Goal: Information Seeking & Learning: Compare options

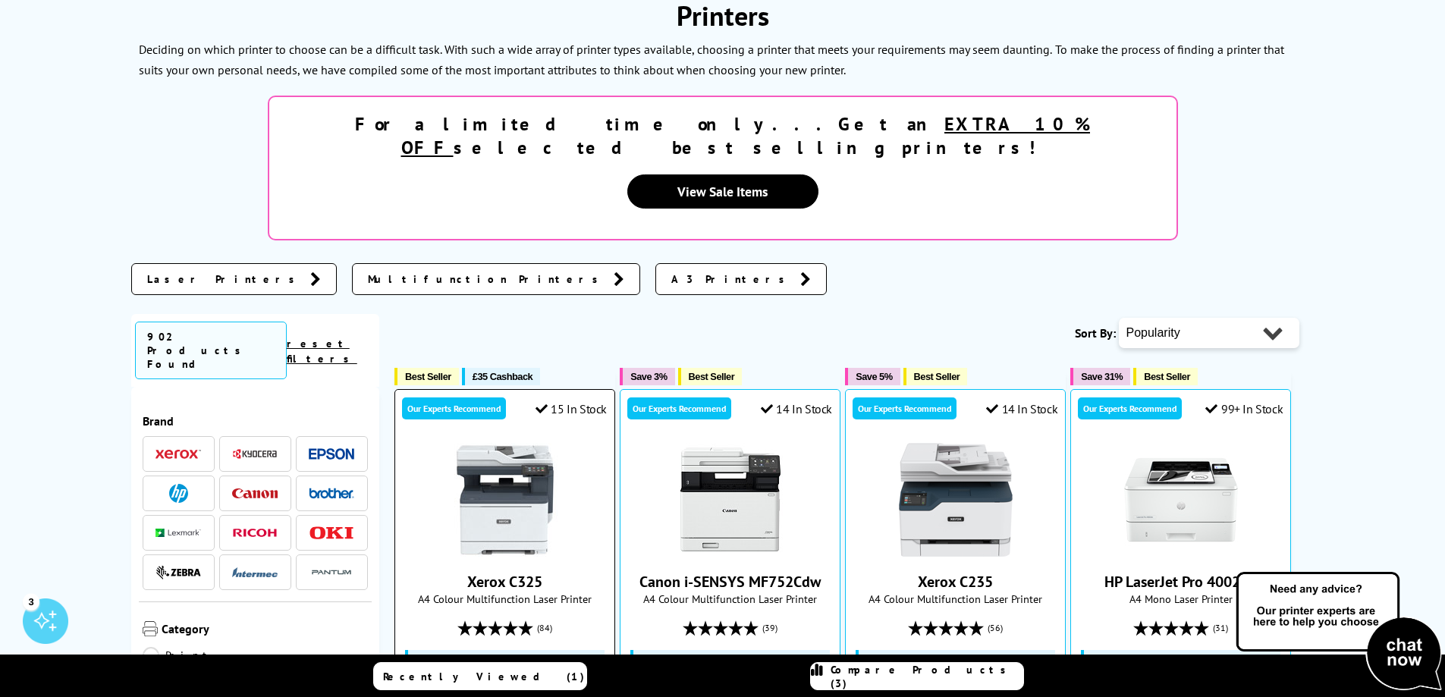
scroll to position [228, 0]
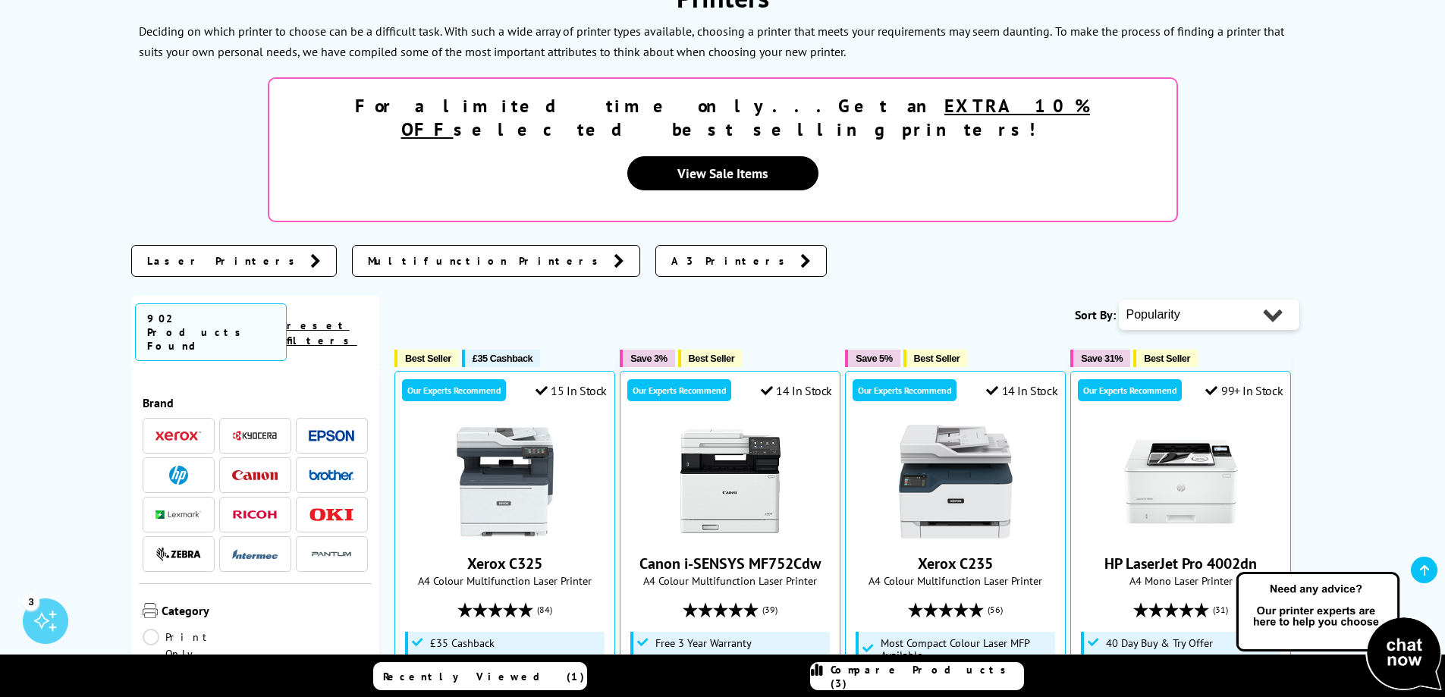
click at [187, 253] on span "Laser Printers" at bounding box center [224, 260] width 155 height 15
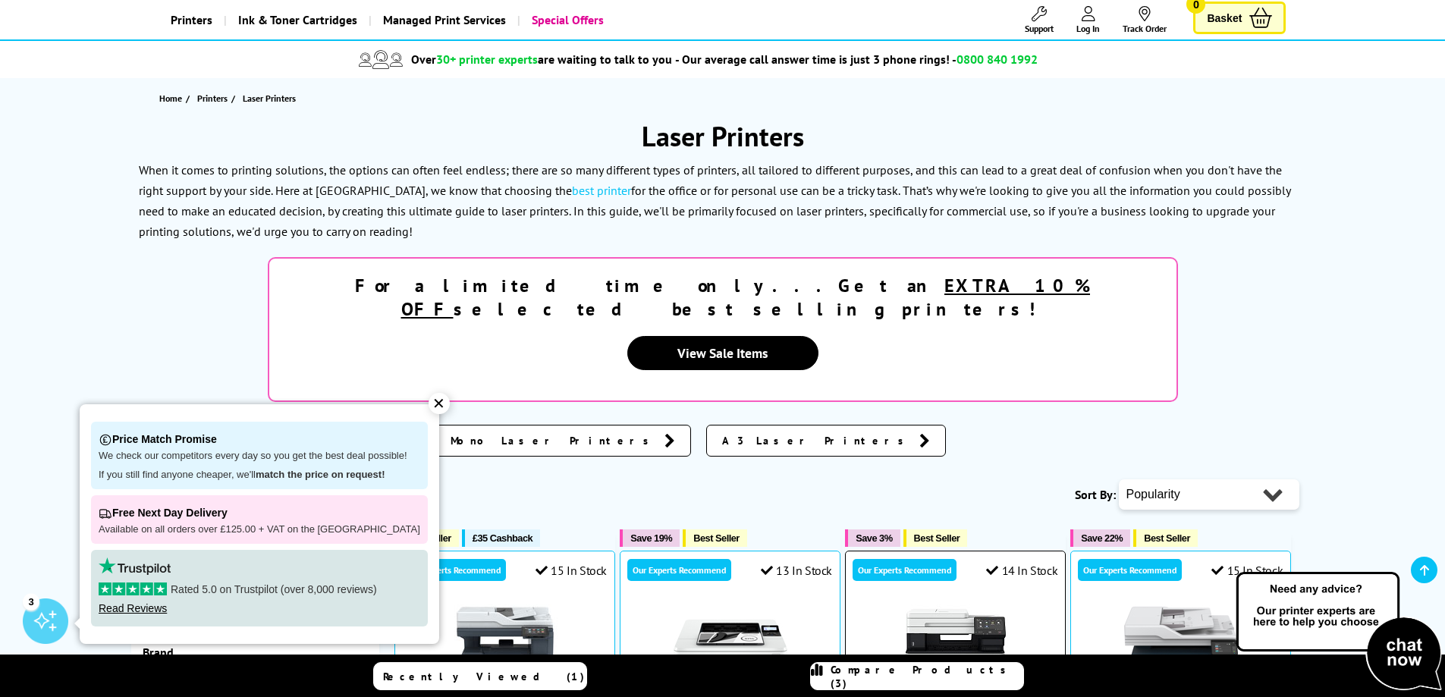
scroll to position [228, 0]
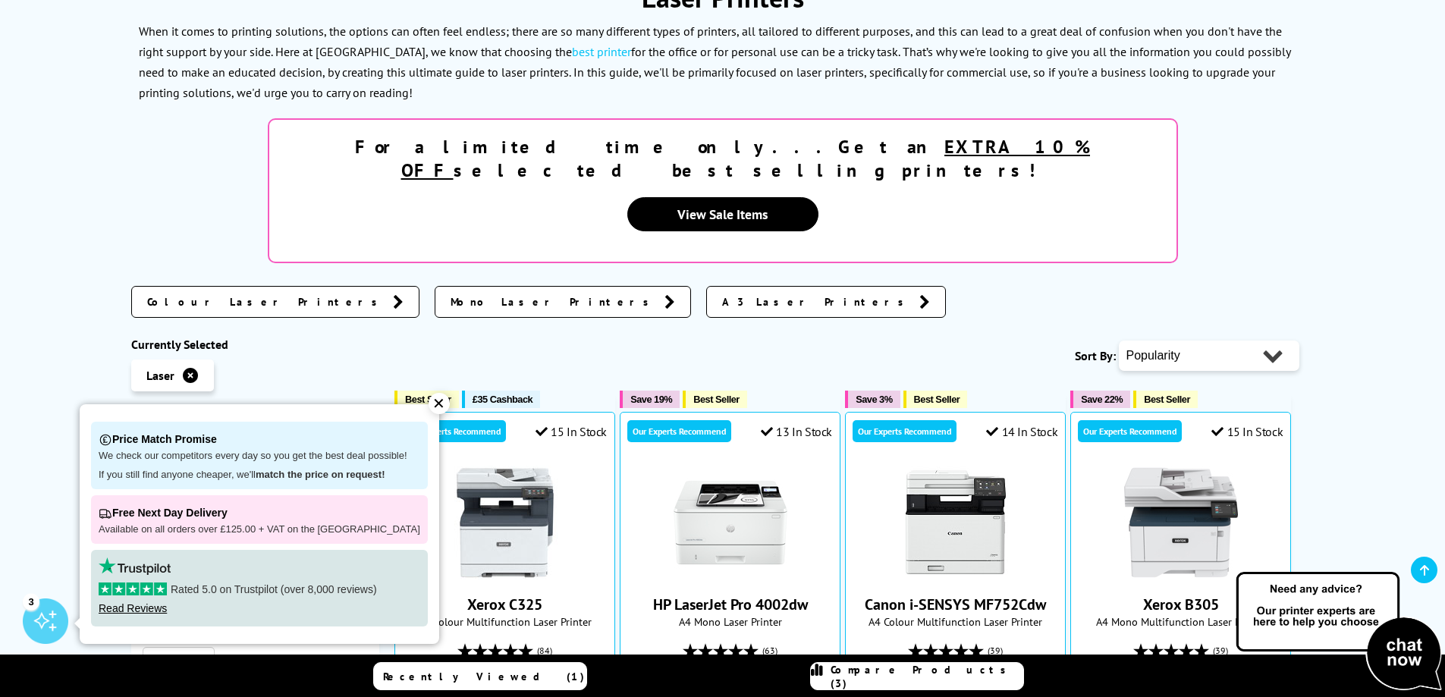
click at [429, 401] on div "✕" at bounding box center [439, 403] width 21 height 21
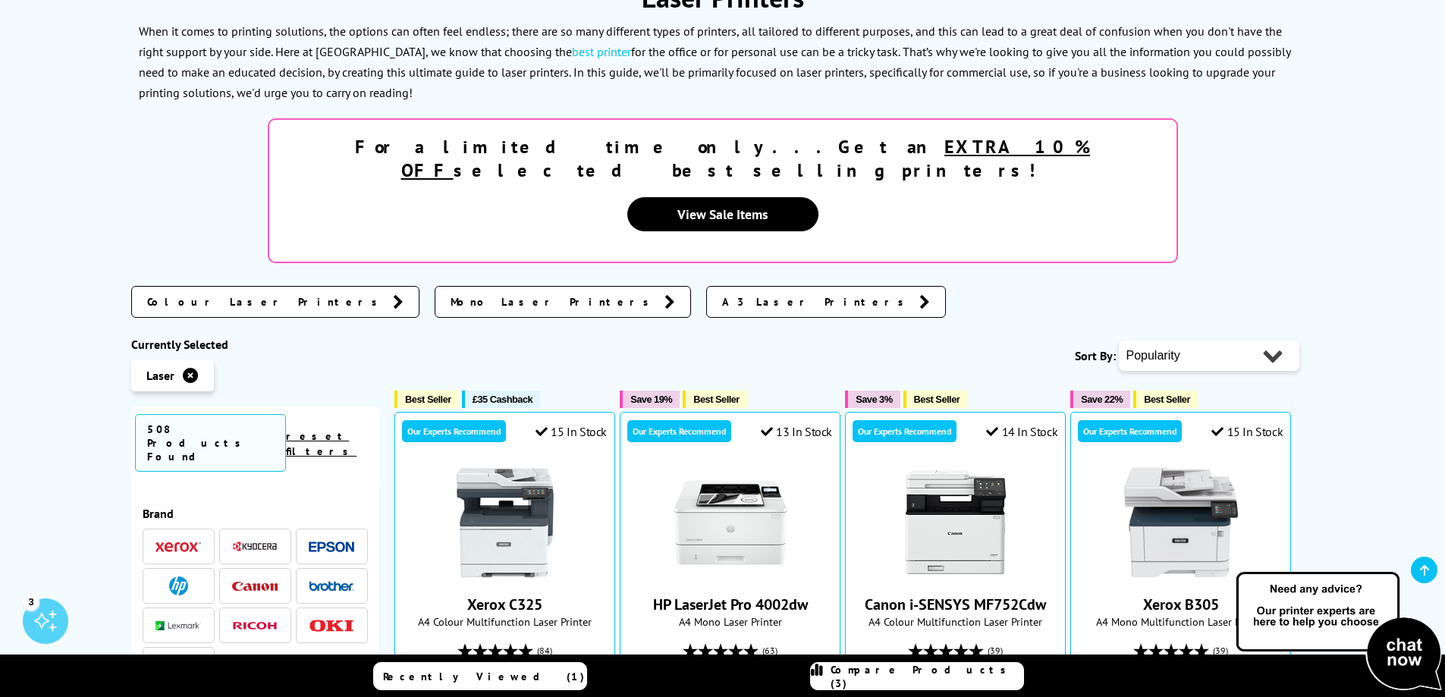
click at [451, 294] on span "Mono Laser Printers" at bounding box center [554, 301] width 206 height 15
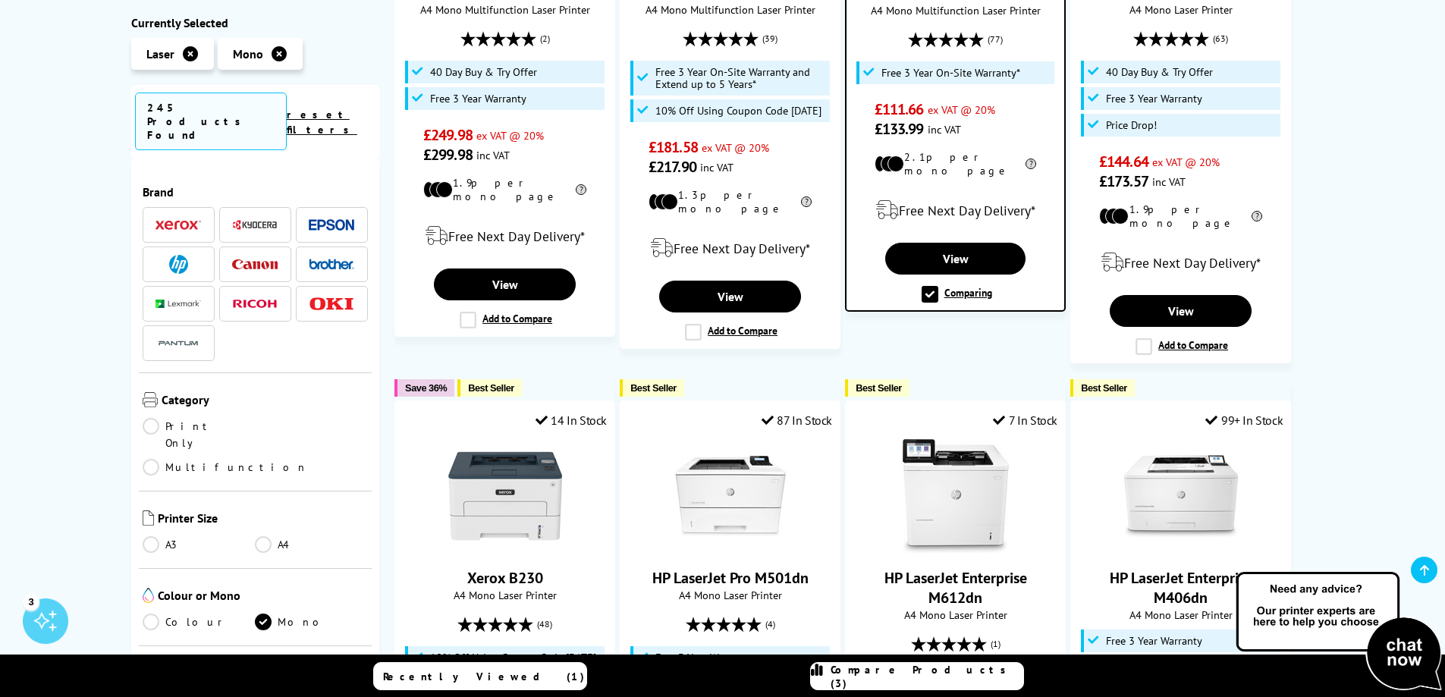
scroll to position [1365, 0]
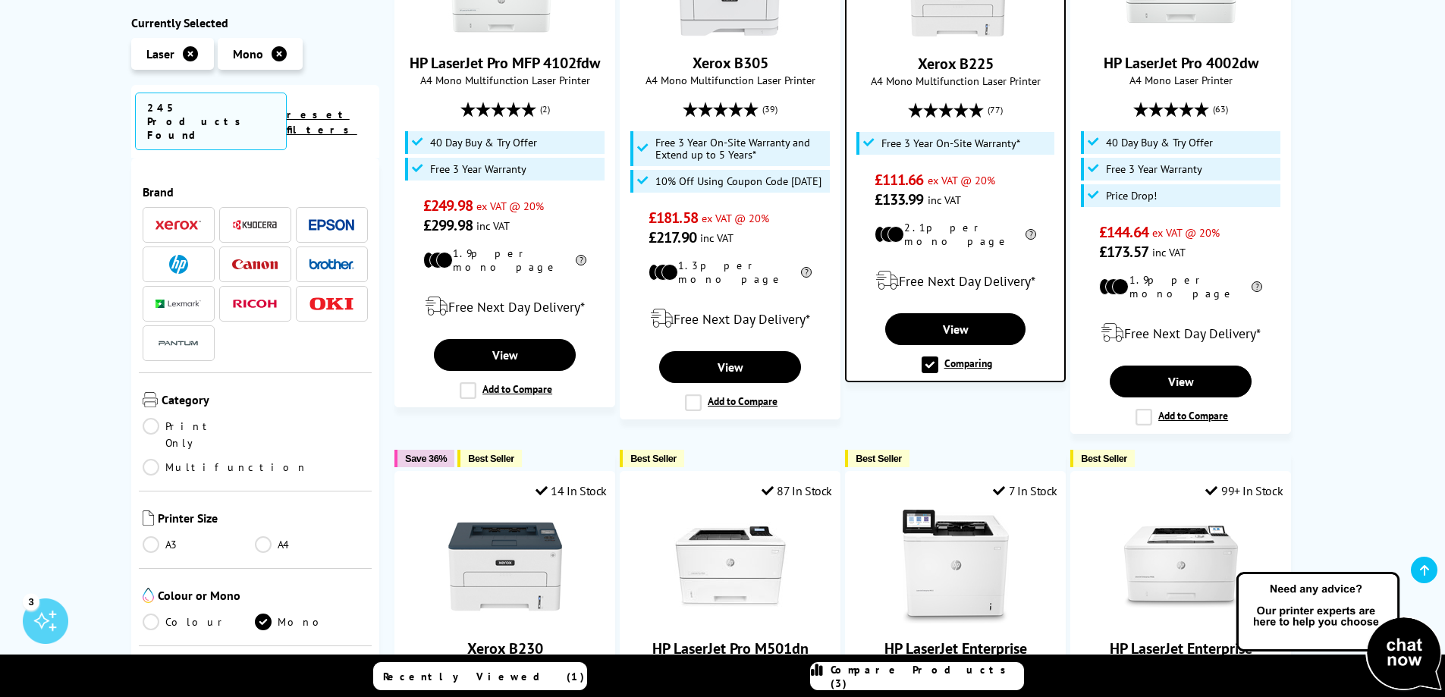
click at [262, 459] on link "Multifunction" at bounding box center [225, 467] width 165 height 17
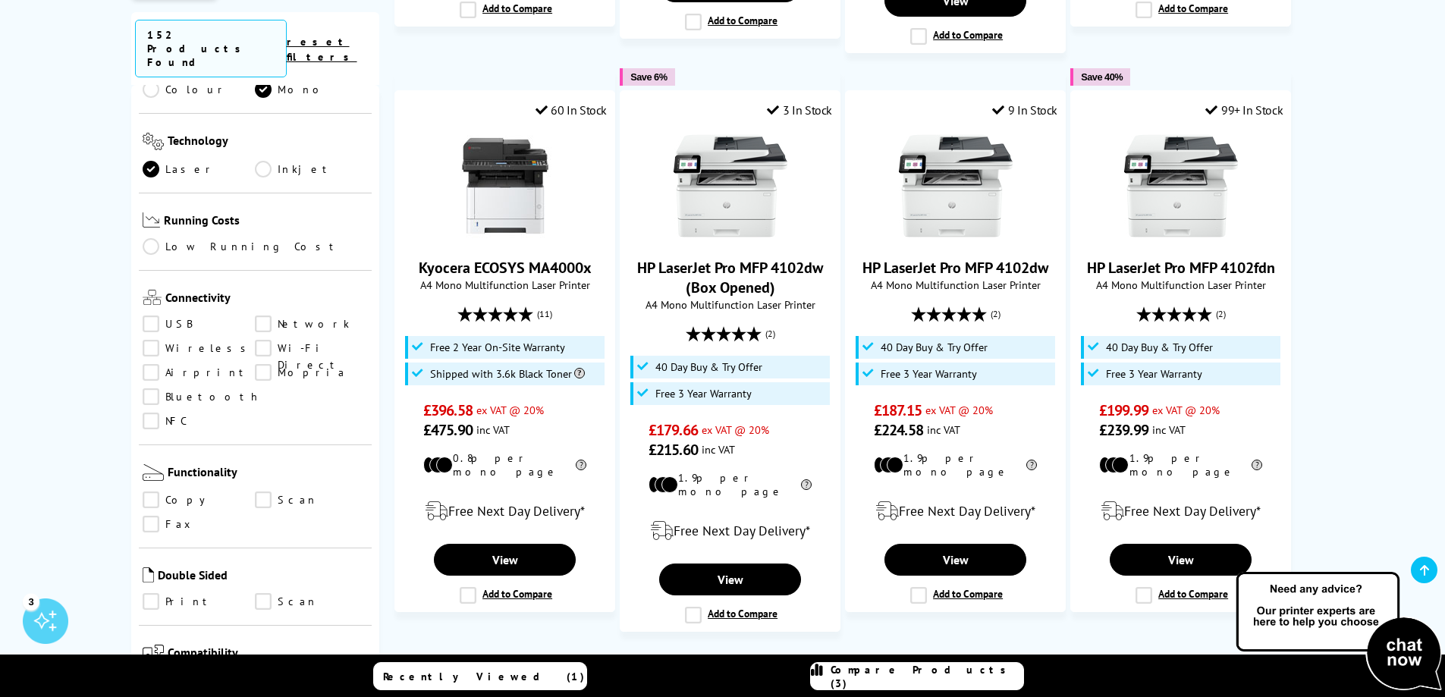
scroll to position [531, 0]
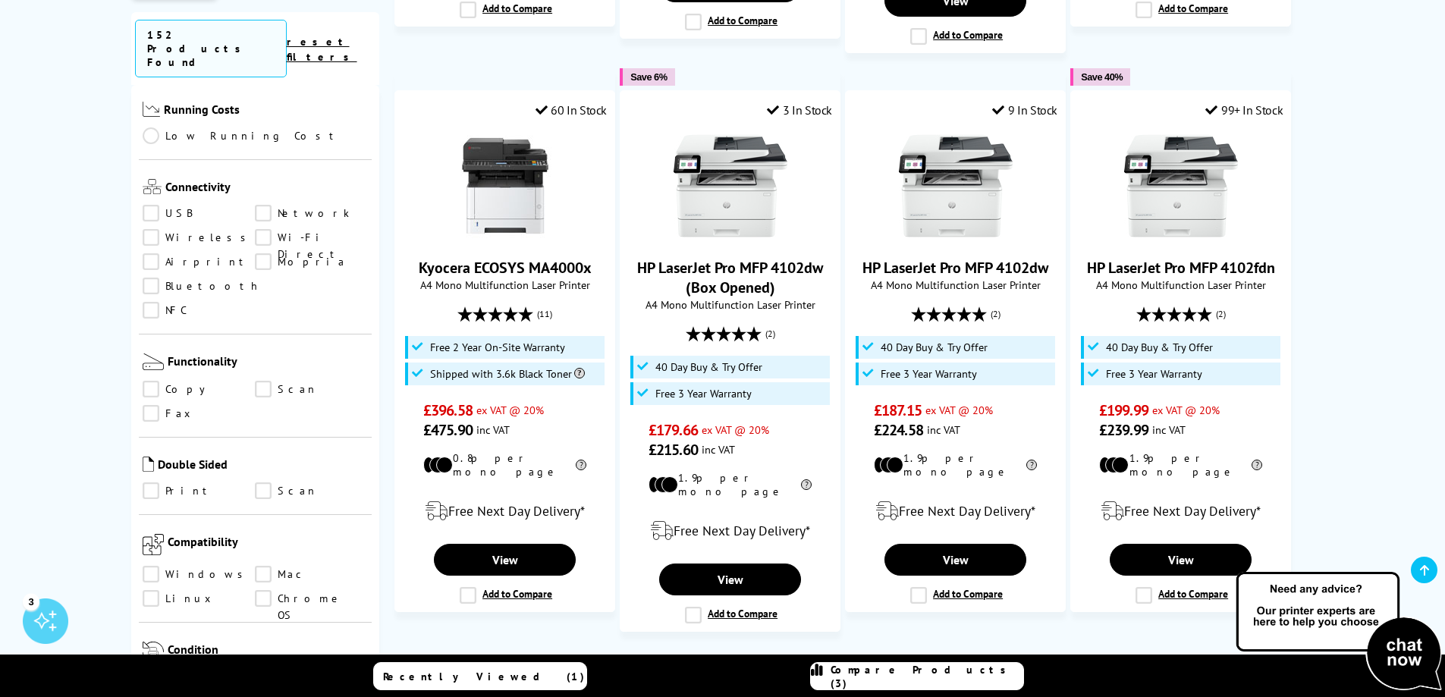
click at [151, 381] on link "Copy" at bounding box center [199, 389] width 113 height 17
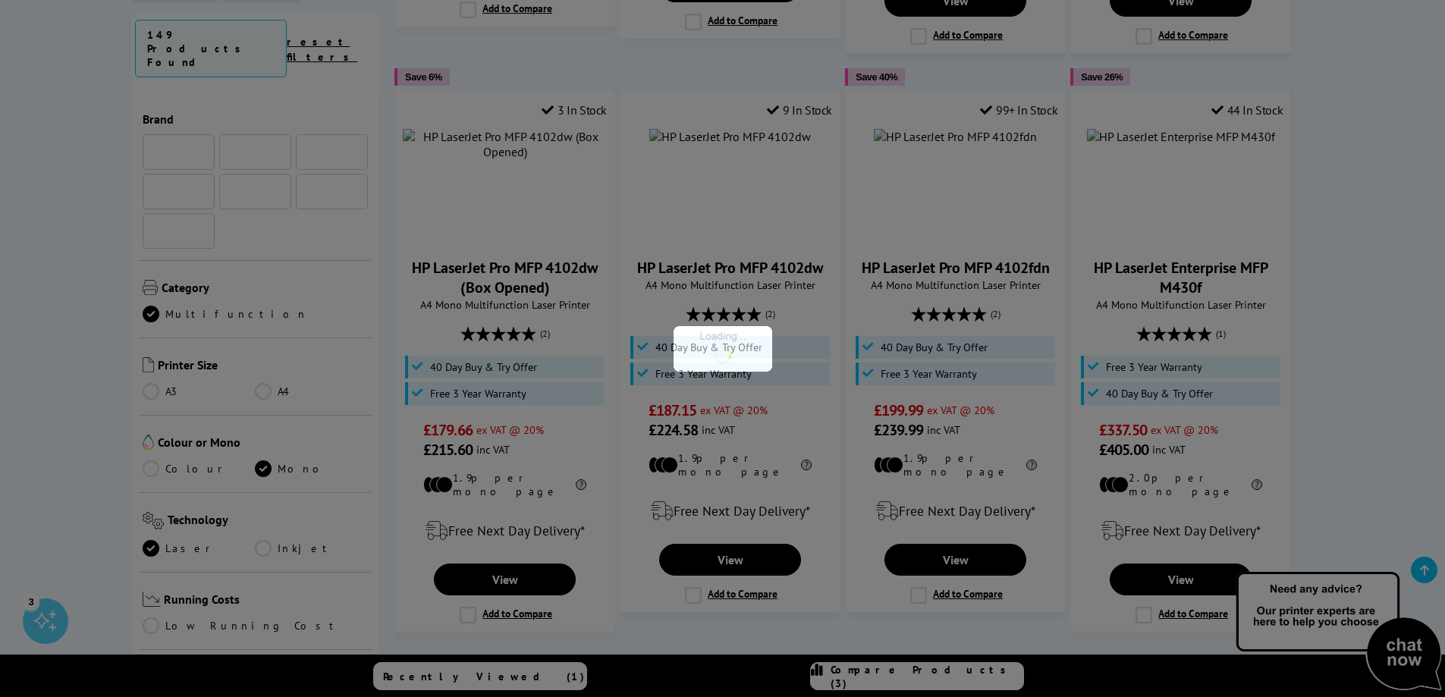
scroll to position [531, 0]
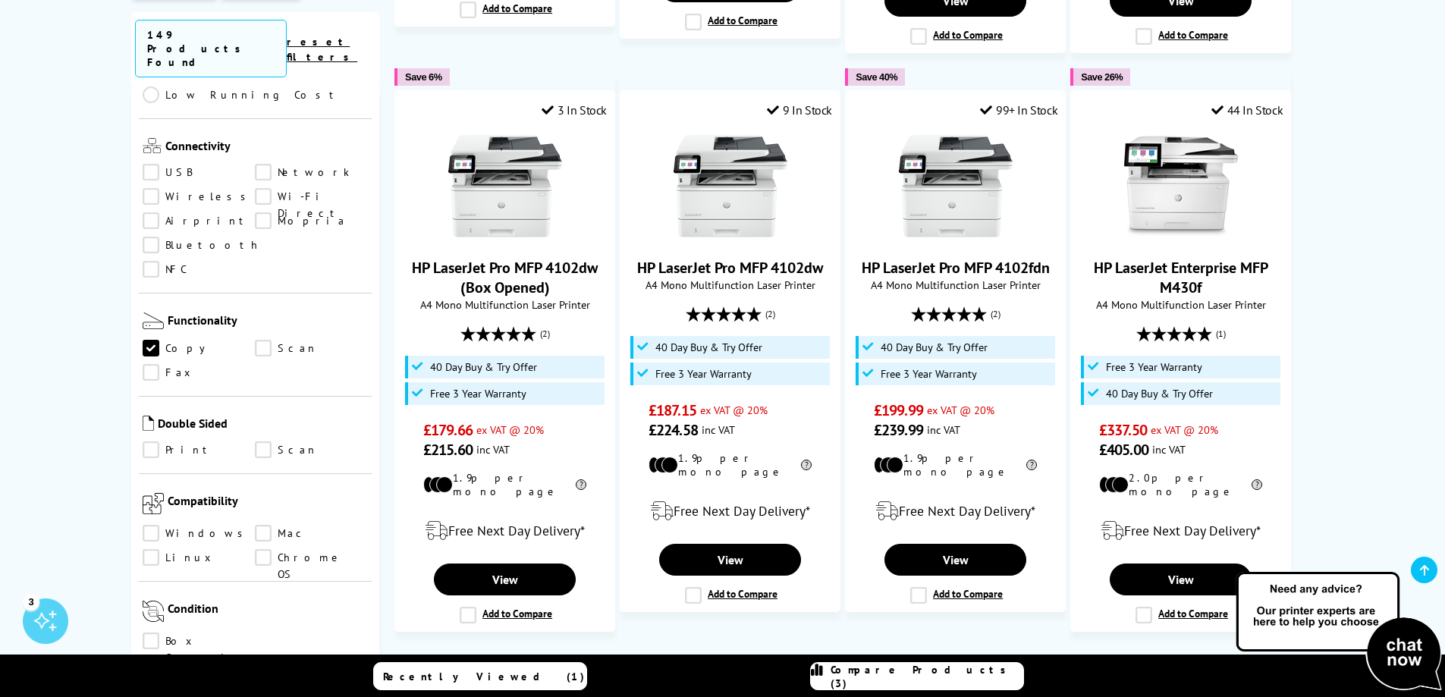
click at [264, 340] on link "Scan" at bounding box center [311, 348] width 113 height 17
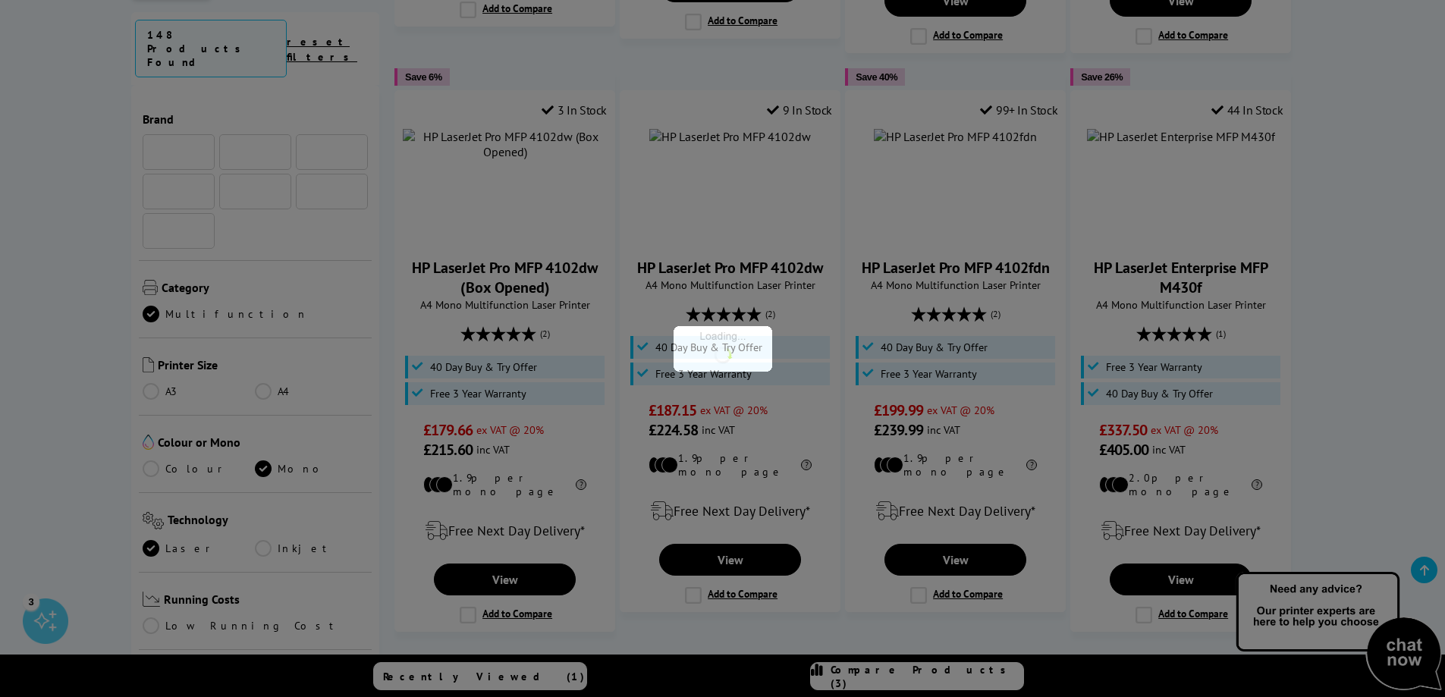
scroll to position [531, 0]
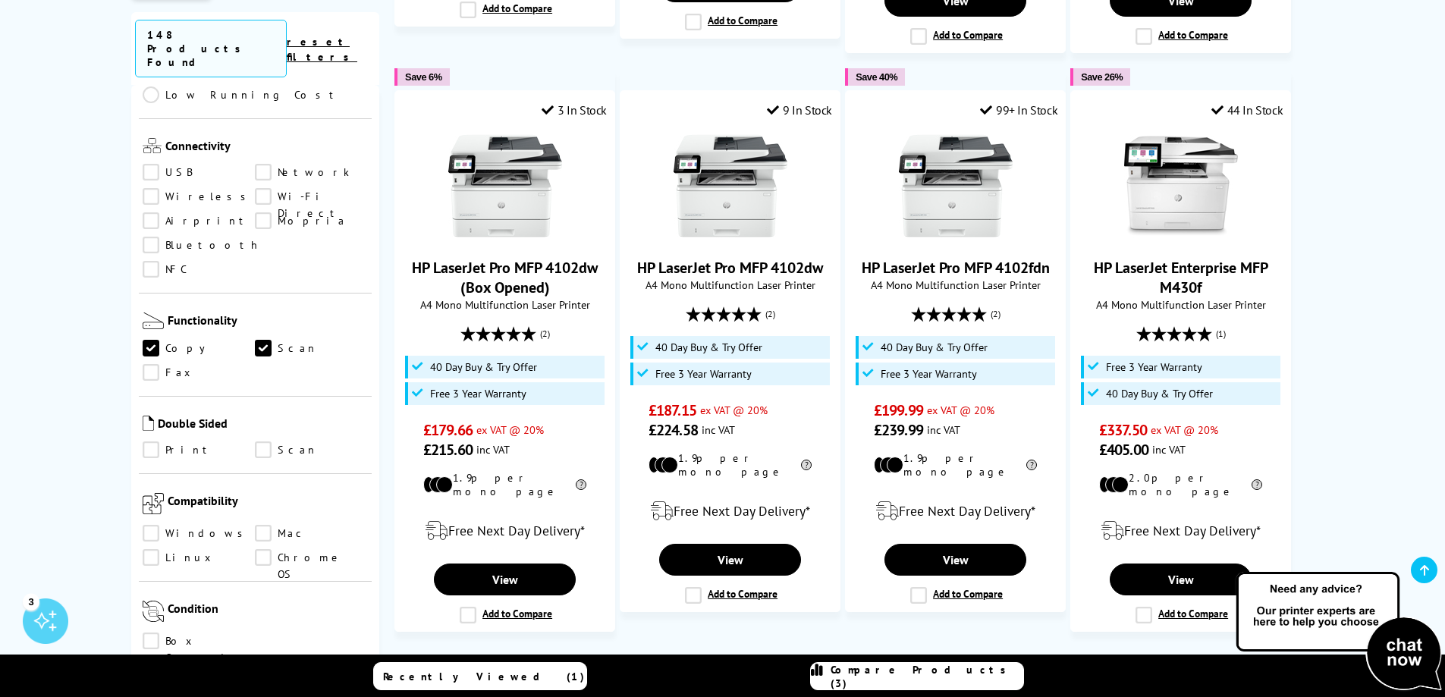
click at [152, 525] on link "Windows" at bounding box center [199, 533] width 113 height 17
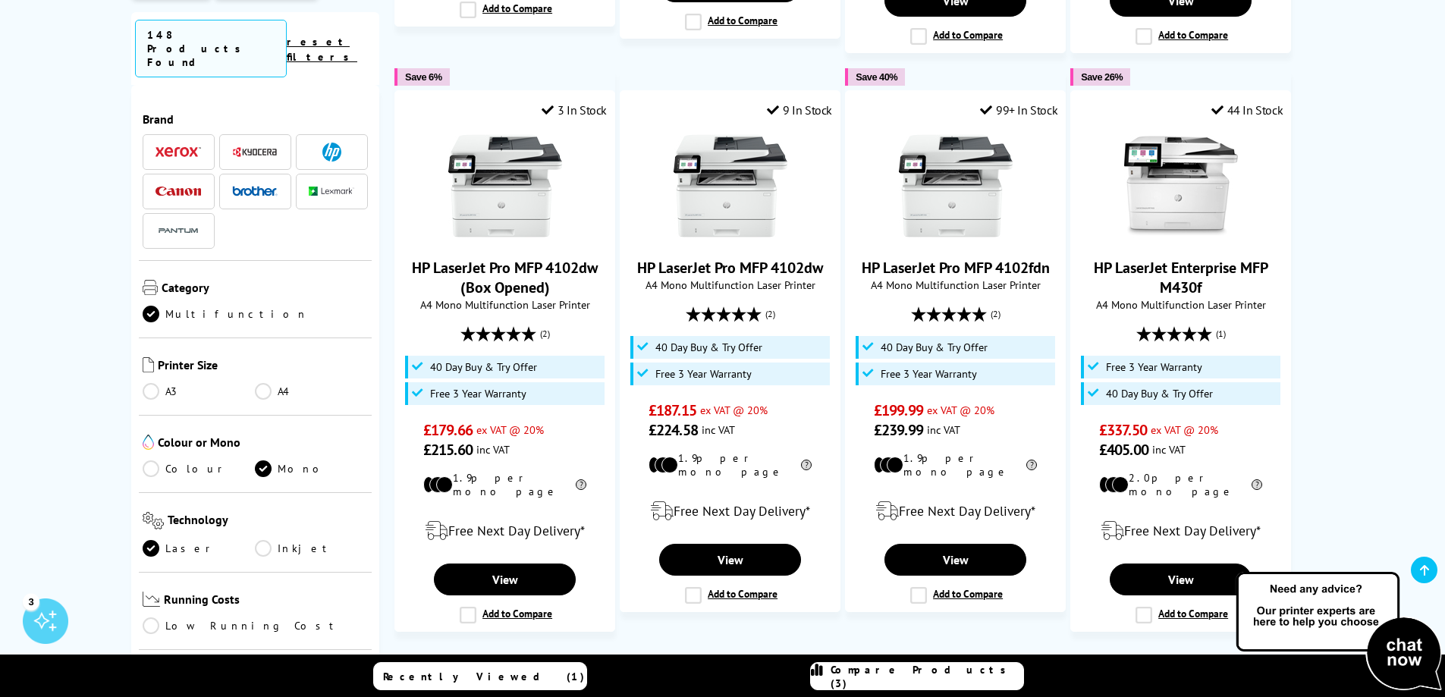
click at [263, 383] on link "A4" at bounding box center [311, 391] width 113 height 17
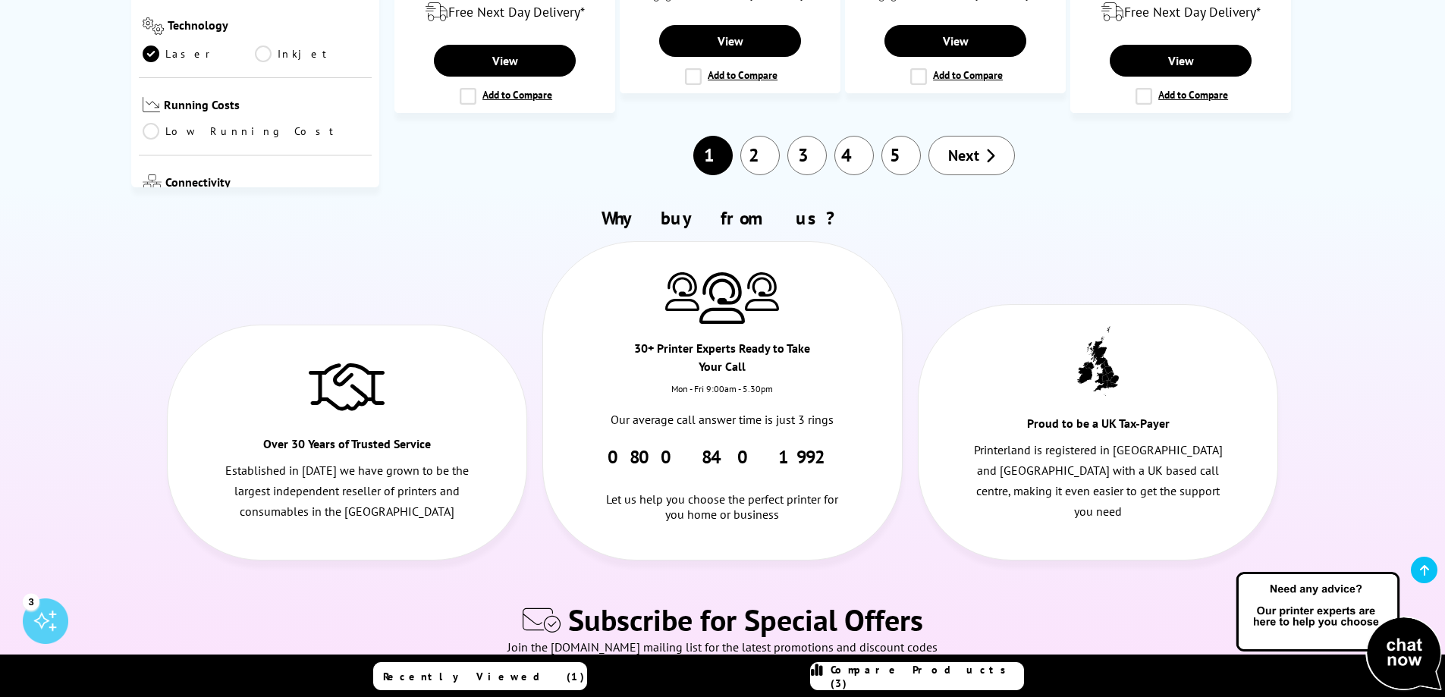
scroll to position [1896, 0]
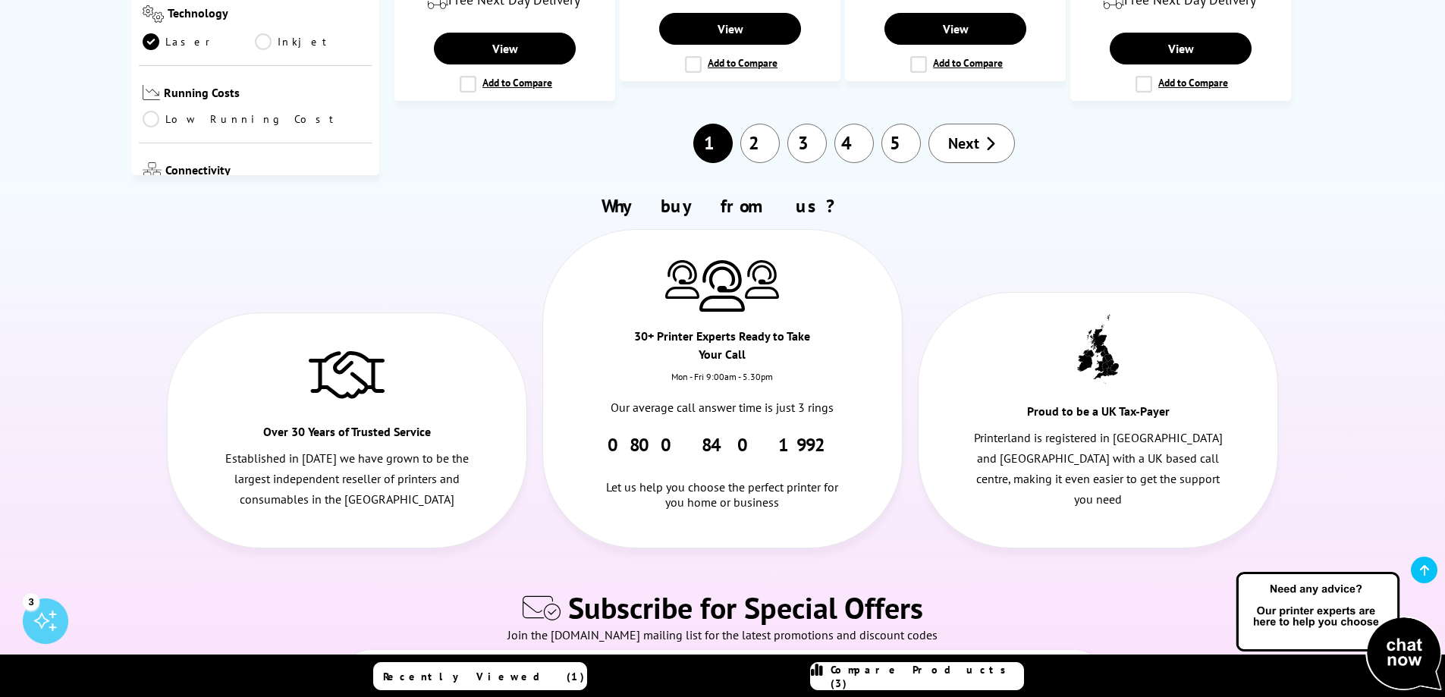
click at [967, 133] on span "Next" at bounding box center [963, 143] width 31 height 20
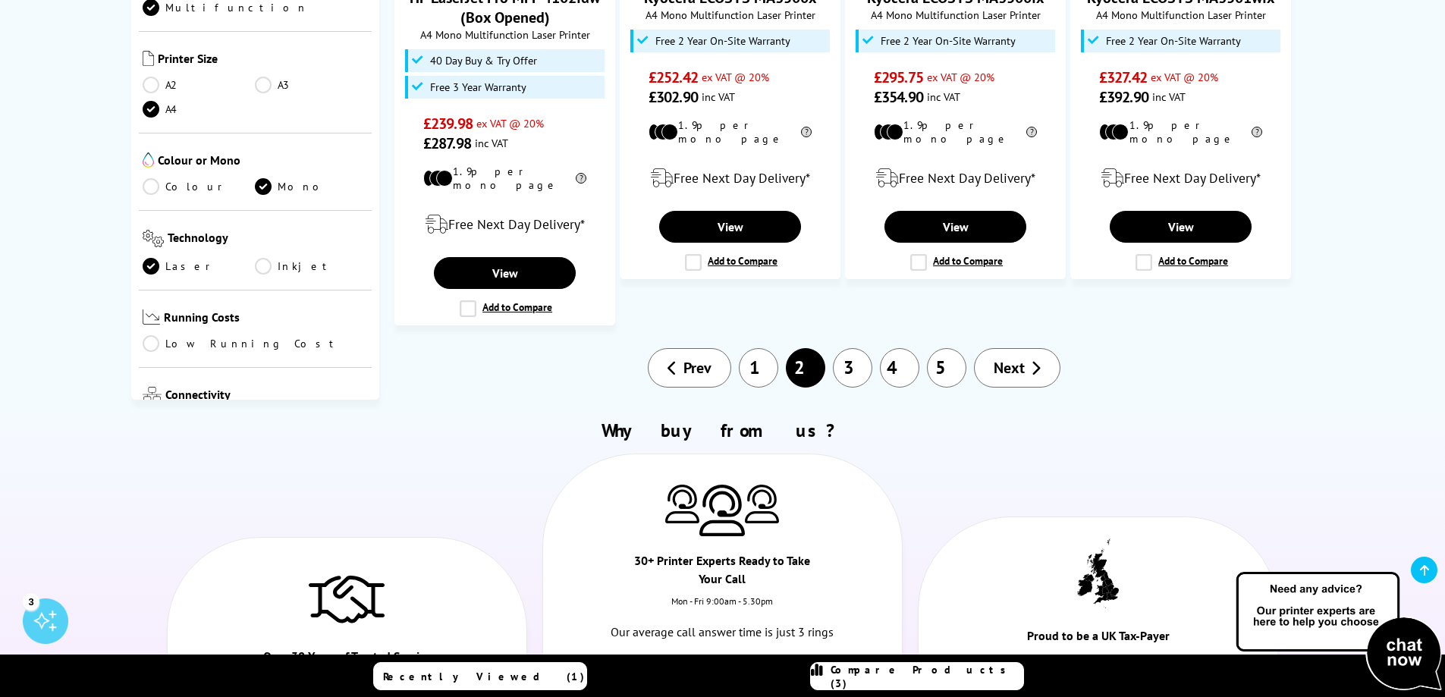
scroll to position [1593, 0]
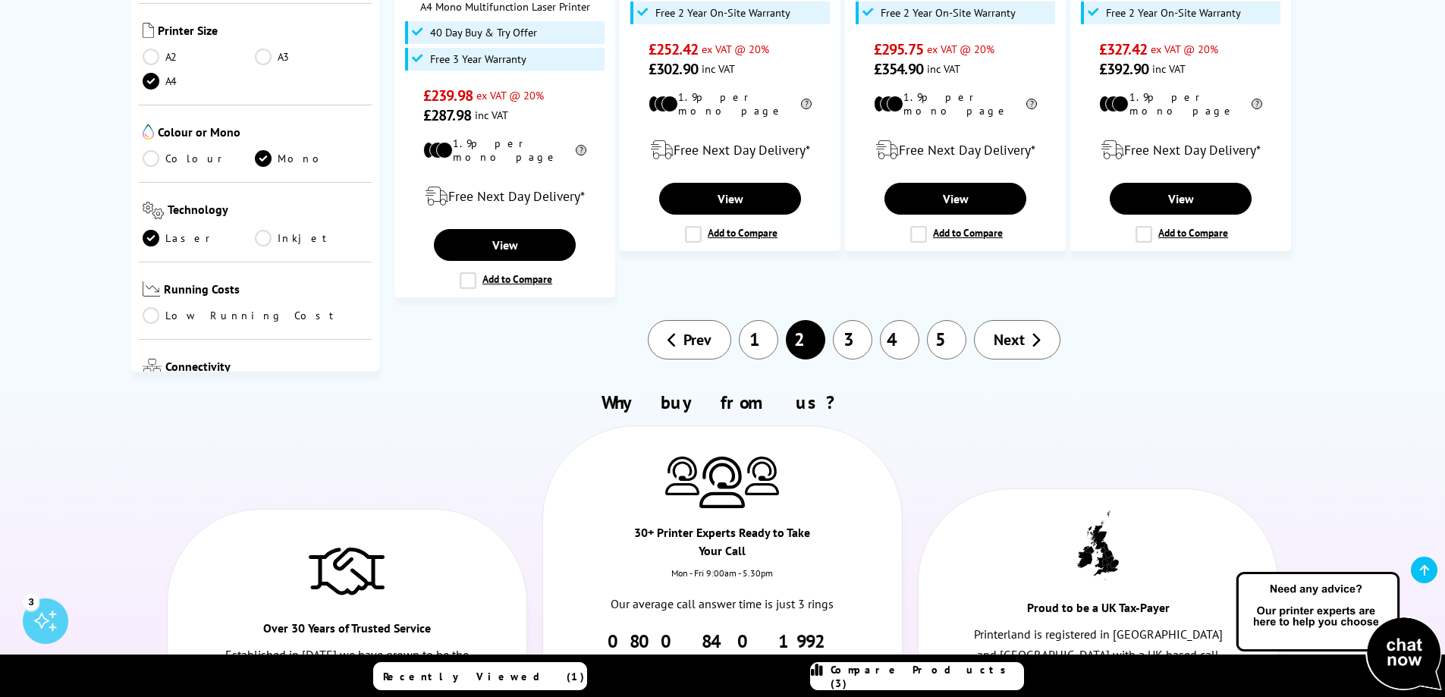
click at [1017, 330] on span "Next" at bounding box center [1009, 340] width 31 height 20
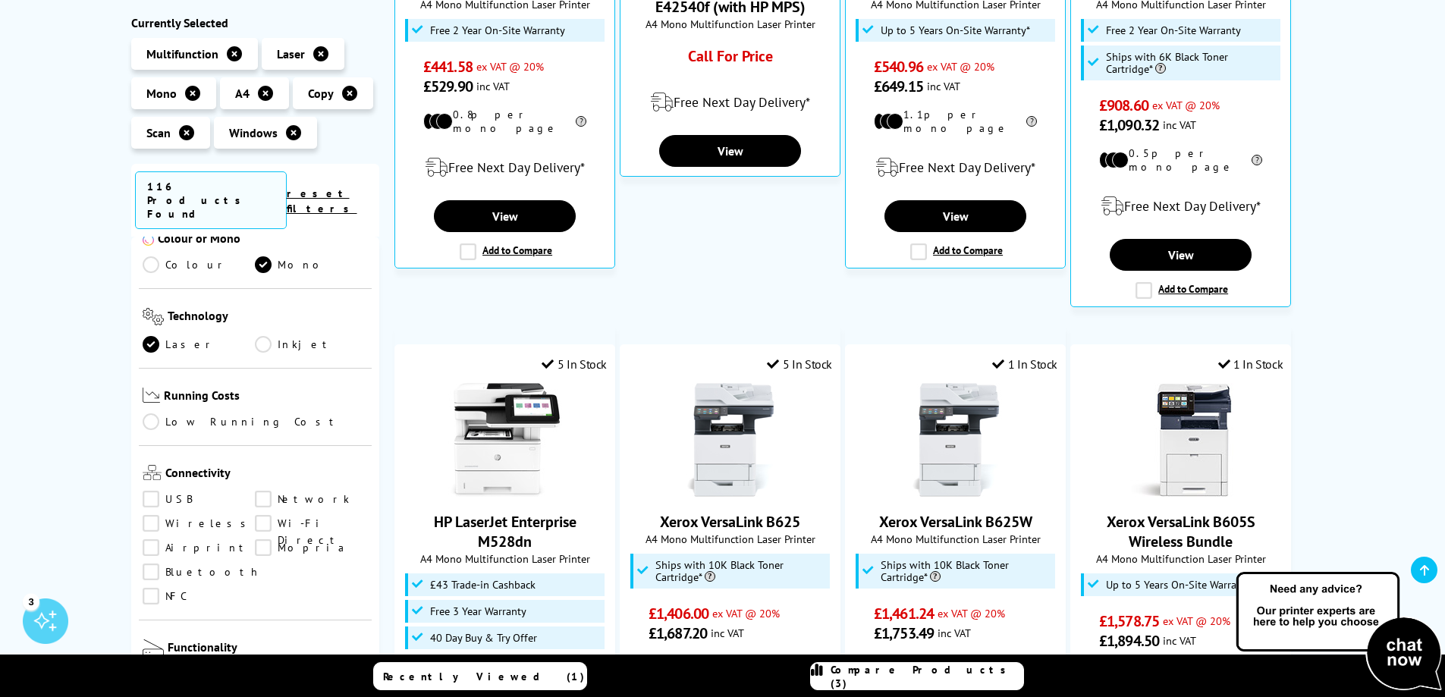
scroll to position [607, 0]
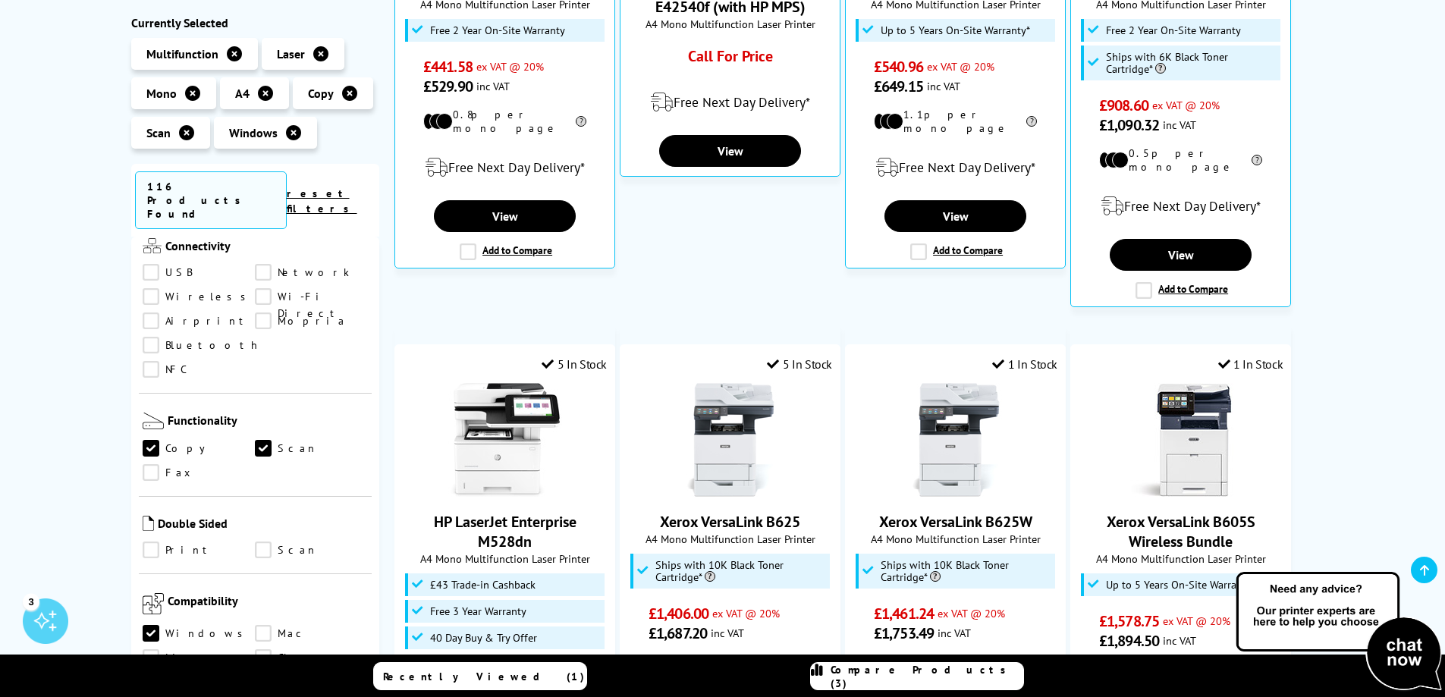
click at [148, 265] on link "USB" at bounding box center [199, 273] width 113 height 17
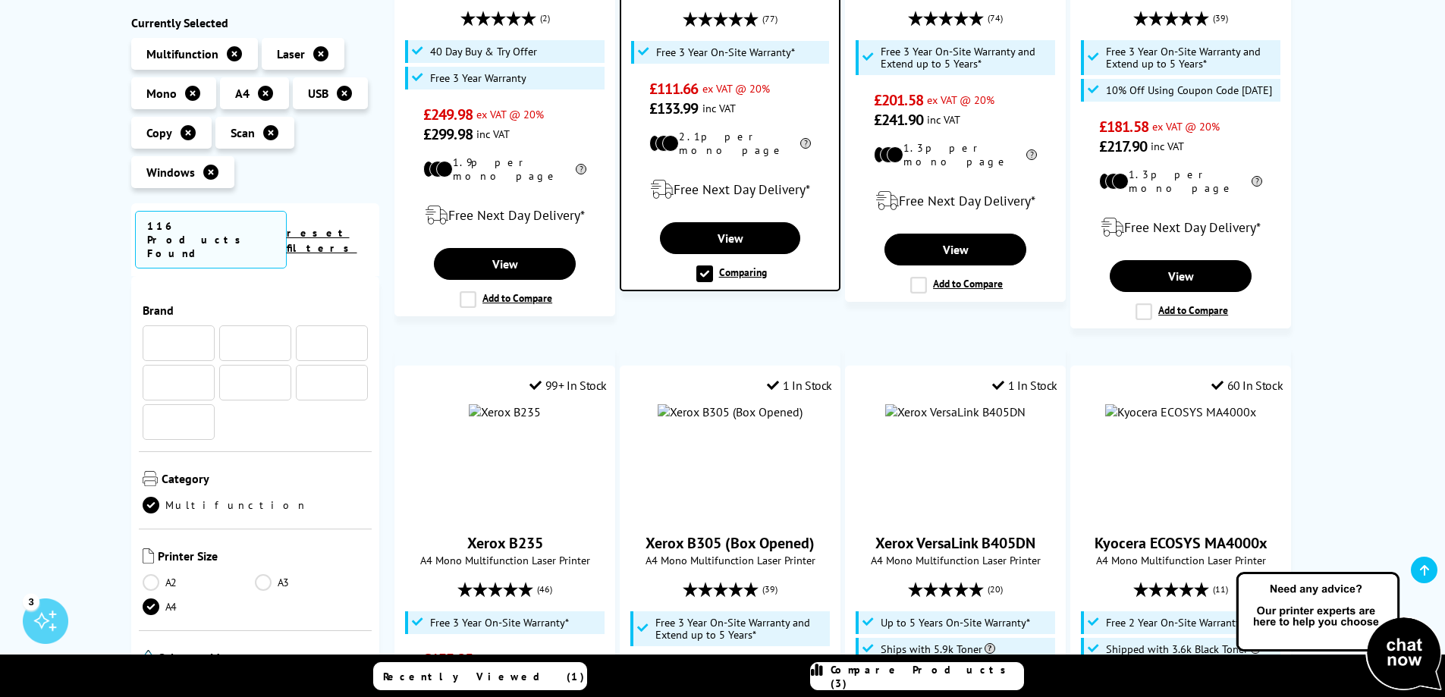
scroll to position [607, 0]
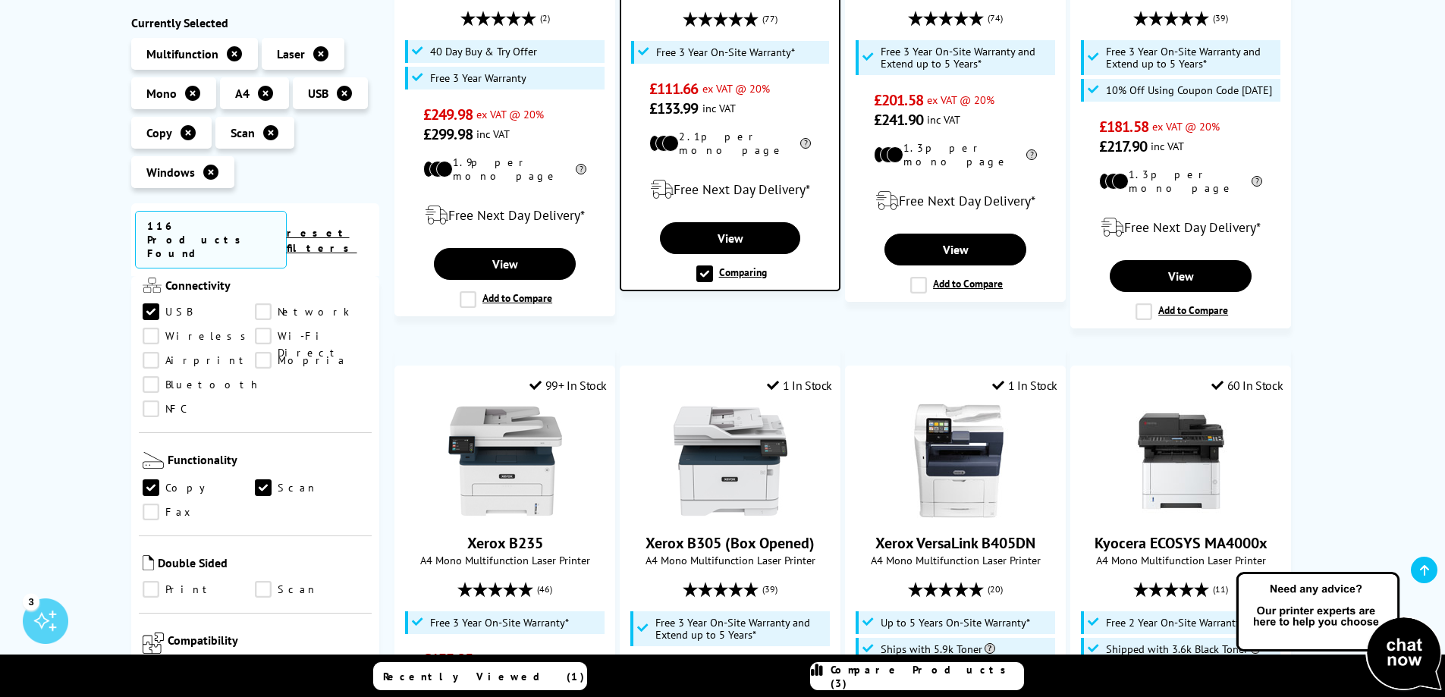
click at [260, 304] on link "Network" at bounding box center [311, 312] width 113 height 17
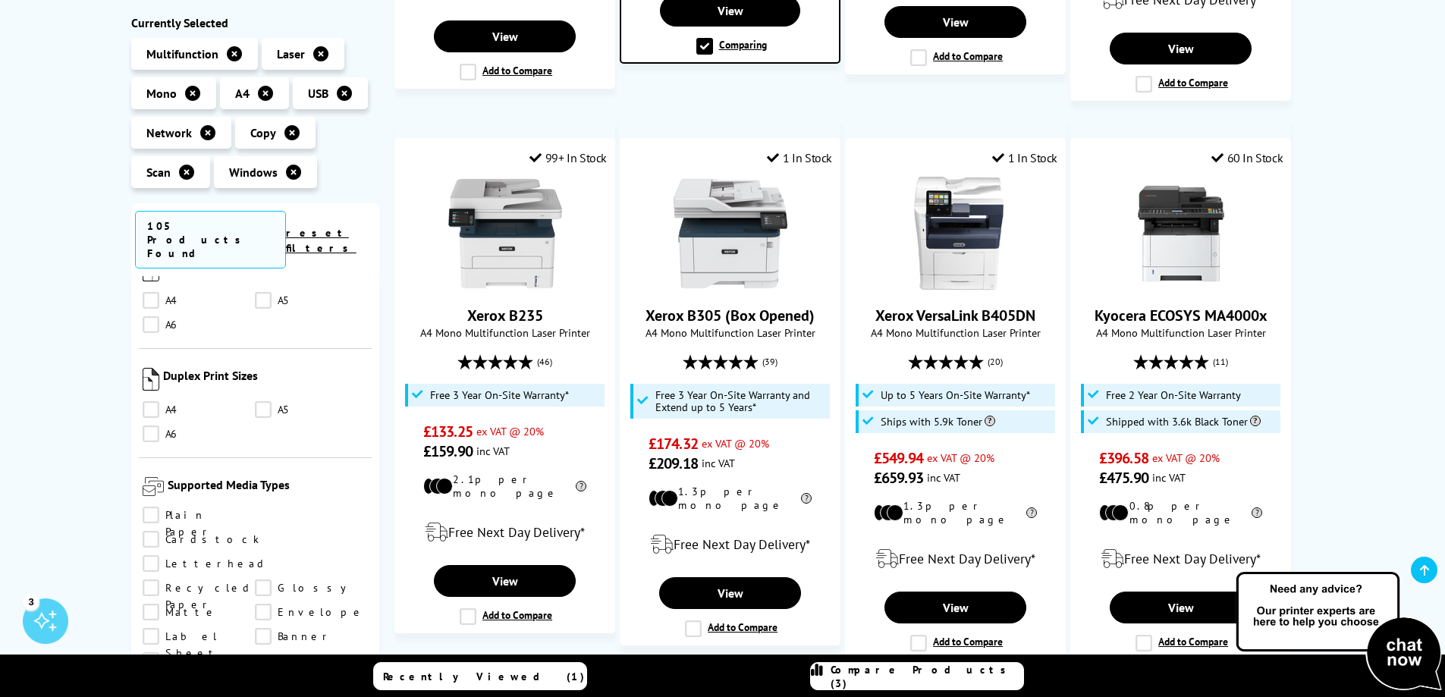
scroll to position [1289, 0]
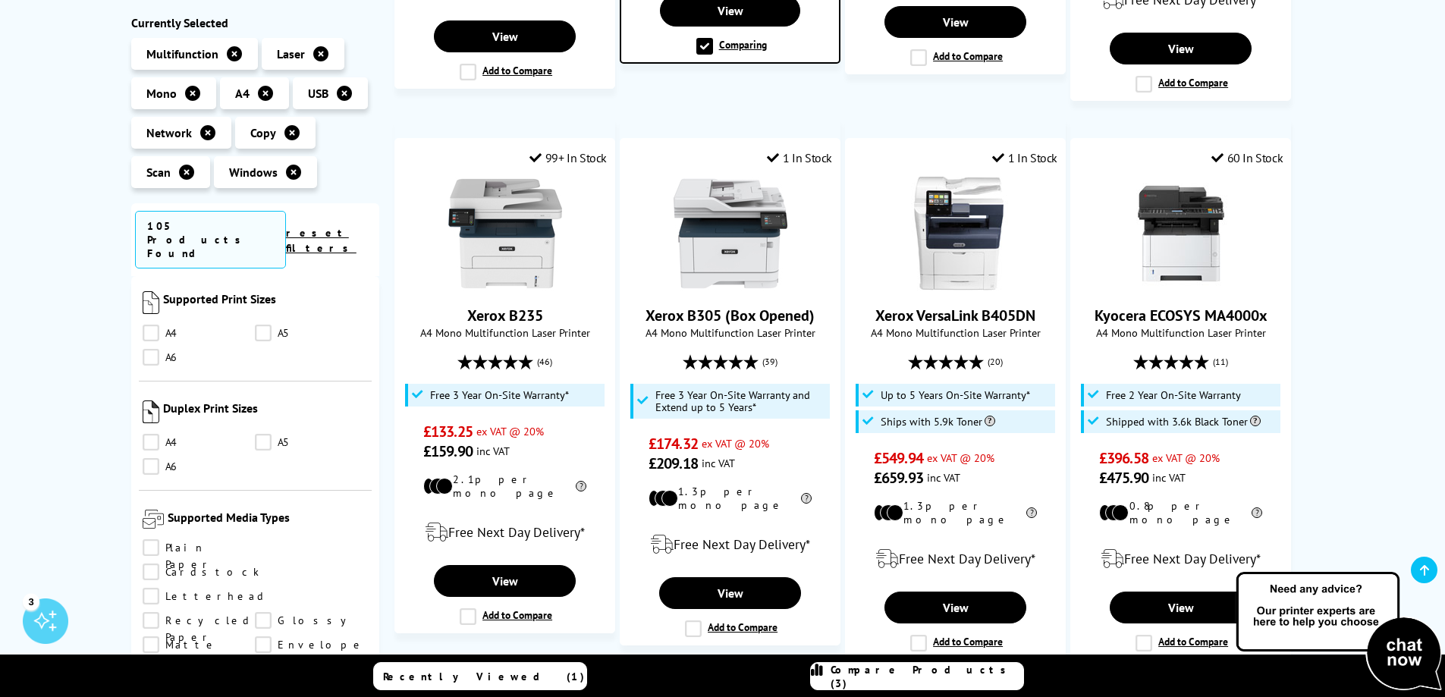
click at [152, 435] on link "A4" at bounding box center [199, 443] width 113 height 17
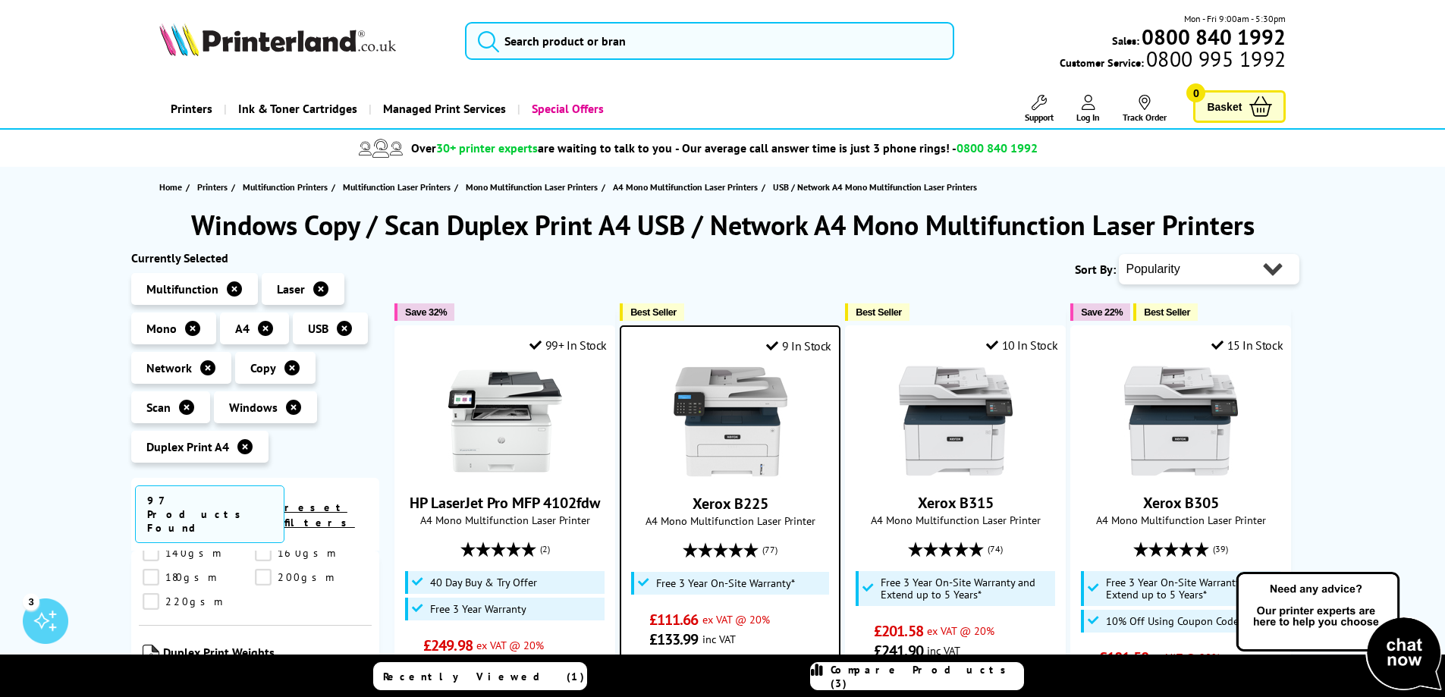
click at [1275, 265] on select "Popularity Rating Price - Low to High Price - High to Low Running Costs - Low t…" at bounding box center [1209, 269] width 181 height 30
select select "Price Ascending"
click at [1119, 254] on select "Popularity Rating Price - Low to High Price - High to Low Running Costs - Low t…" at bounding box center [1209, 269] width 181 height 30
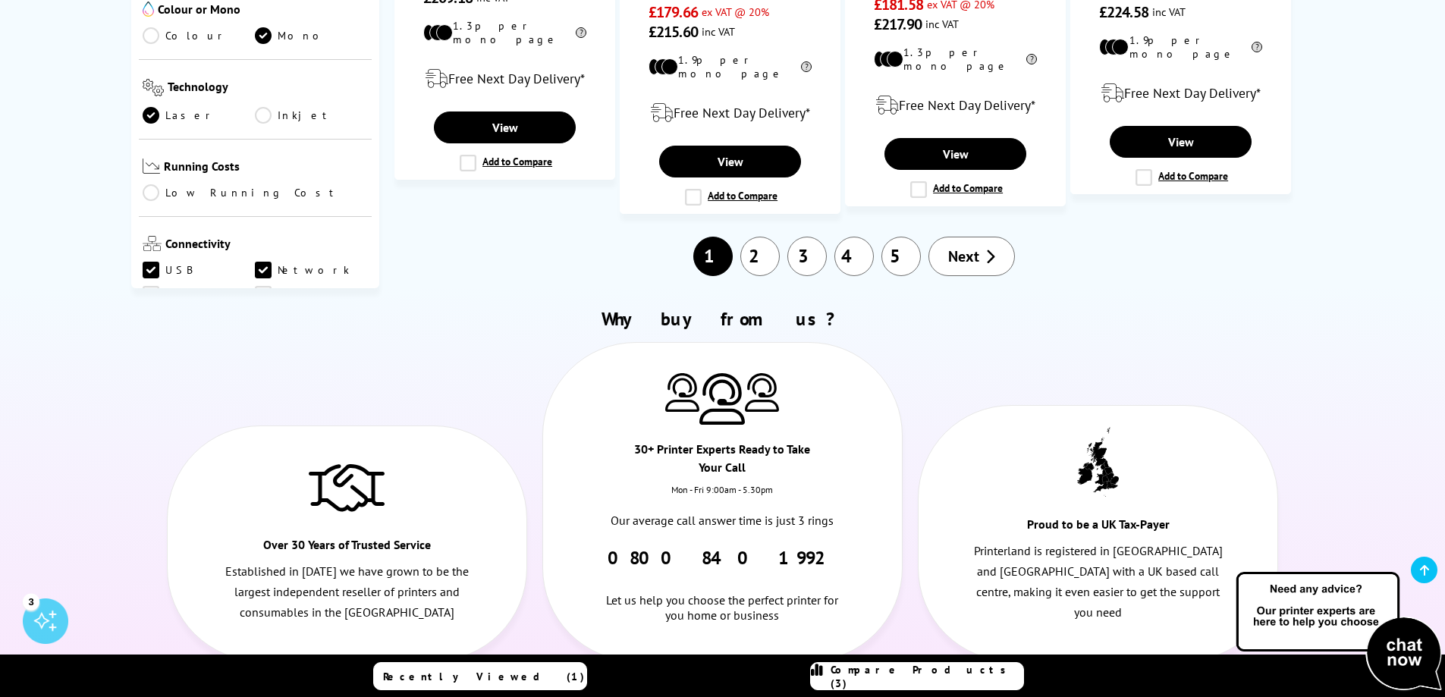
scroll to position [1669, 0]
click at [972, 246] on span "Next" at bounding box center [963, 256] width 31 height 20
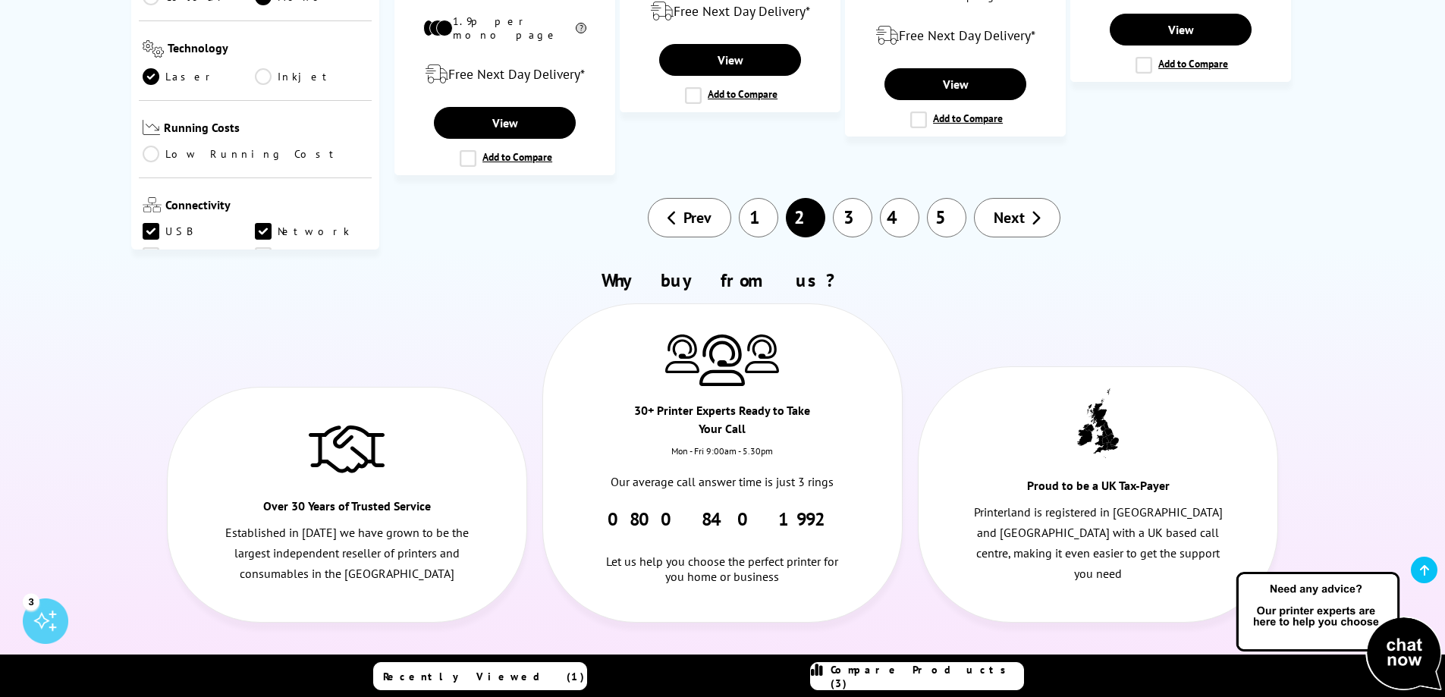
scroll to position [1744, 0]
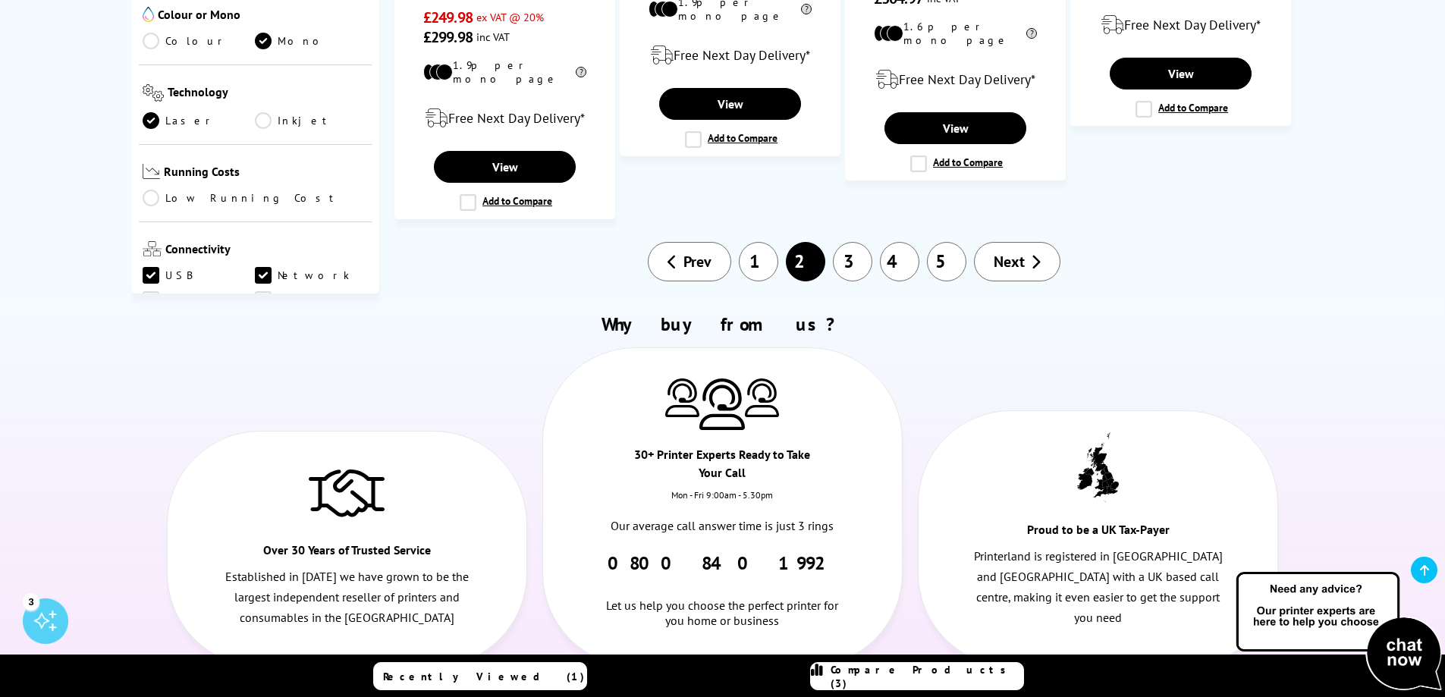
click at [1021, 252] on span "Next" at bounding box center [1009, 262] width 31 height 20
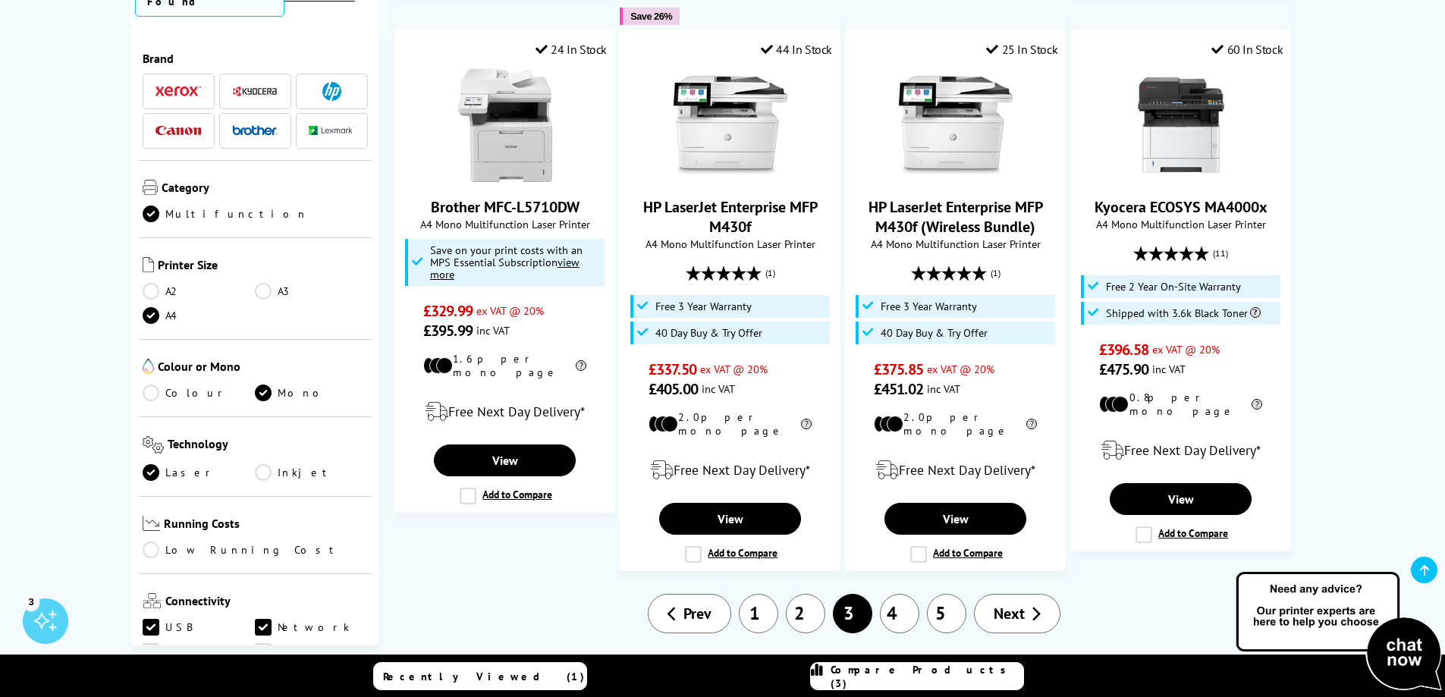
scroll to position [1517, 0]
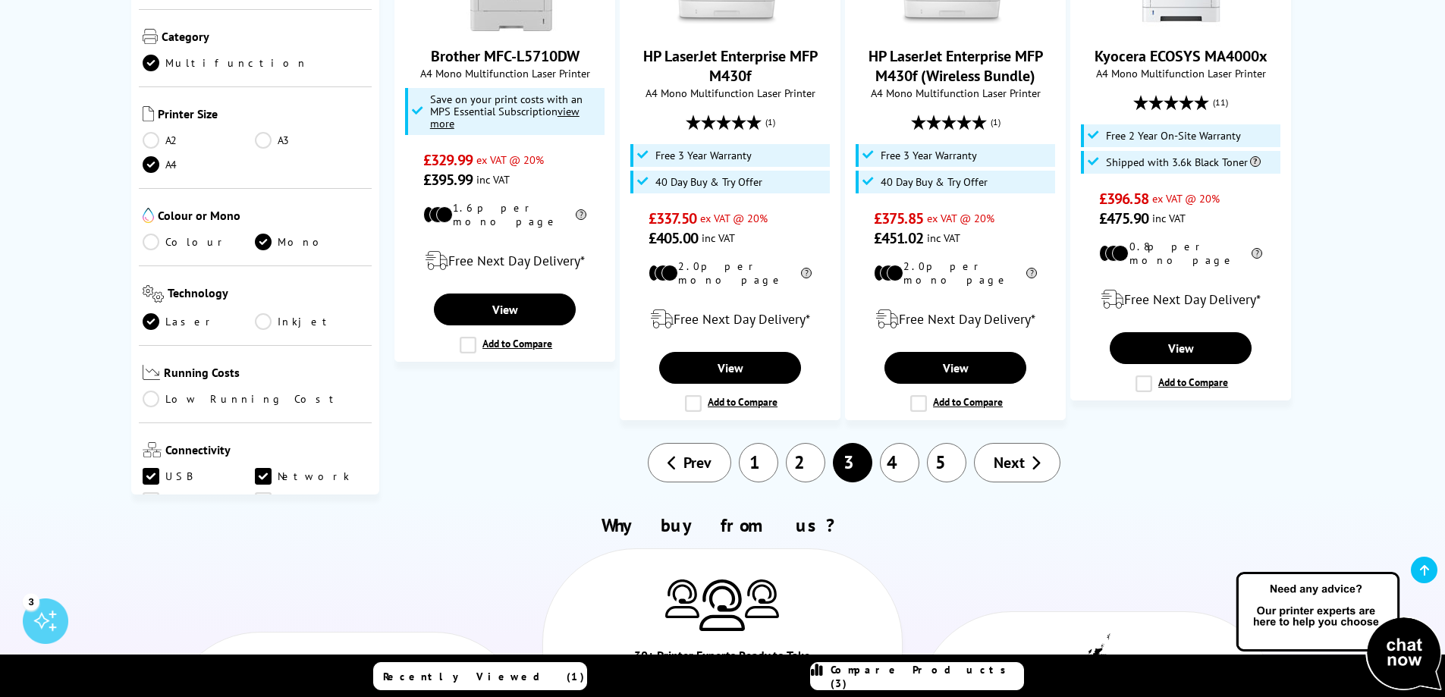
click at [753, 443] on link "1" at bounding box center [758, 462] width 39 height 39
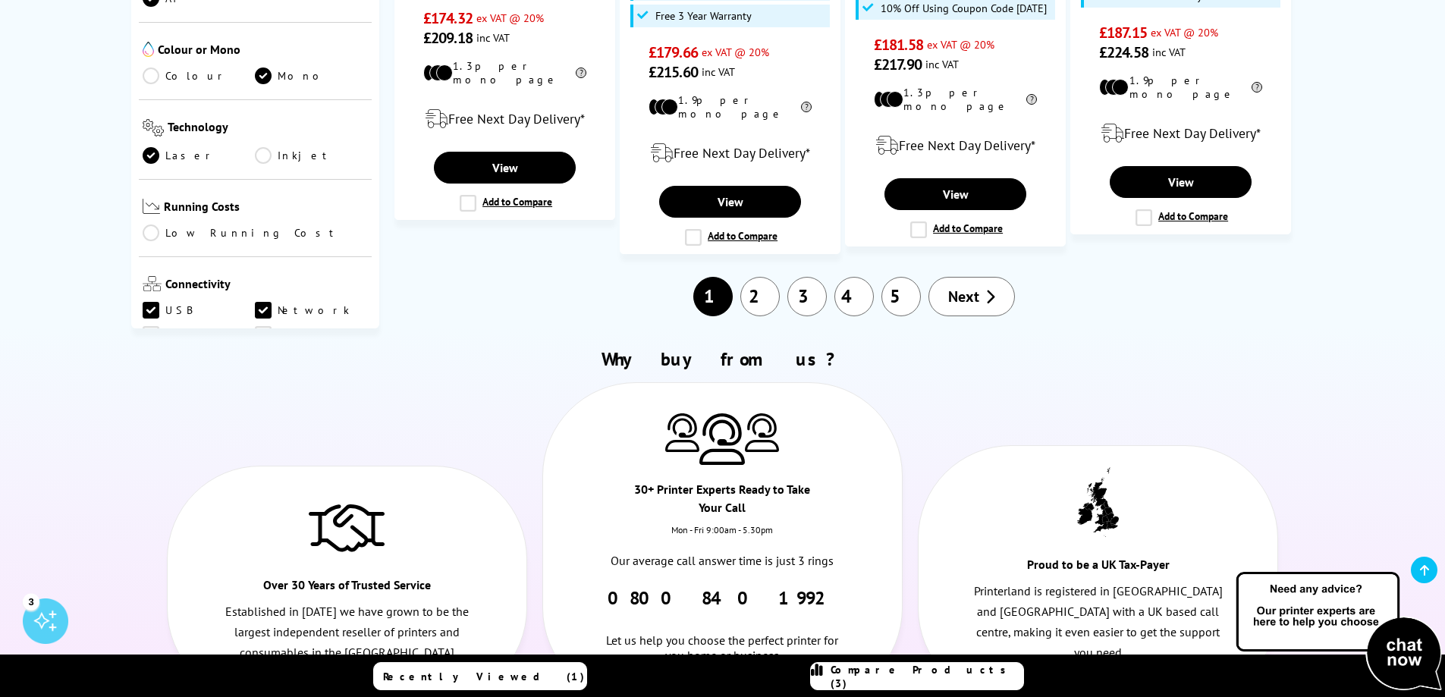
scroll to position [1744, 0]
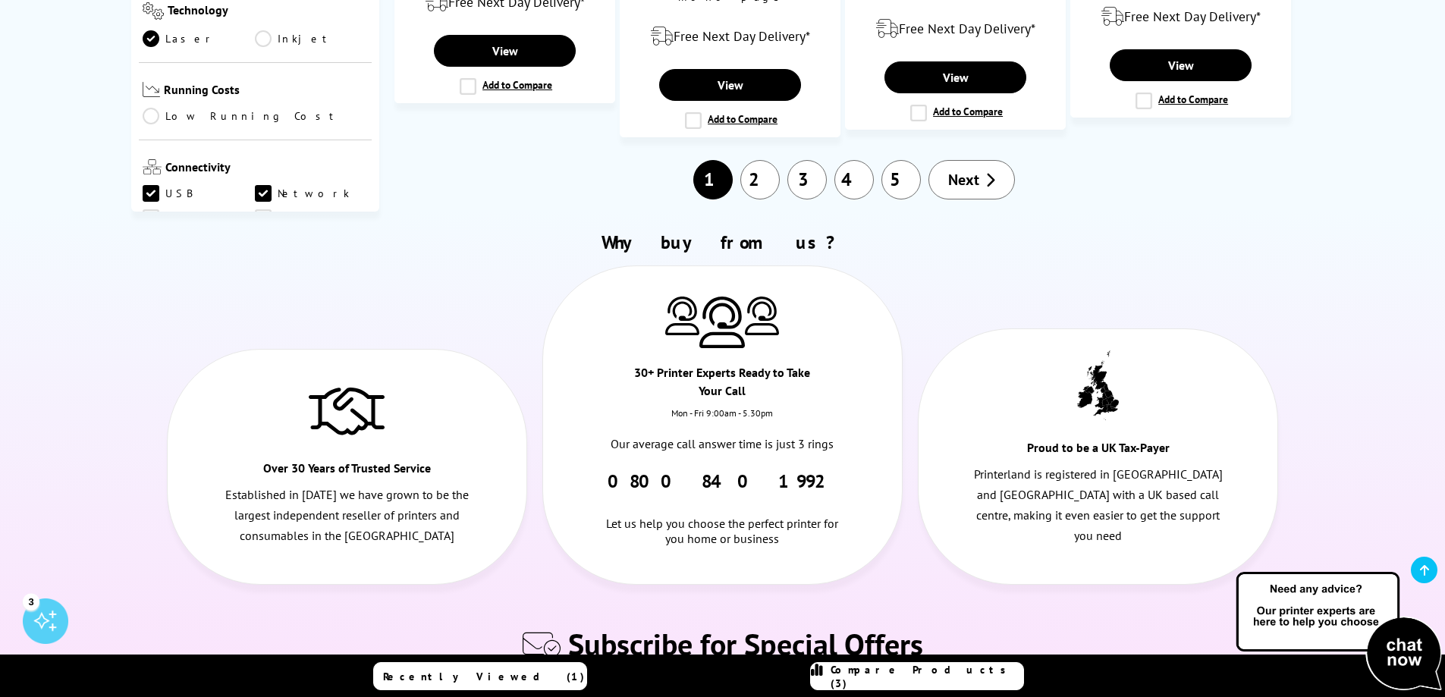
click at [758, 160] on link "2" at bounding box center [759, 179] width 39 height 39
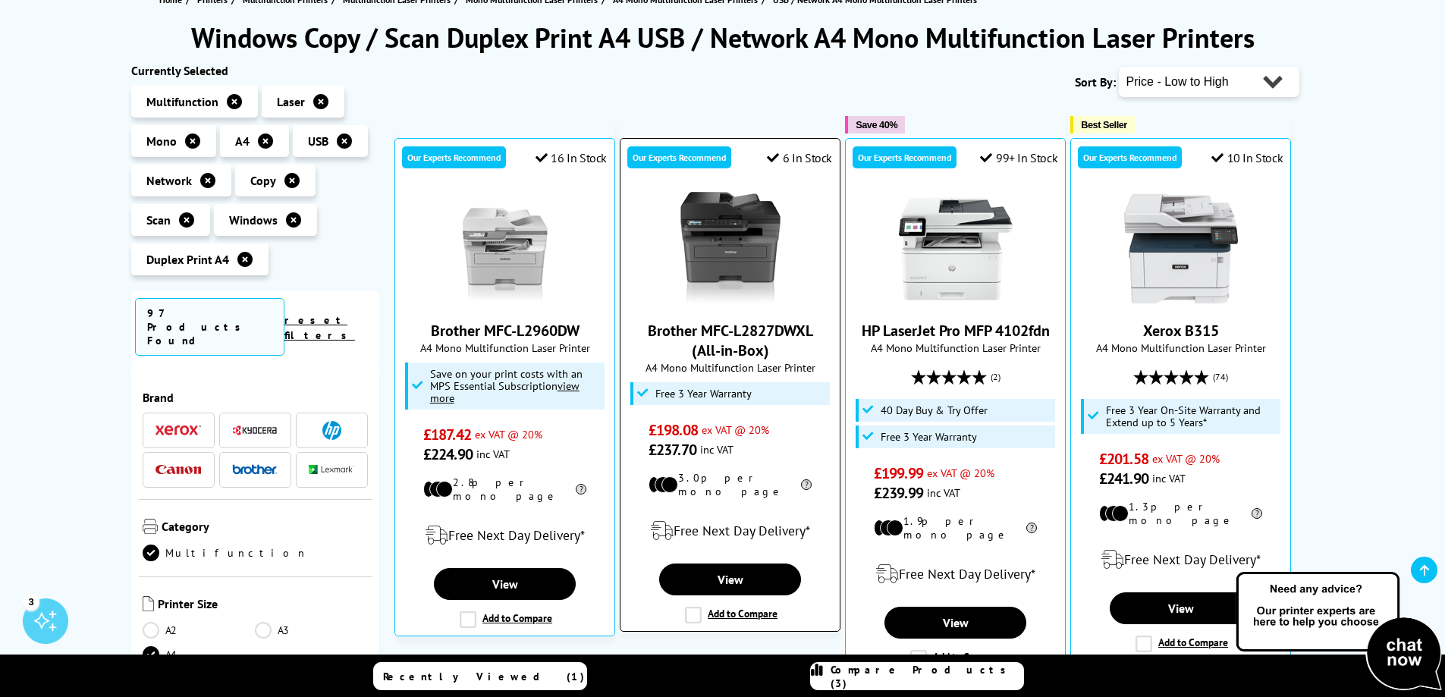
scroll to position [228, 0]
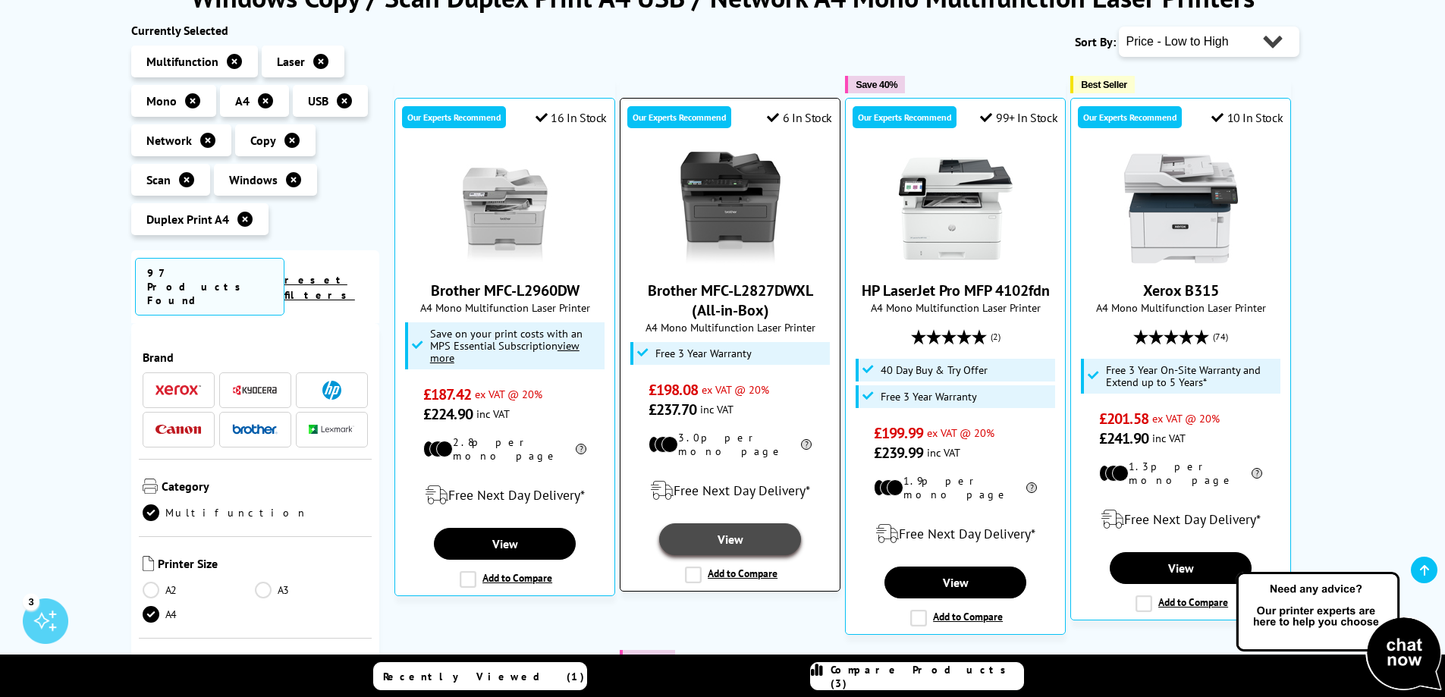
click at [730, 523] on link "View" at bounding box center [729, 539] width 141 height 32
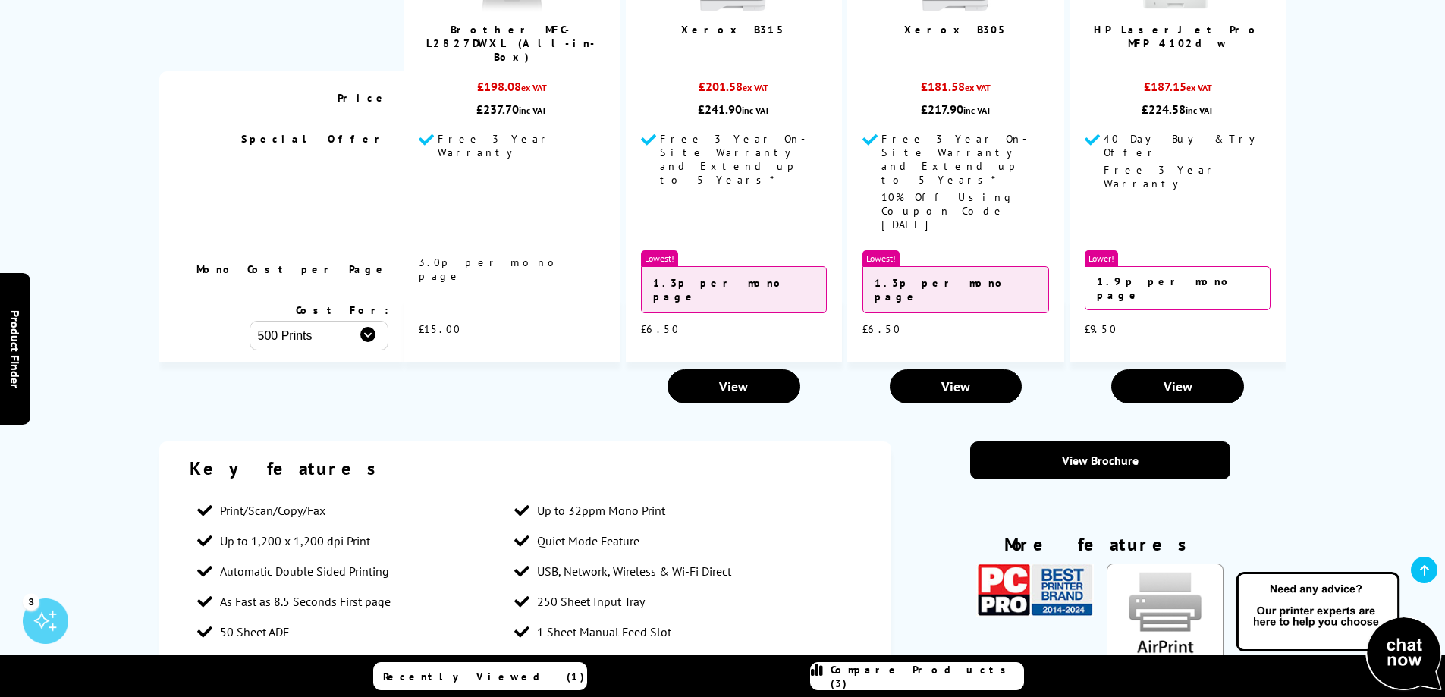
scroll to position [1138, 0]
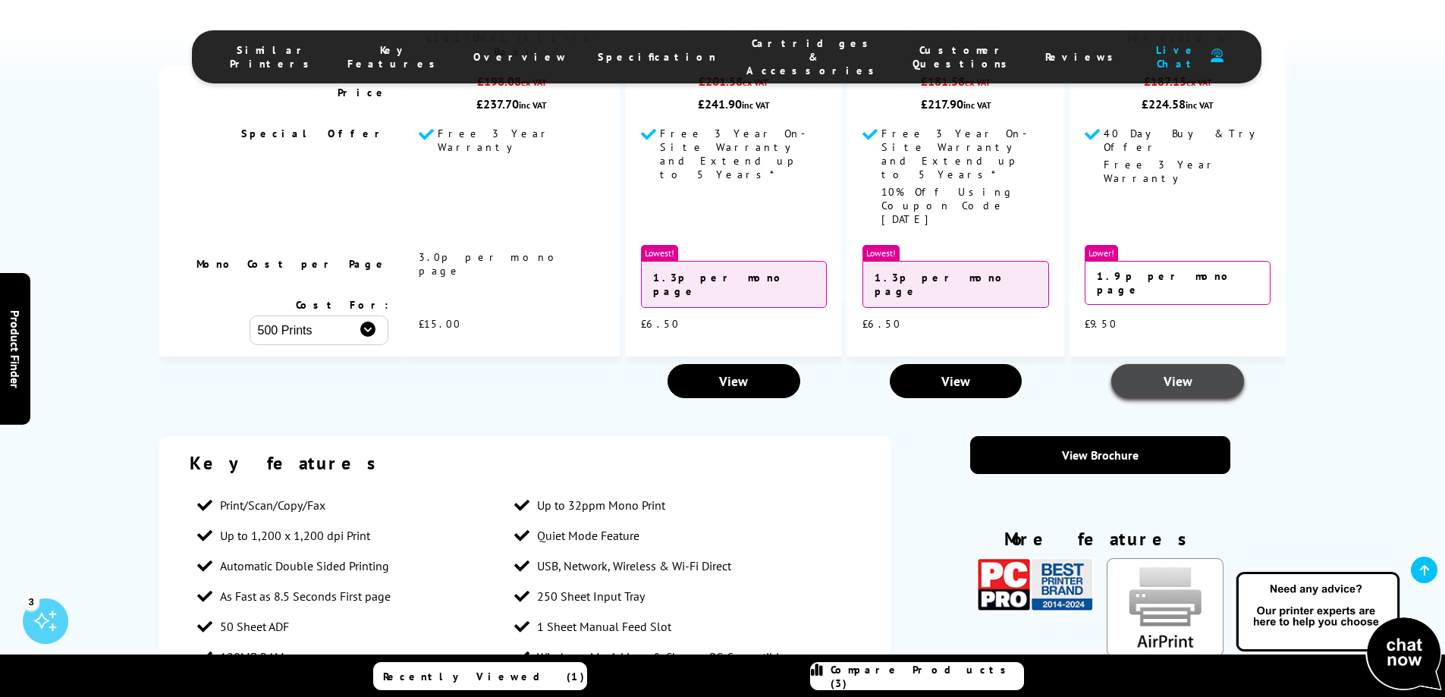
click at [1182, 372] on span "View" at bounding box center [1177, 380] width 29 height 17
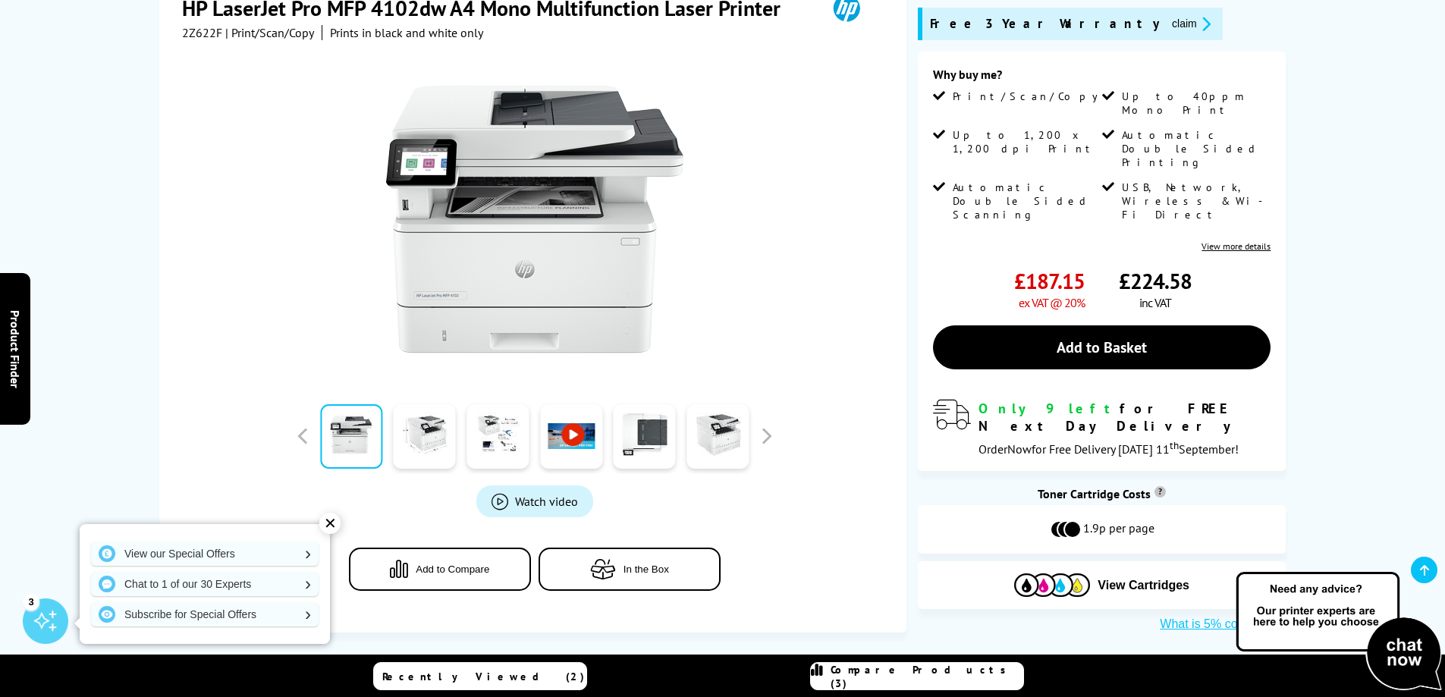
scroll to position [303, 0]
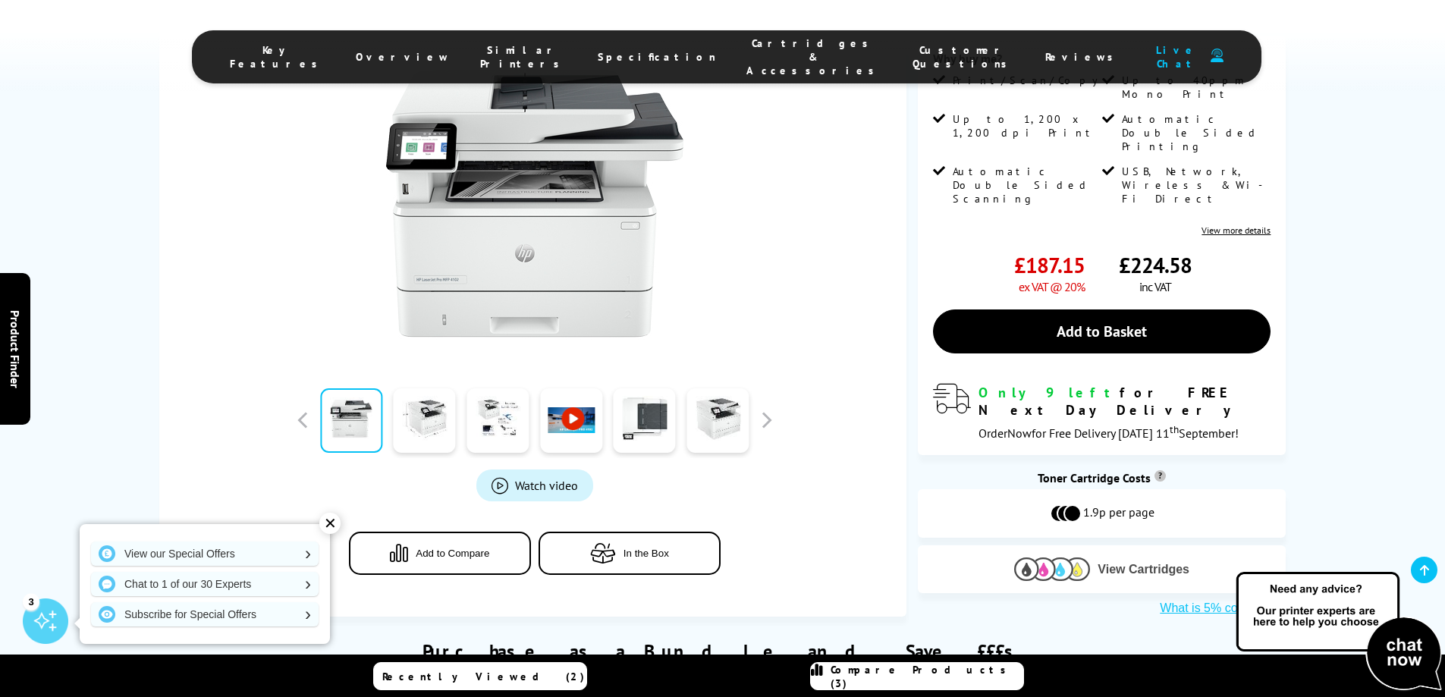
click at [1138, 563] on span "View Cartridges" at bounding box center [1143, 570] width 92 height 14
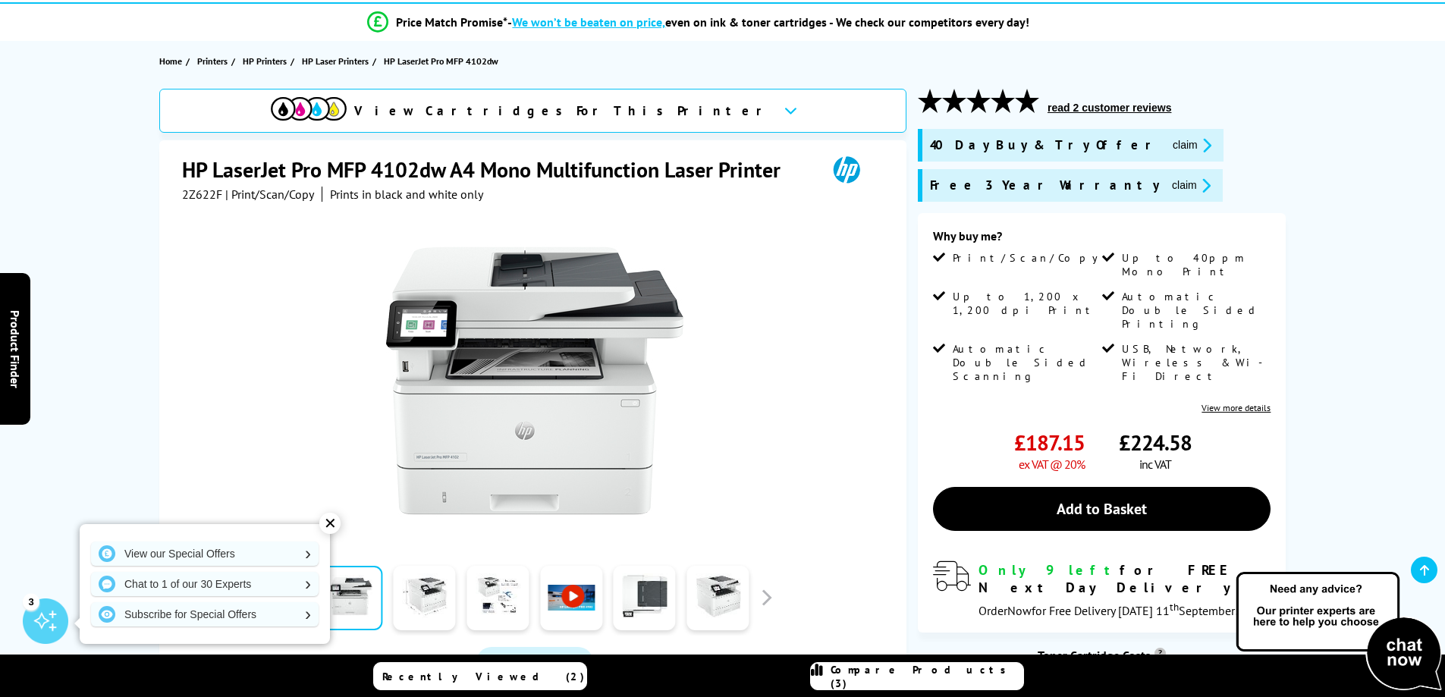
scroll to position [76, 0]
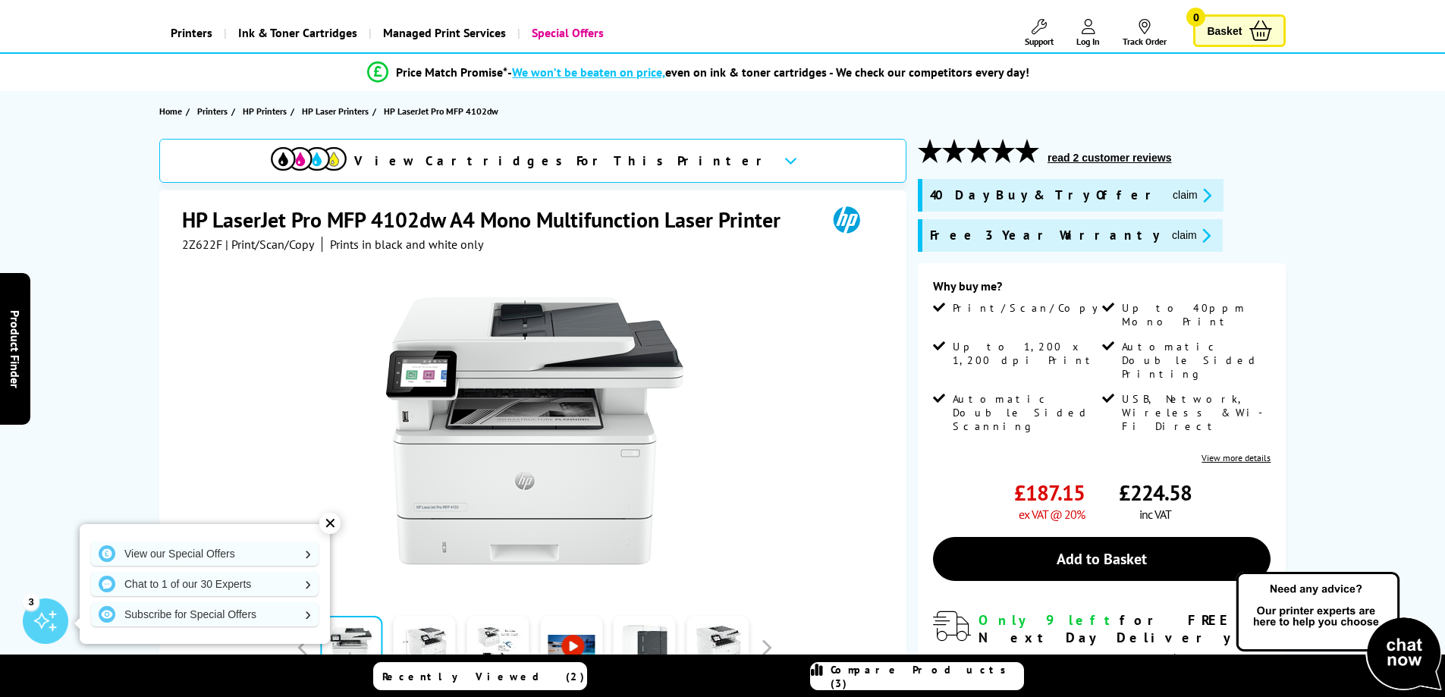
click at [1236, 452] on link "View more details" at bounding box center [1235, 457] width 69 height 11
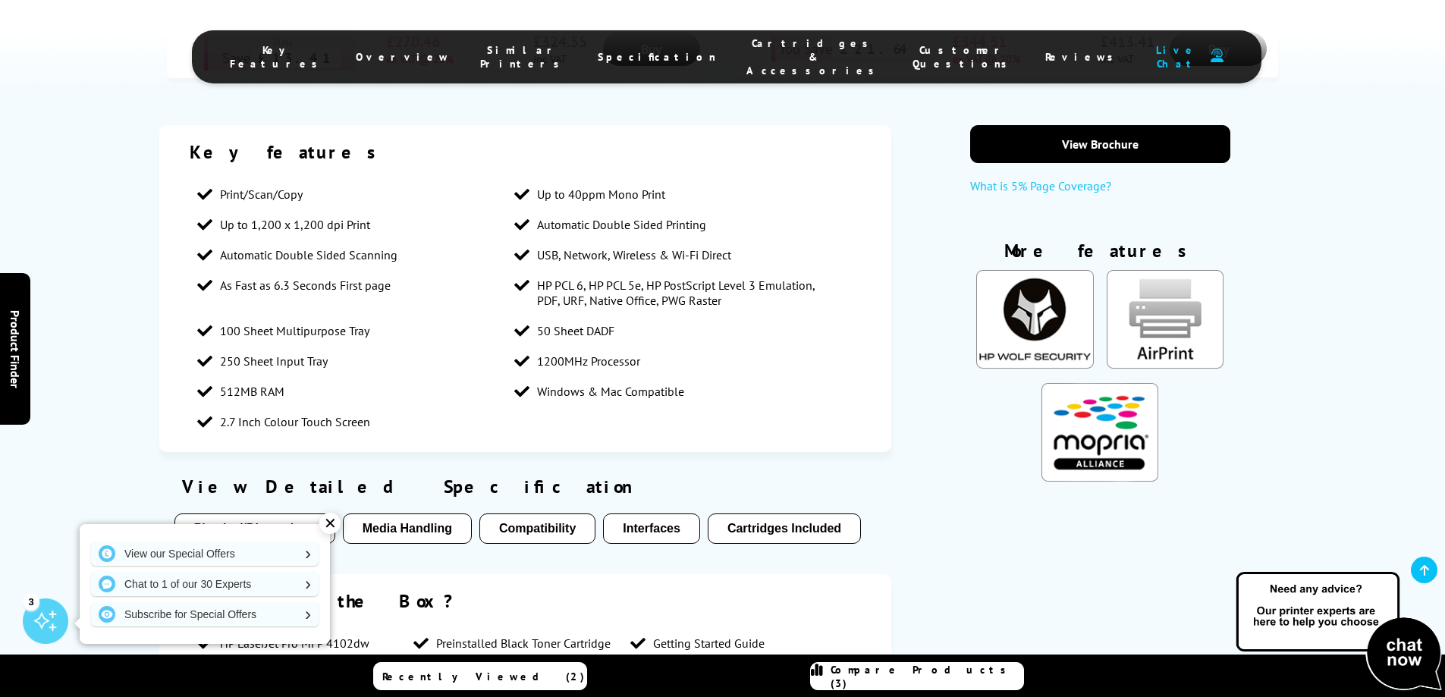
scroll to position [1069, 0]
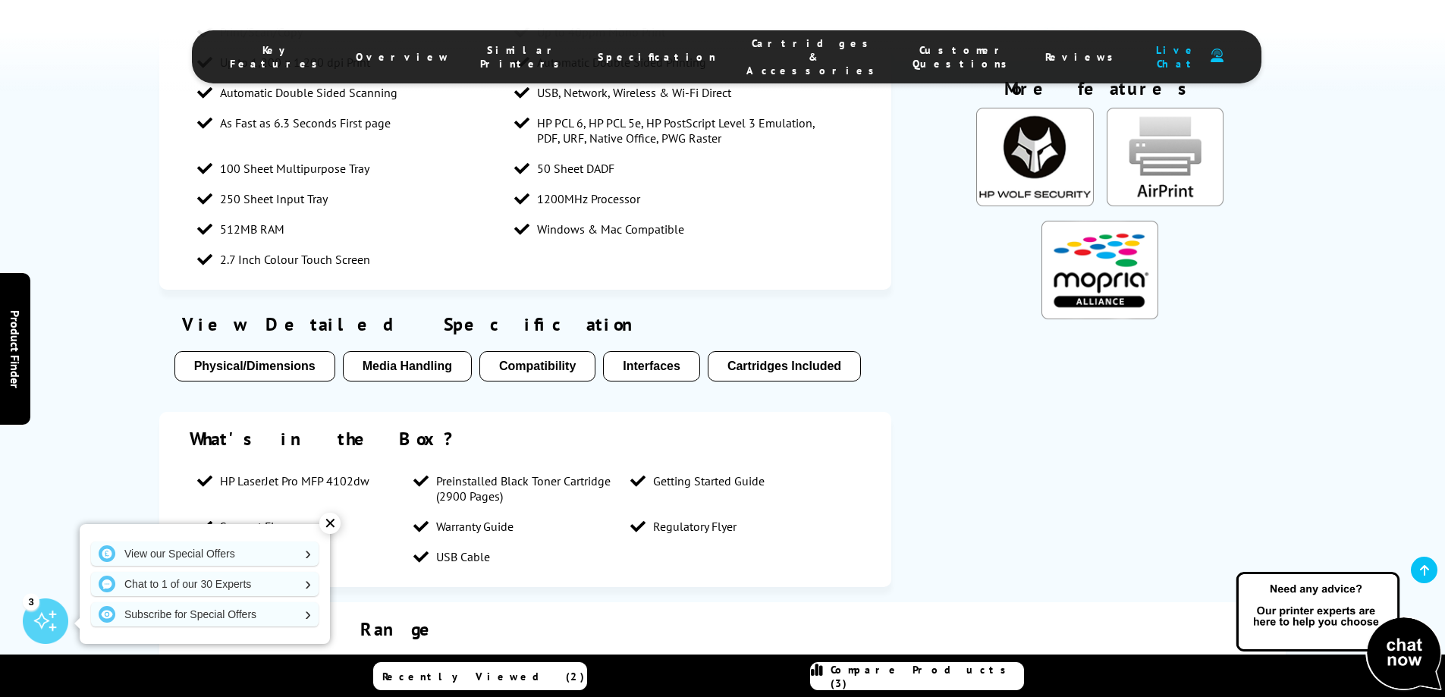
click at [264, 360] on button "Physical/Dimensions" at bounding box center [254, 366] width 161 height 30
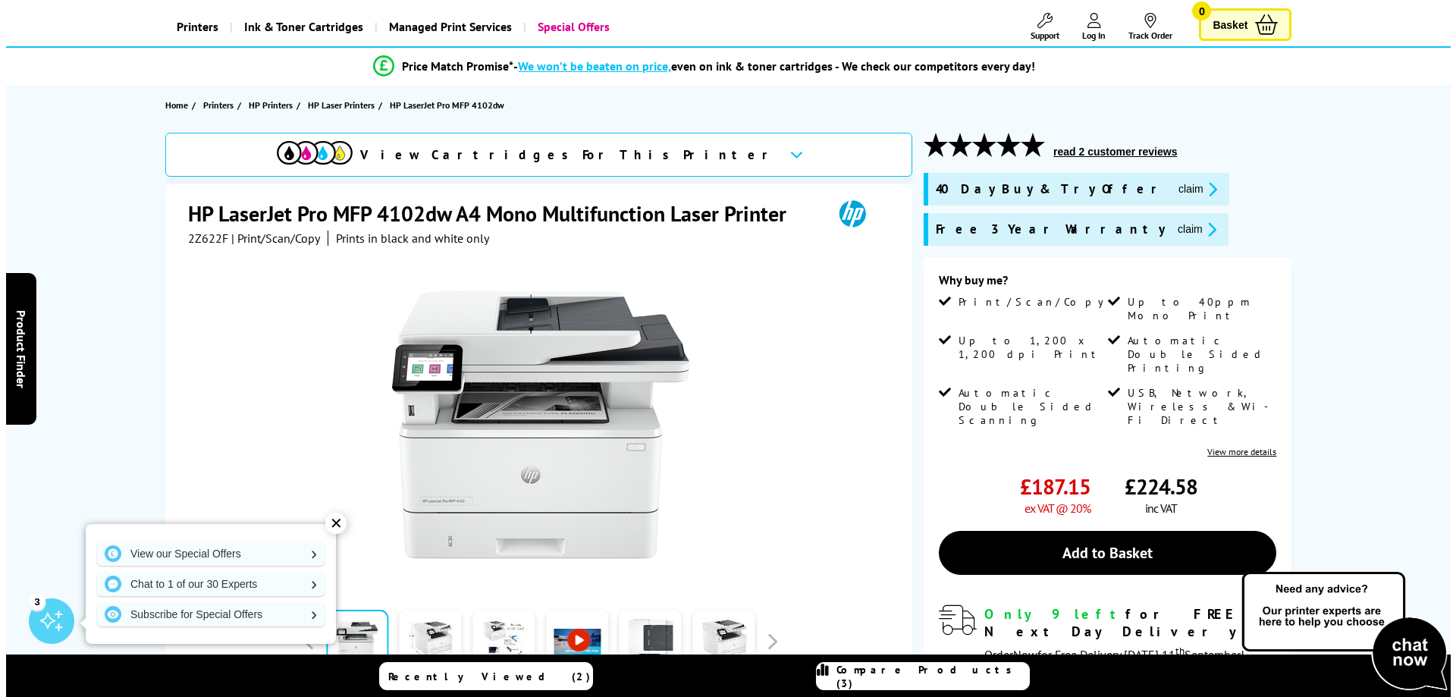
scroll to position [0, 0]
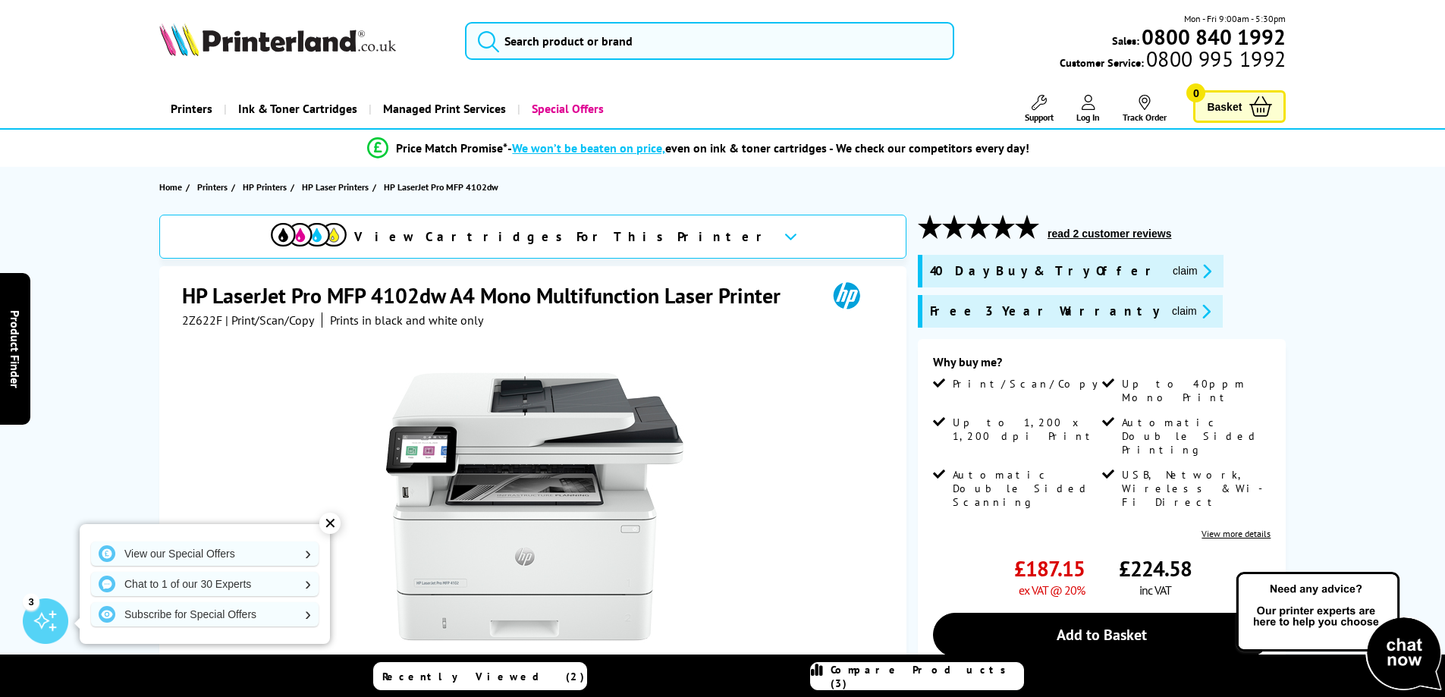
click at [909, 670] on span "Compare Products (3)" at bounding box center [927, 676] width 193 height 27
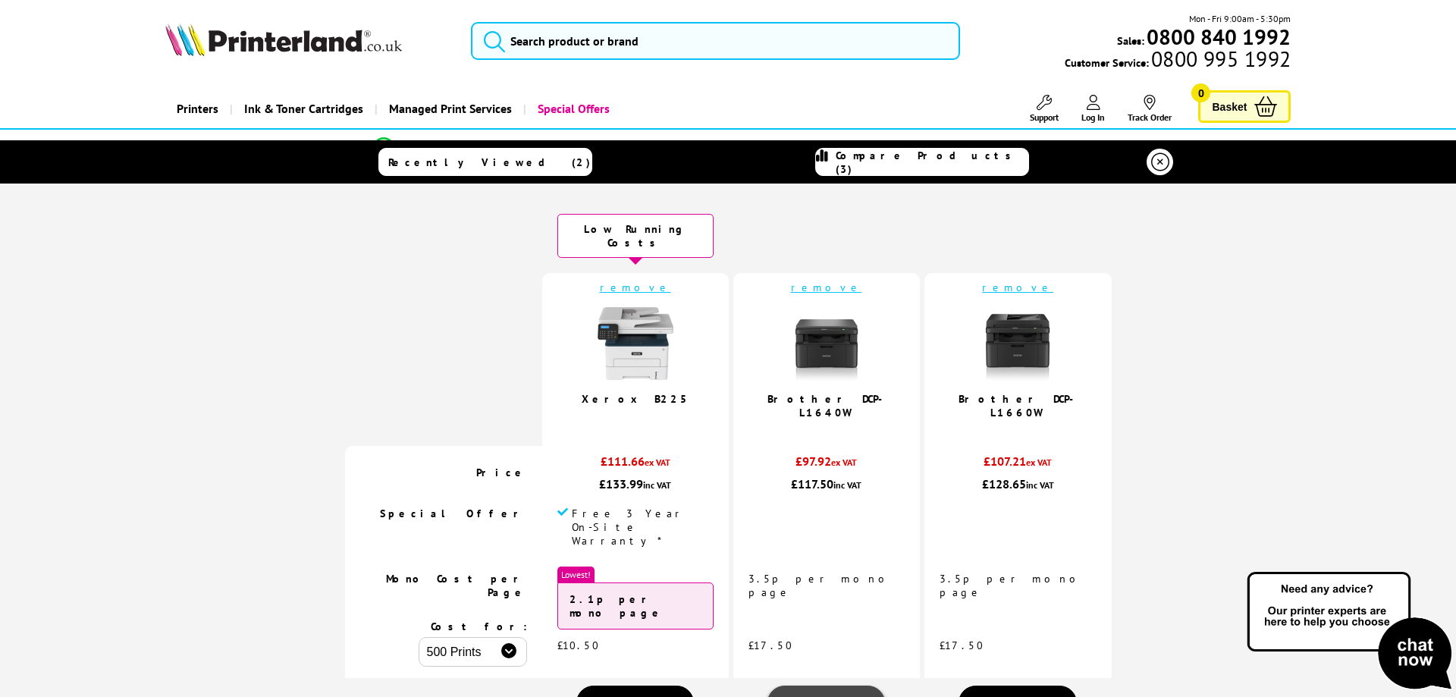
click at [821, 694] on span "View" at bounding box center [826, 702] width 29 height 17
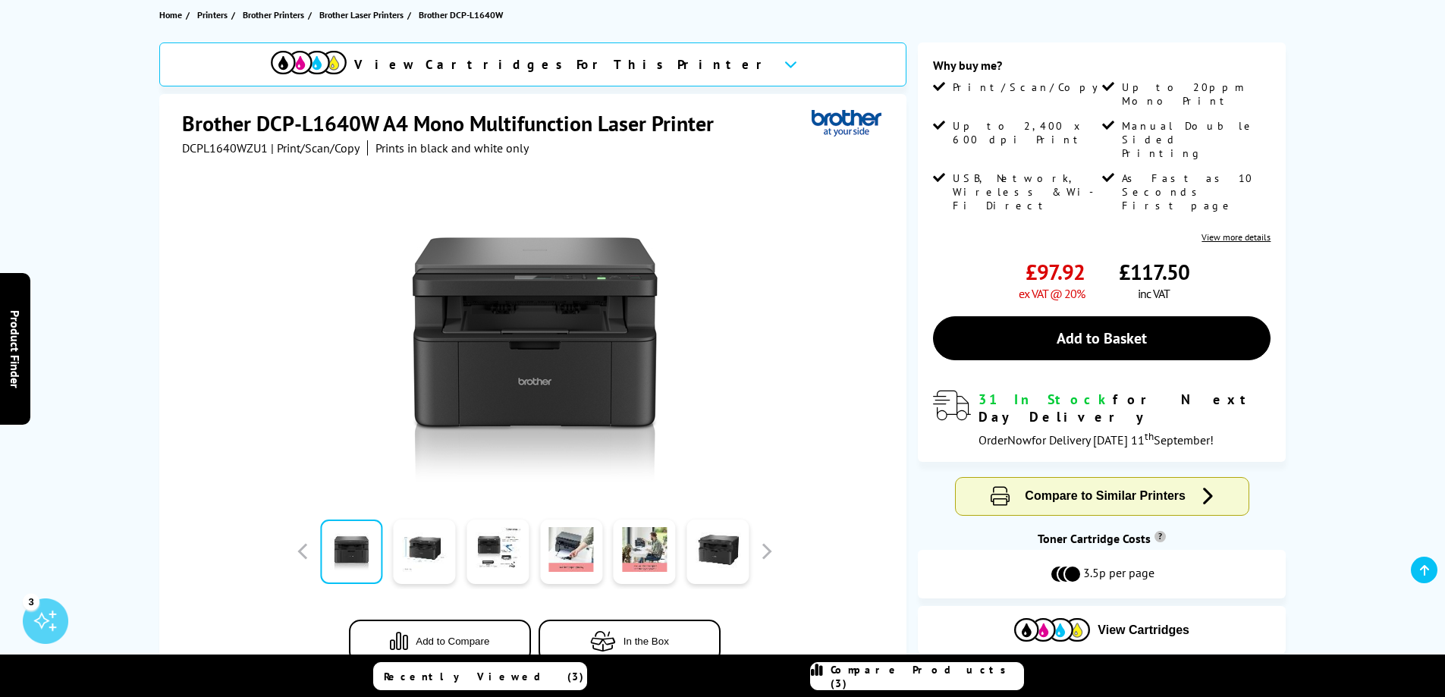
scroll to position [379, 0]
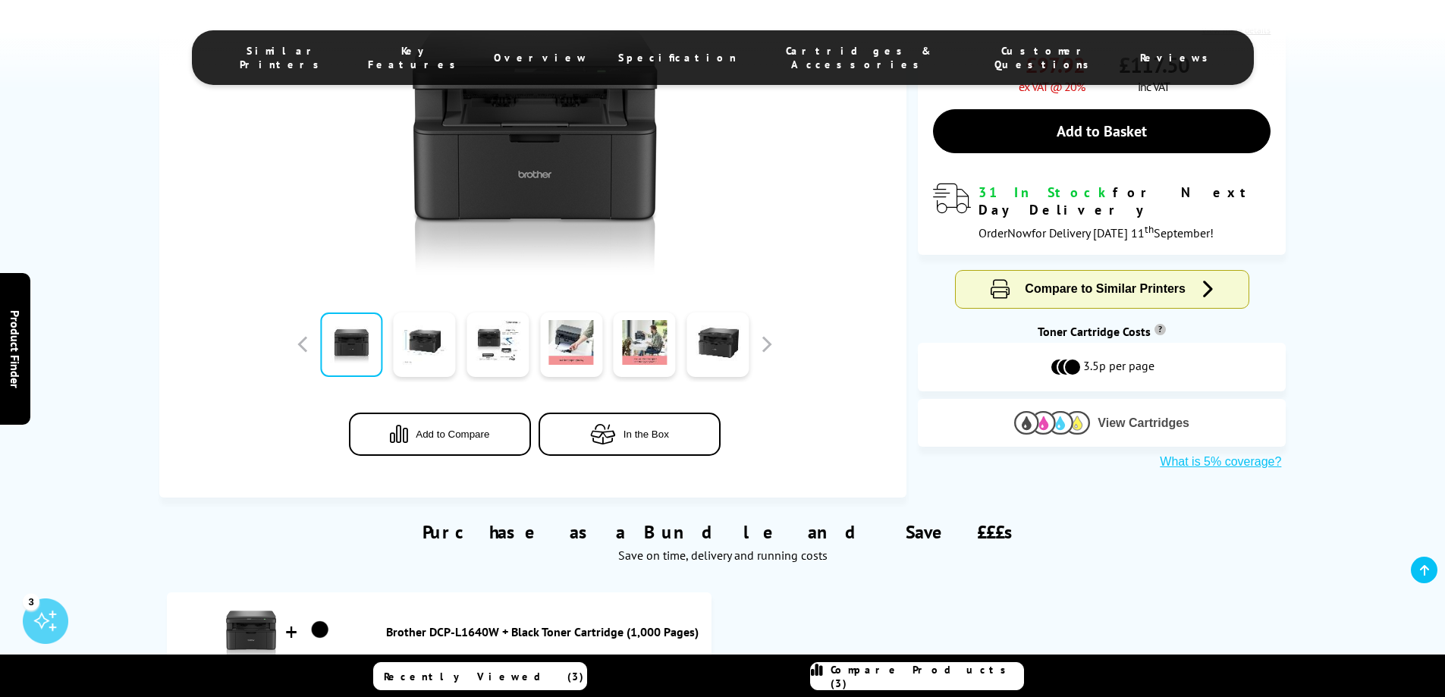
click at [1133, 416] on span "View Cartridges" at bounding box center [1143, 423] width 92 height 14
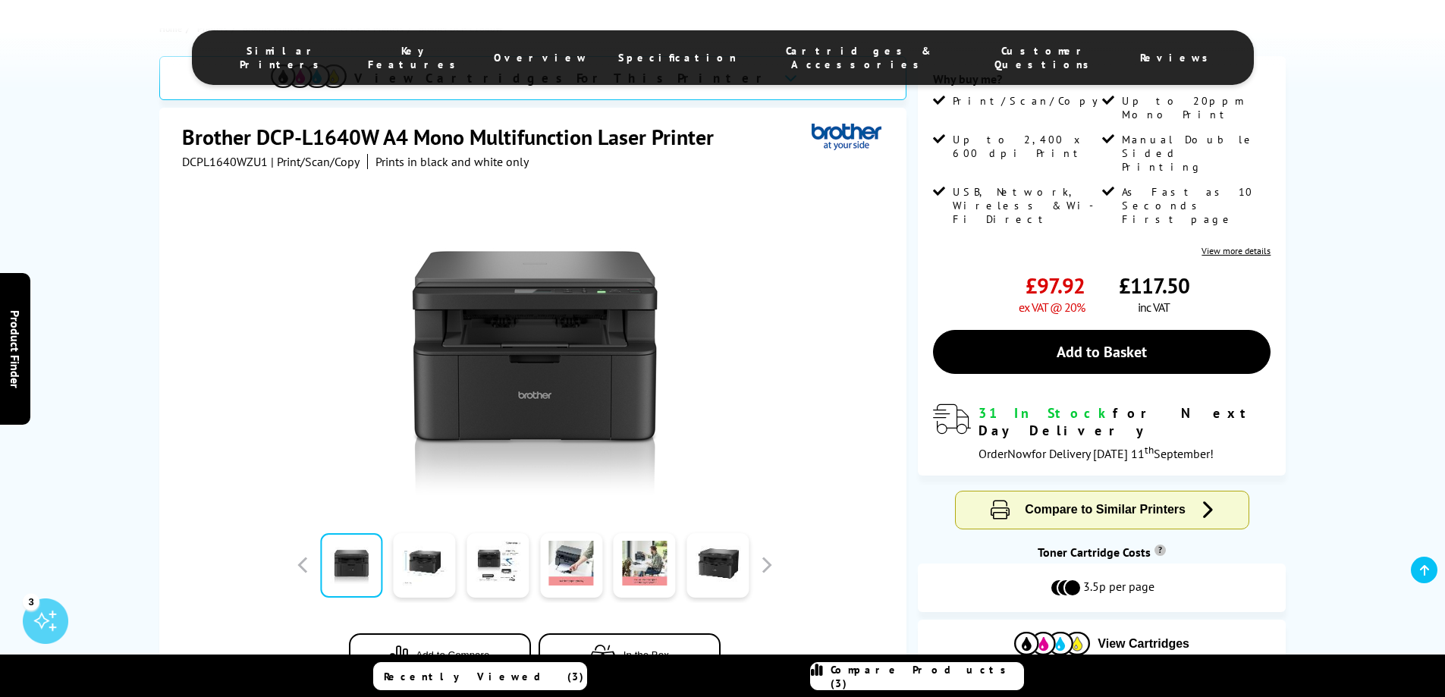
scroll to position [0, 0]
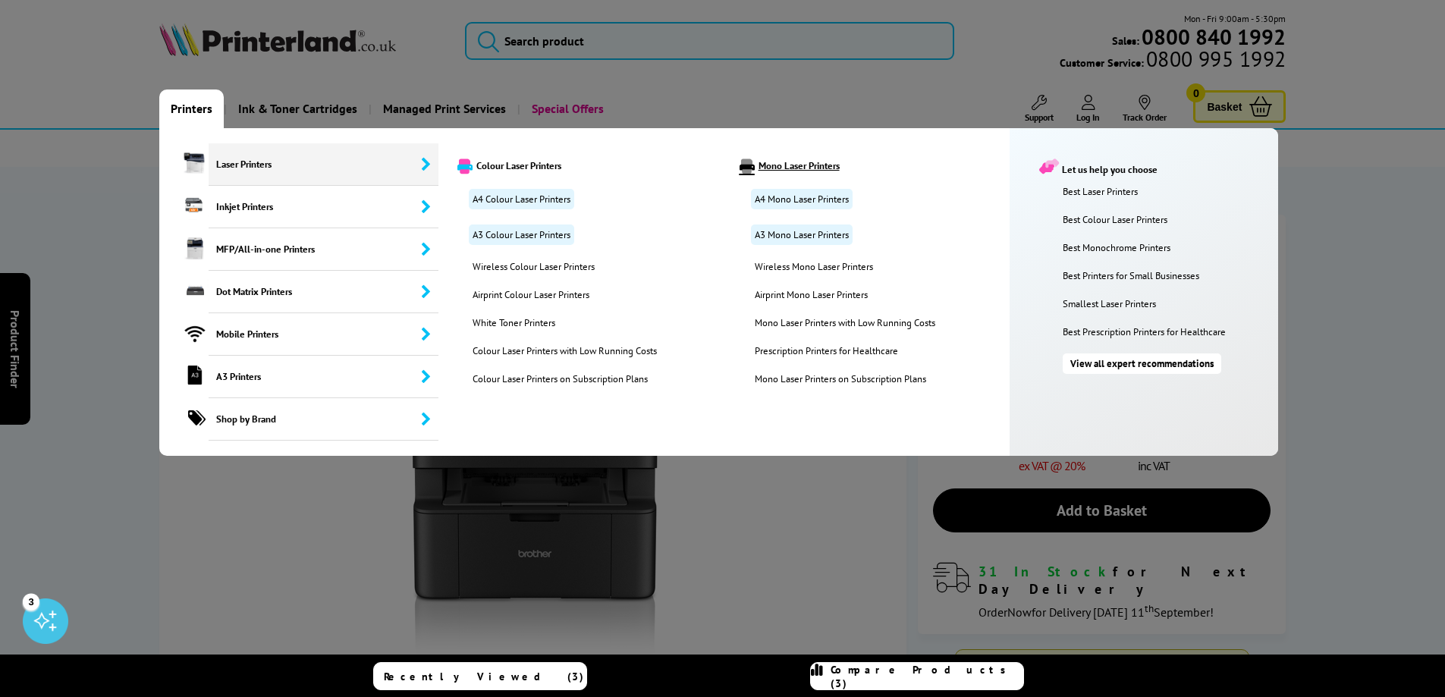
click at [801, 161] on link "Mono Laser Printers" at bounding box center [868, 166] width 280 height 15
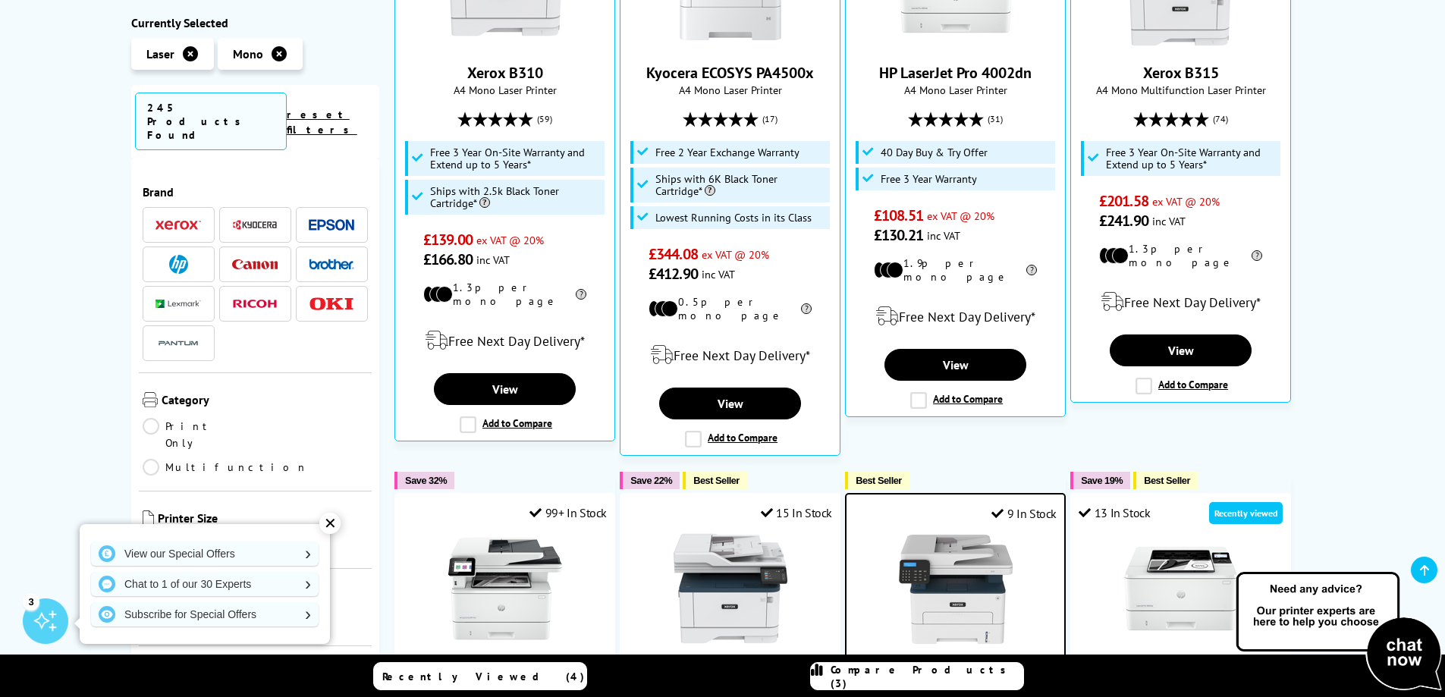
scroll to position [758, 0]
click at [915, 391] on label "Add to Compare" at bounding box center [956, 399] width 93 height 17
click at [0, 0] on input "Add to Compare" at bounding box center [0, 0] width 0 height 0
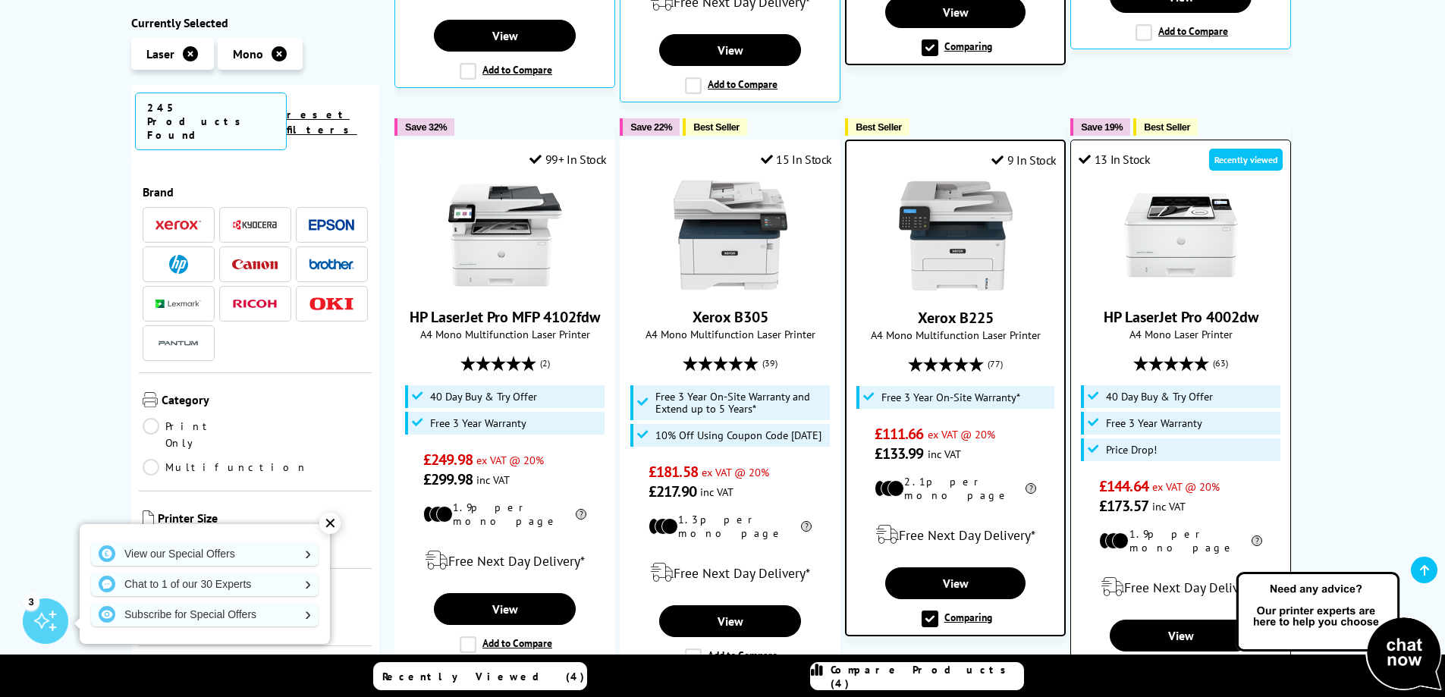
scroll to position [1138, 0]
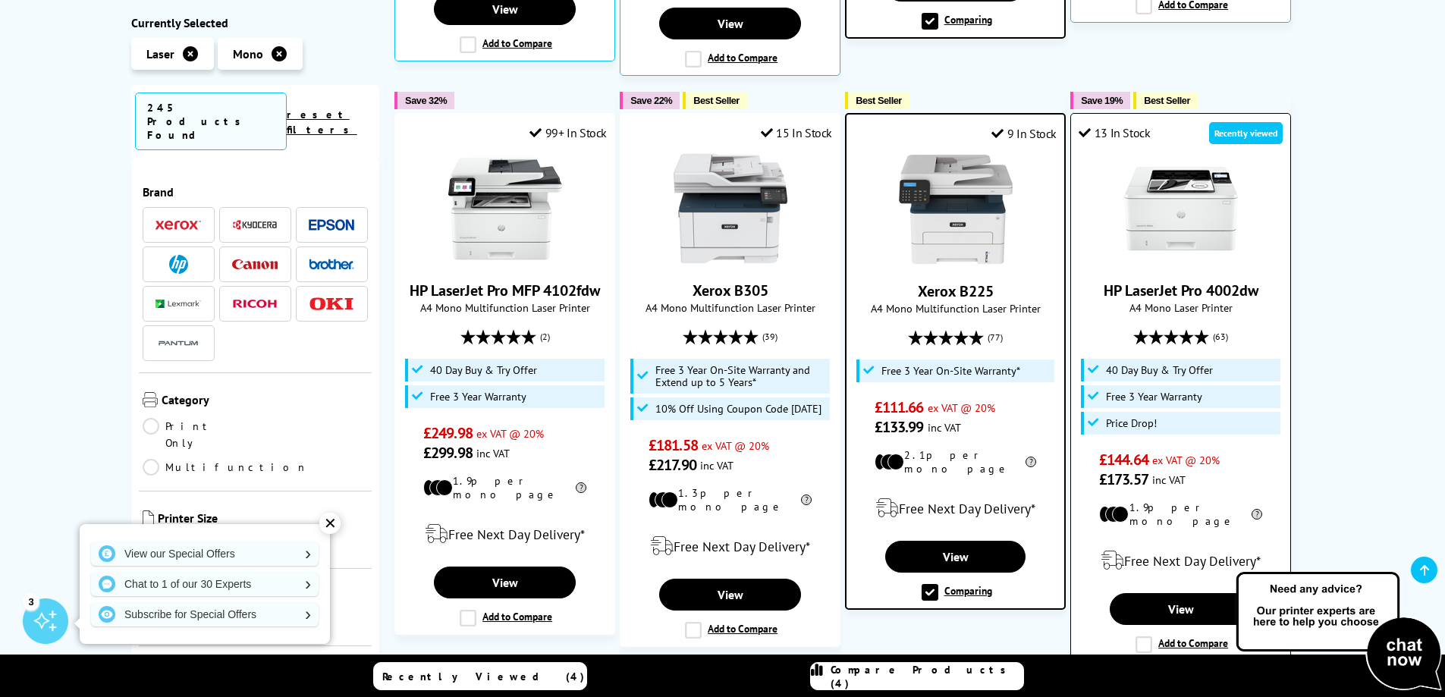
click at [1141, 636] on label "Add to Compare" at bounding box center [1181, 644] width 93 height 17
click at [0, 0] on input "Add to Compare" at bounding box center [0, 0] width 0 height 0
click at [934, 584] on label "Comparing" at bounding box center [957, 592] width 71 height 17
click at [0, 0] on input "Comparing" at bounding box center [0, 0] width 0 height 0
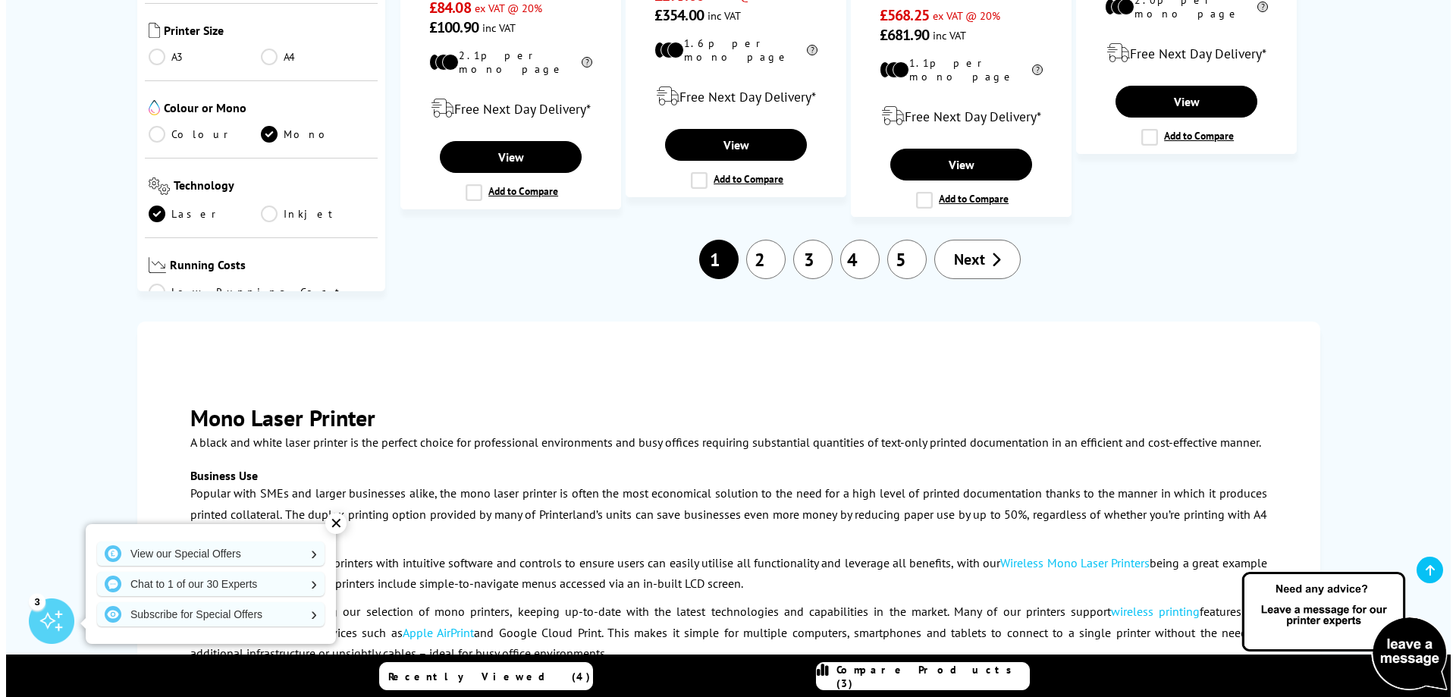
scroll to position [2048, 0]
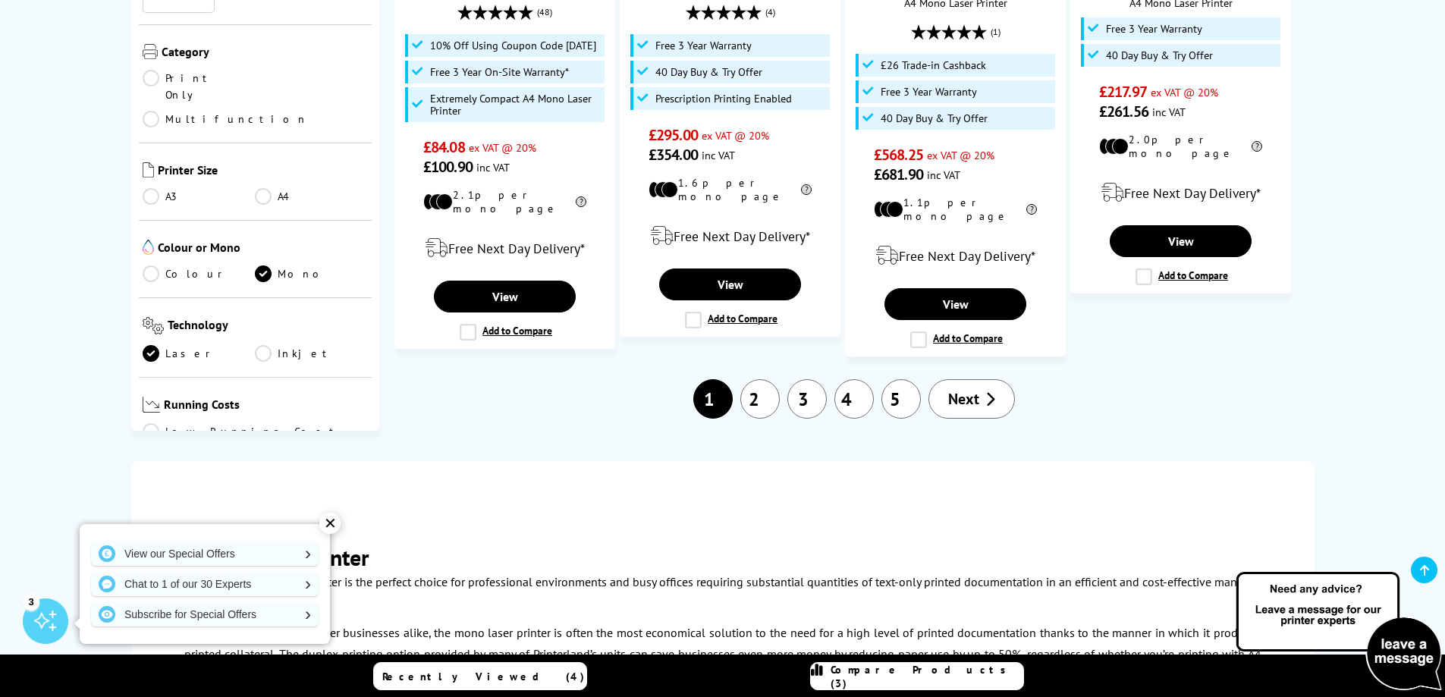
click at [918, 673] on span "Compare Products (3)" at bounding box center [927, 676] width 193 height 27
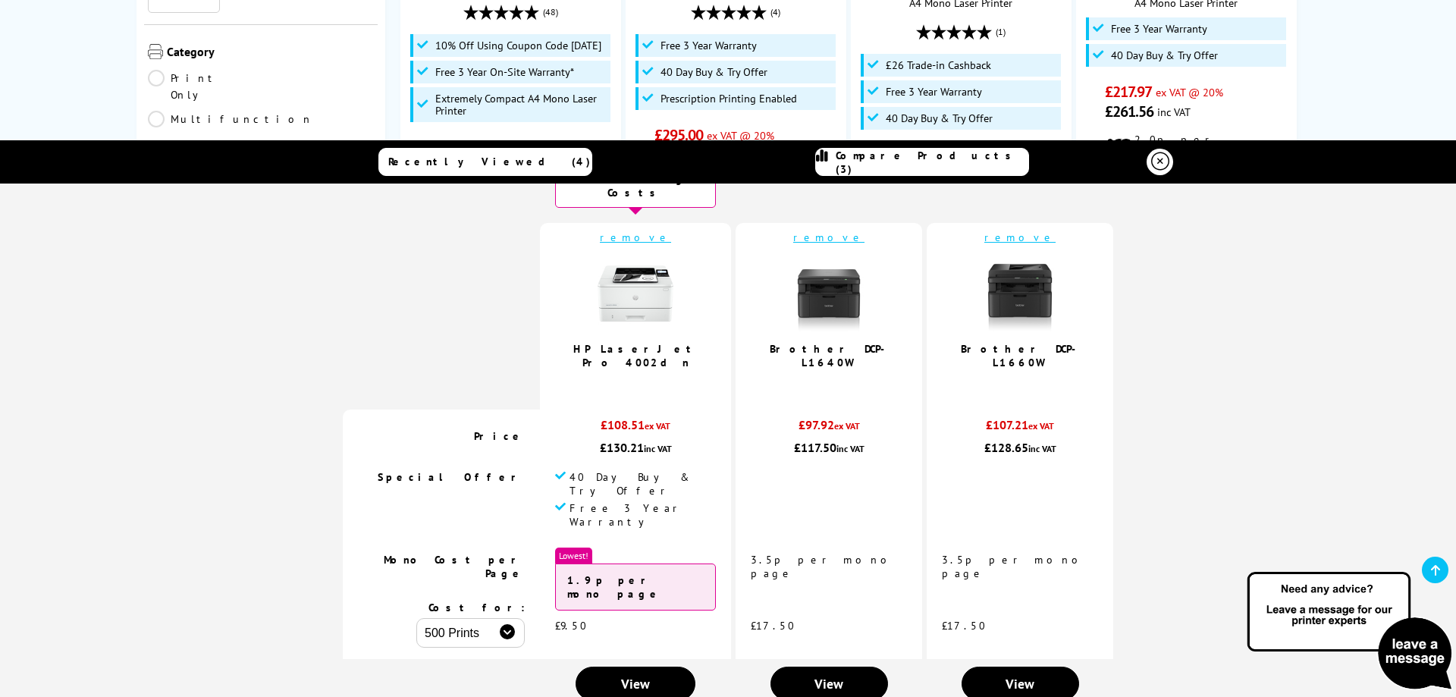
scroll to position [76, 0]
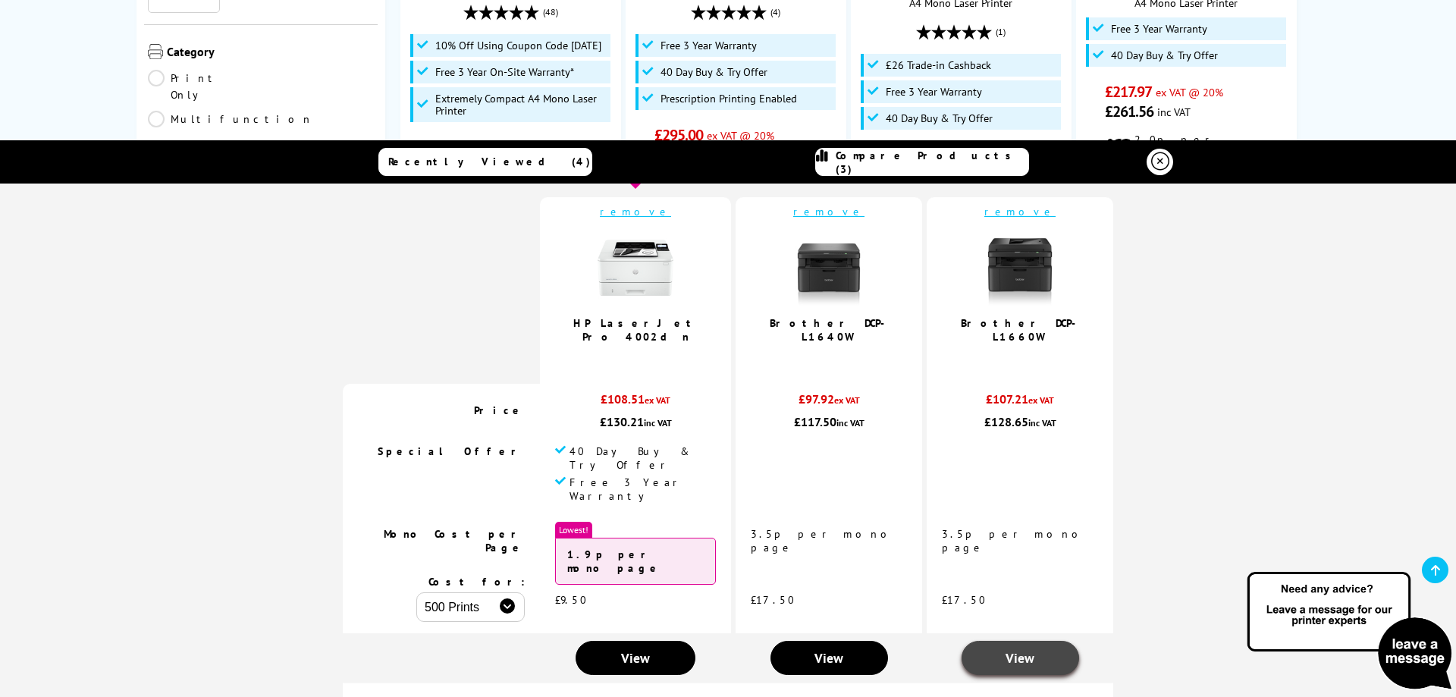
click at [1009, 649] on span "View" at bounding box center [1020, 657] width 29 height 17
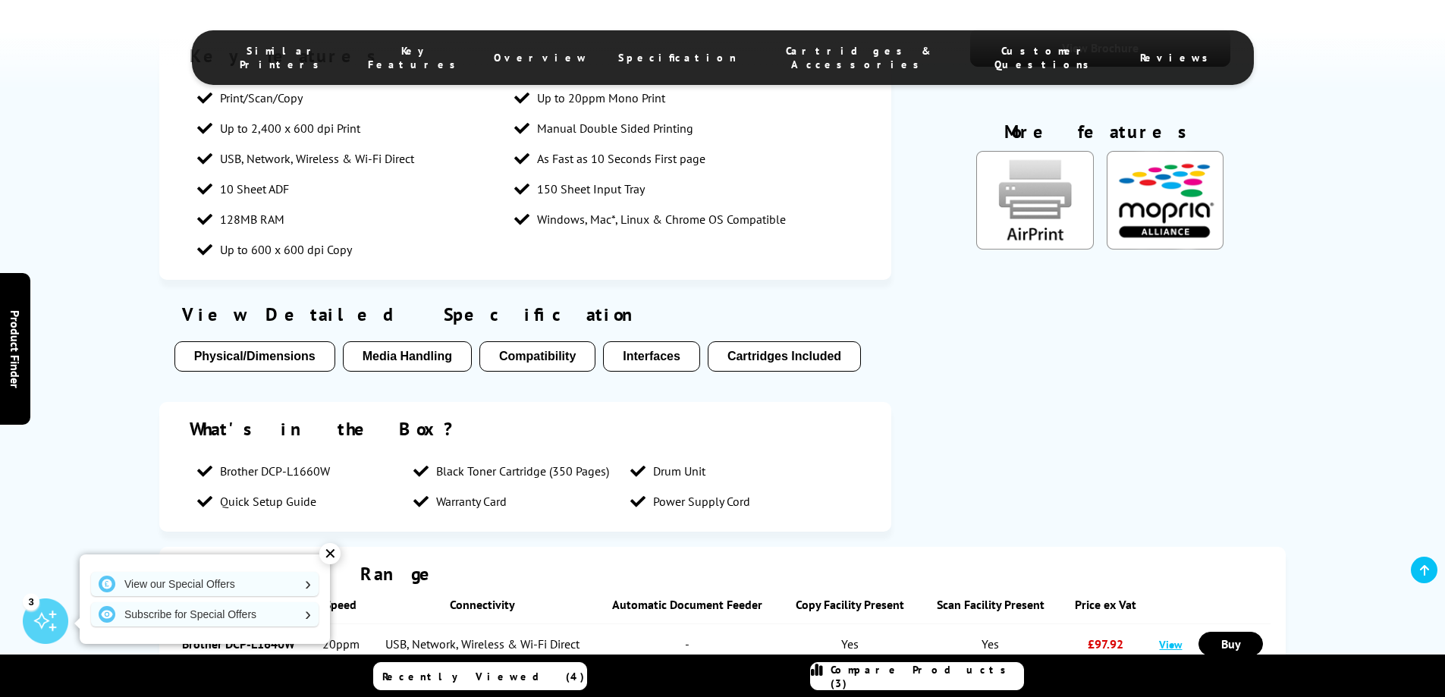
scroll to position [1669, 0]
click at [245, 339] on button "Physical/Dimensions" at bounding box center [254, 354] width 161 height 30
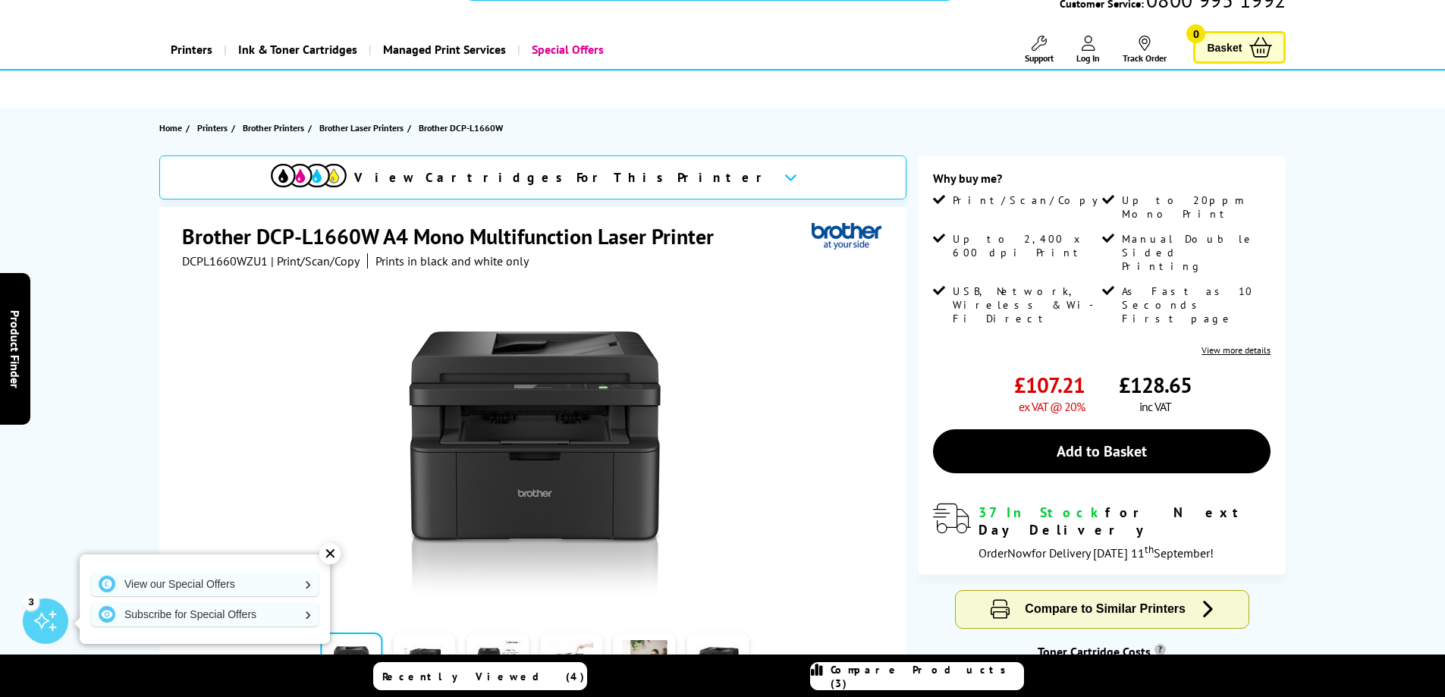
scroll to position [0, 0]
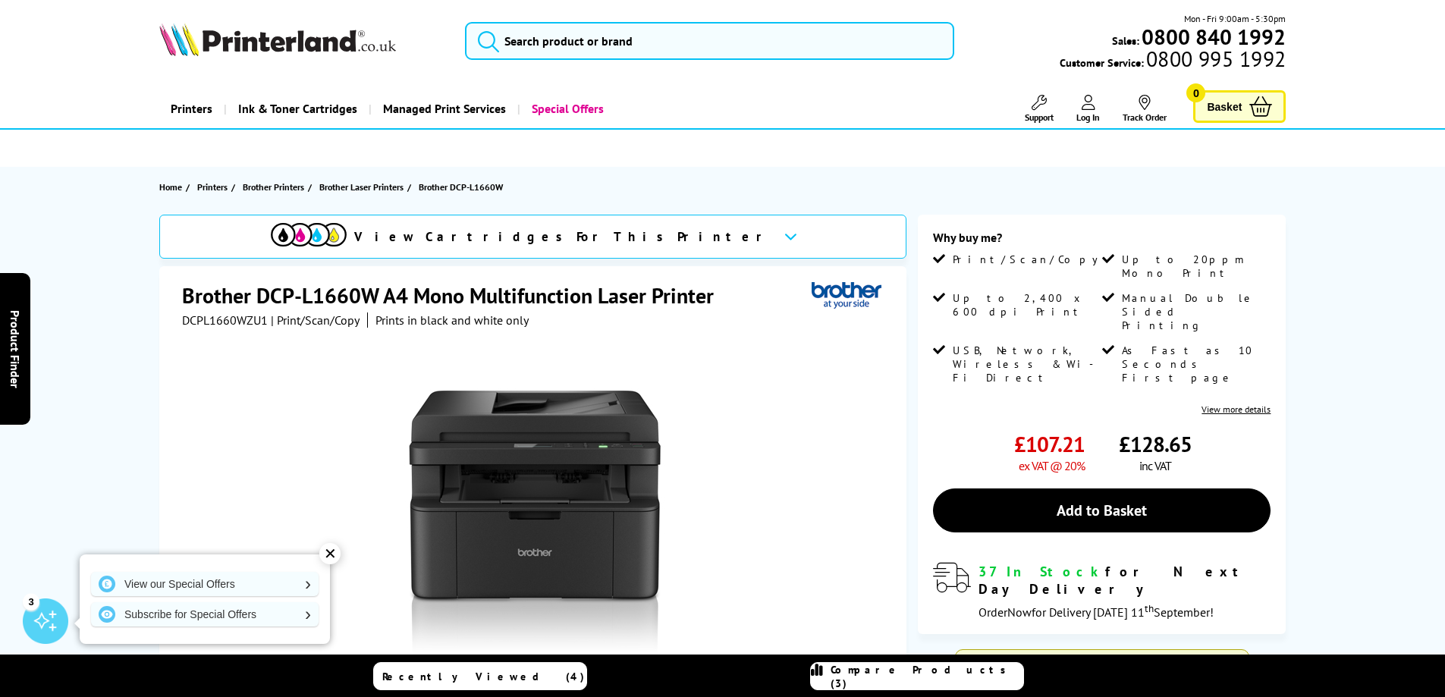
click at [931, 673] on span "Compare Products (3)" at bounding box center [927, 676] width 193 height 27
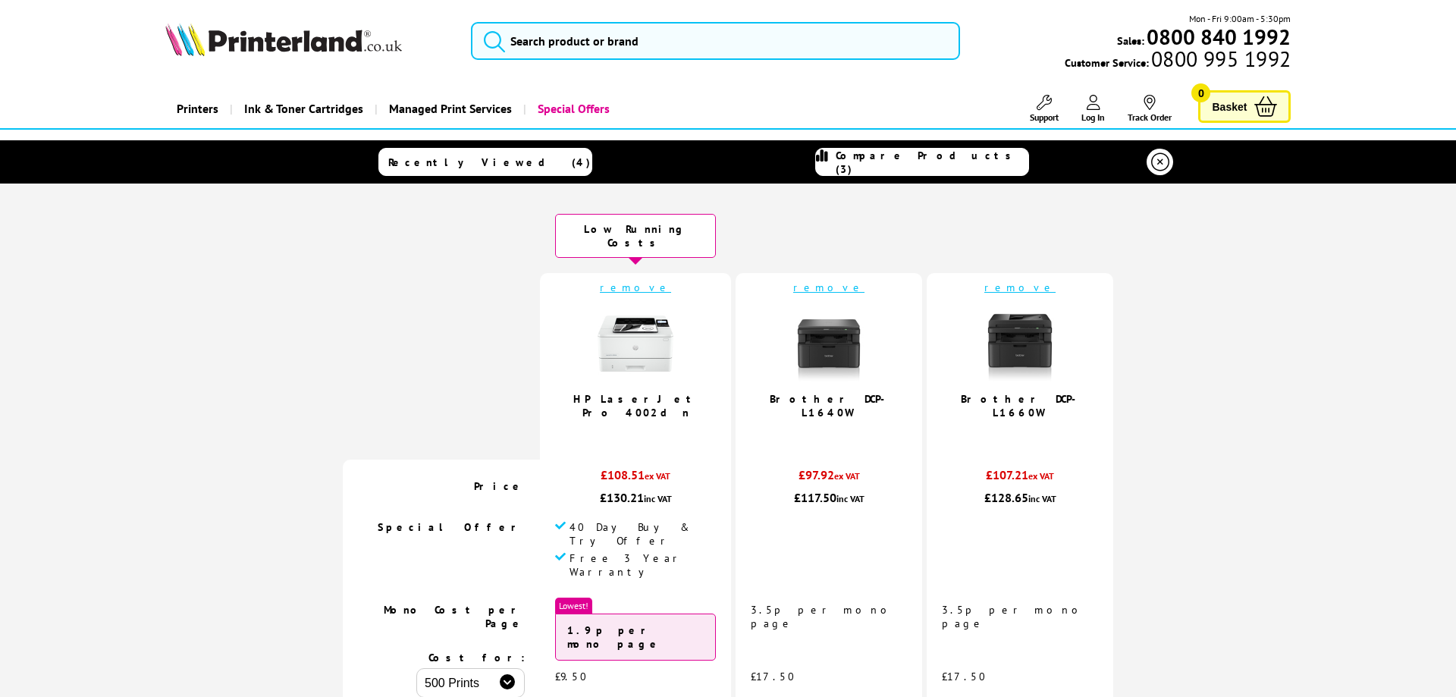
click at [1158, 159] on icon at bounding box center [1160, 161] width 18 height 18
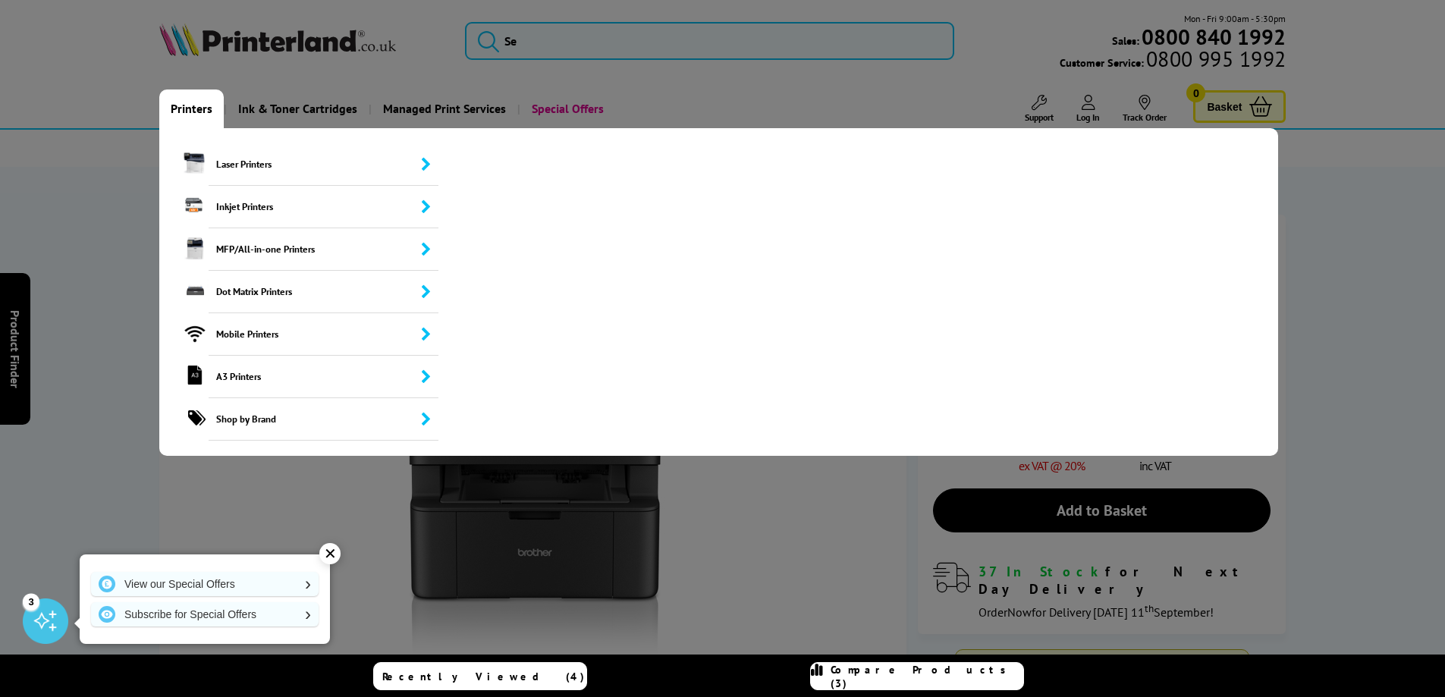
click at [189, 105] on link "Printers" at bounding box center [191, 108] width 64 height 39
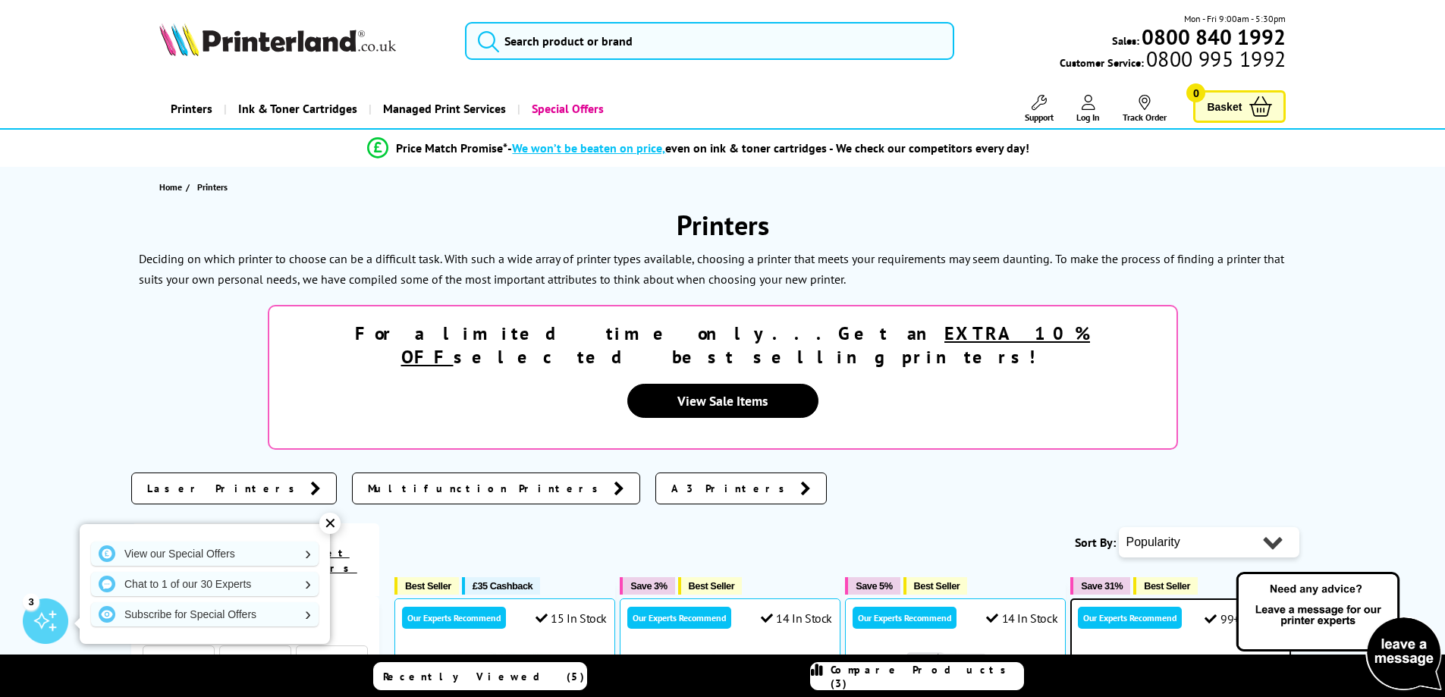
click at [177, 481] on span "Laser Printers" at bounding box center [224, 488] width 155 height 15
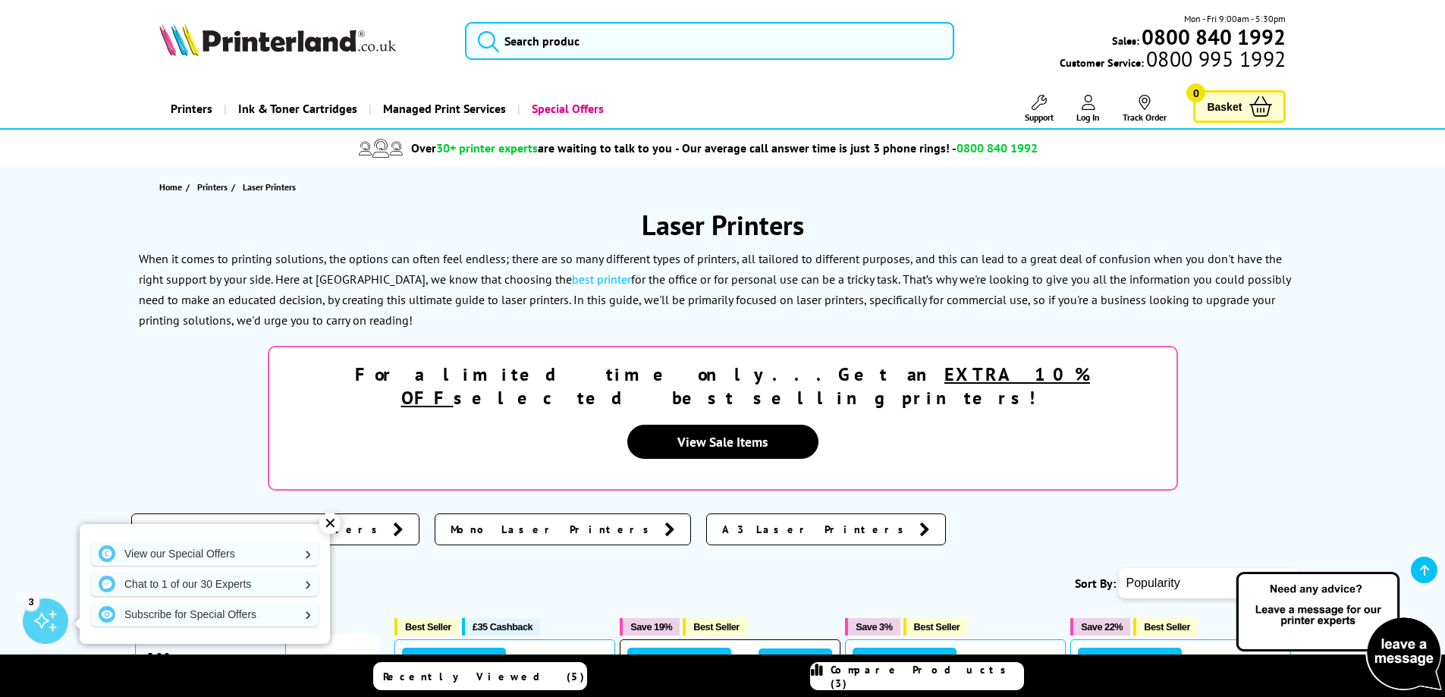
scroll to position [303, 0]
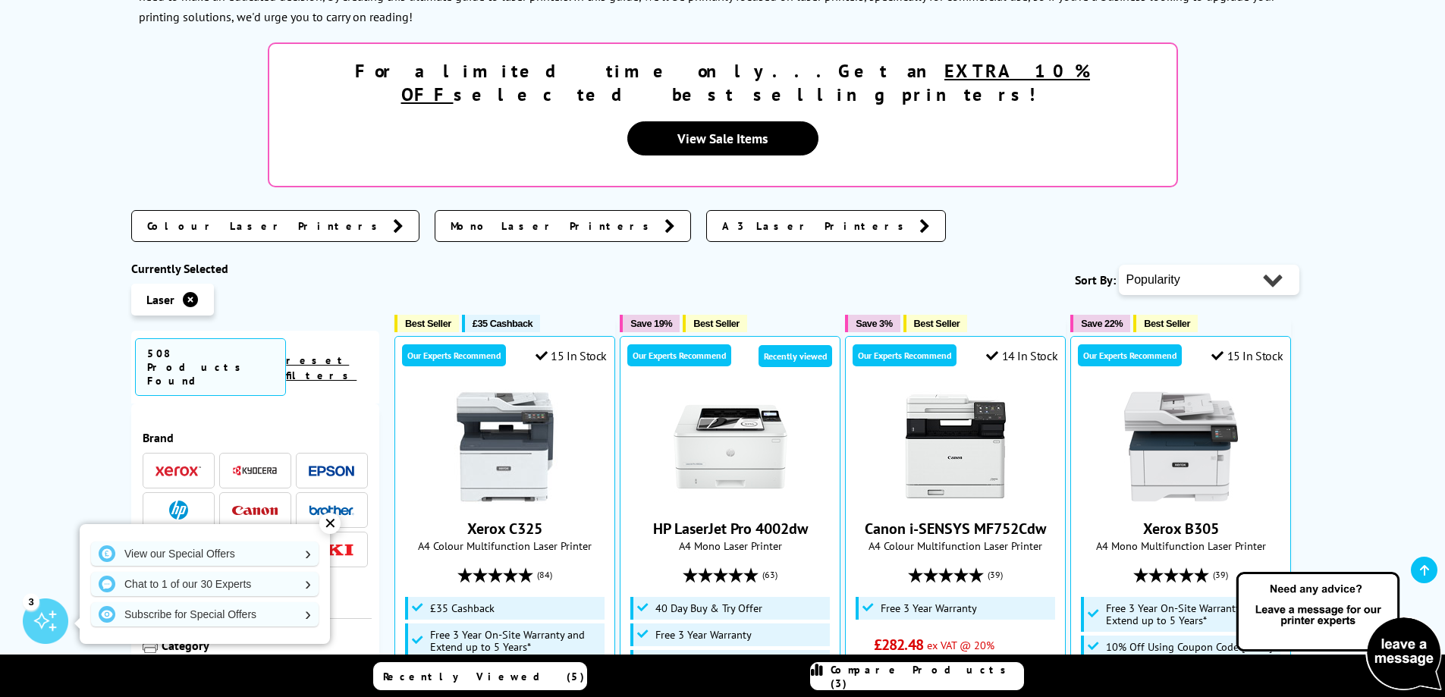
click at [451, 218] on span "Mono Laser Printers" at bounding box center [554, 225] width 206 height 15
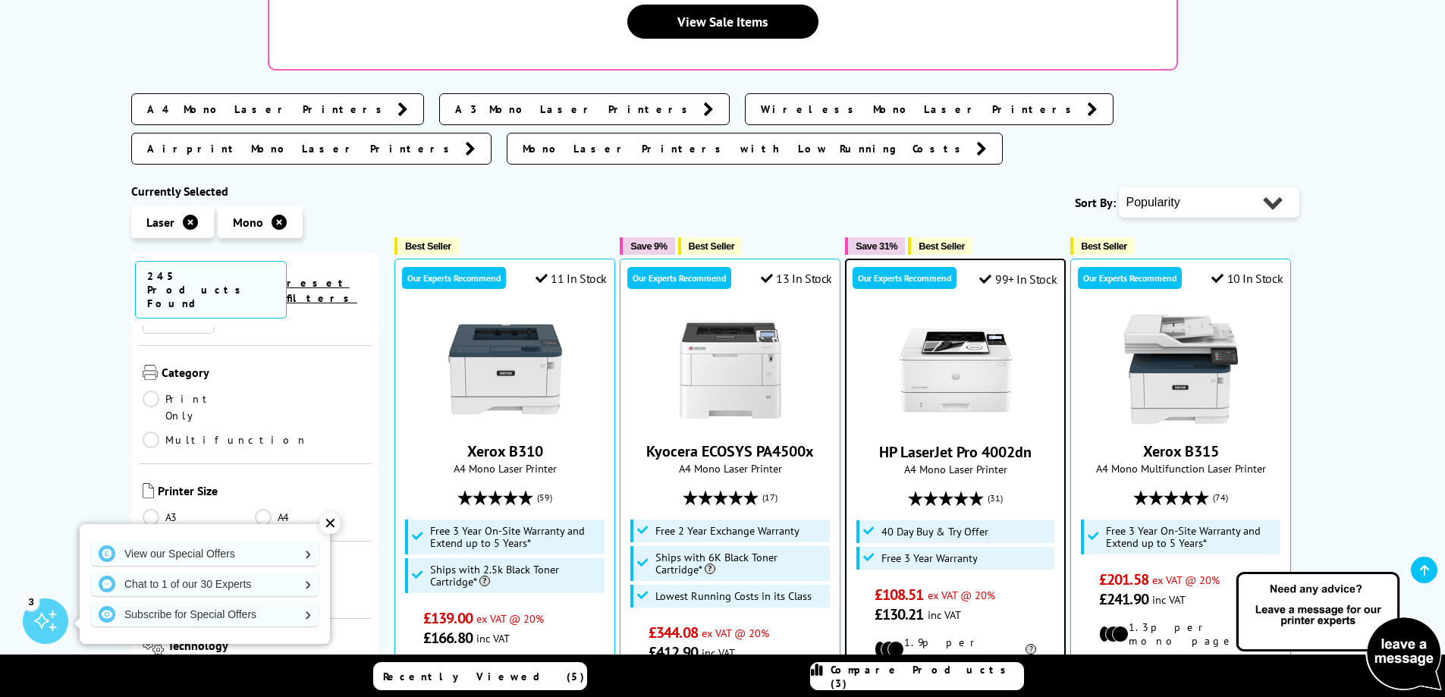
scroll to position [228, 0]
click at [262, 400] on link "Multifunction" at bounding box center [225, 408] width 165 height 17
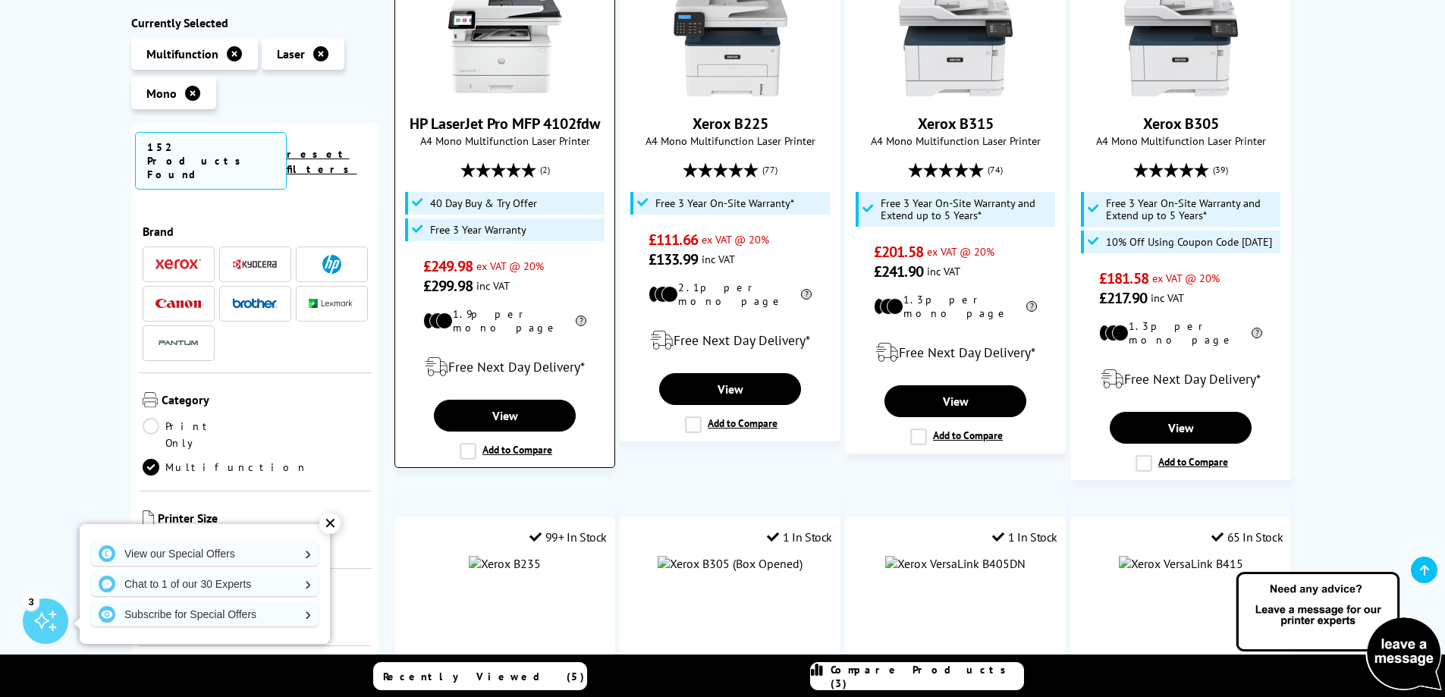
scroll to position [228, 0]
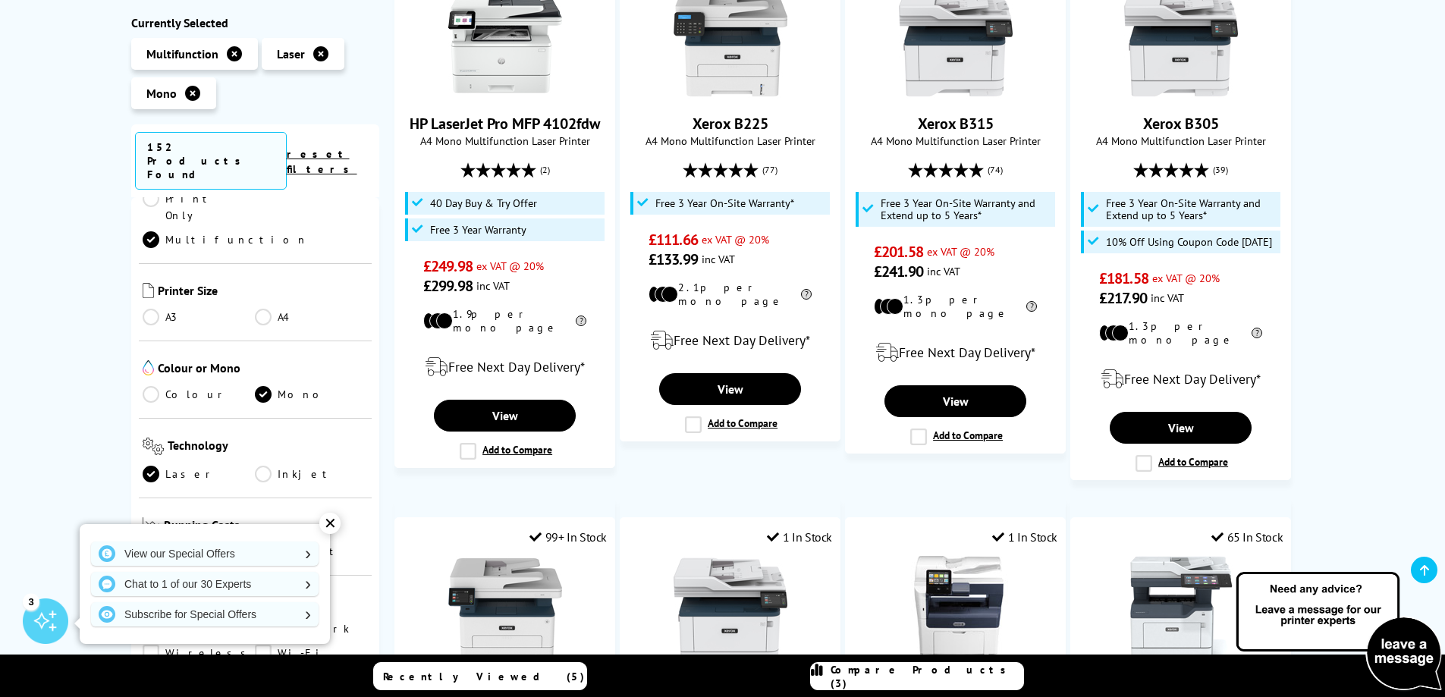
click at [261, 309] on link "A4" at bounding box center [311, 317] width 113 height 17
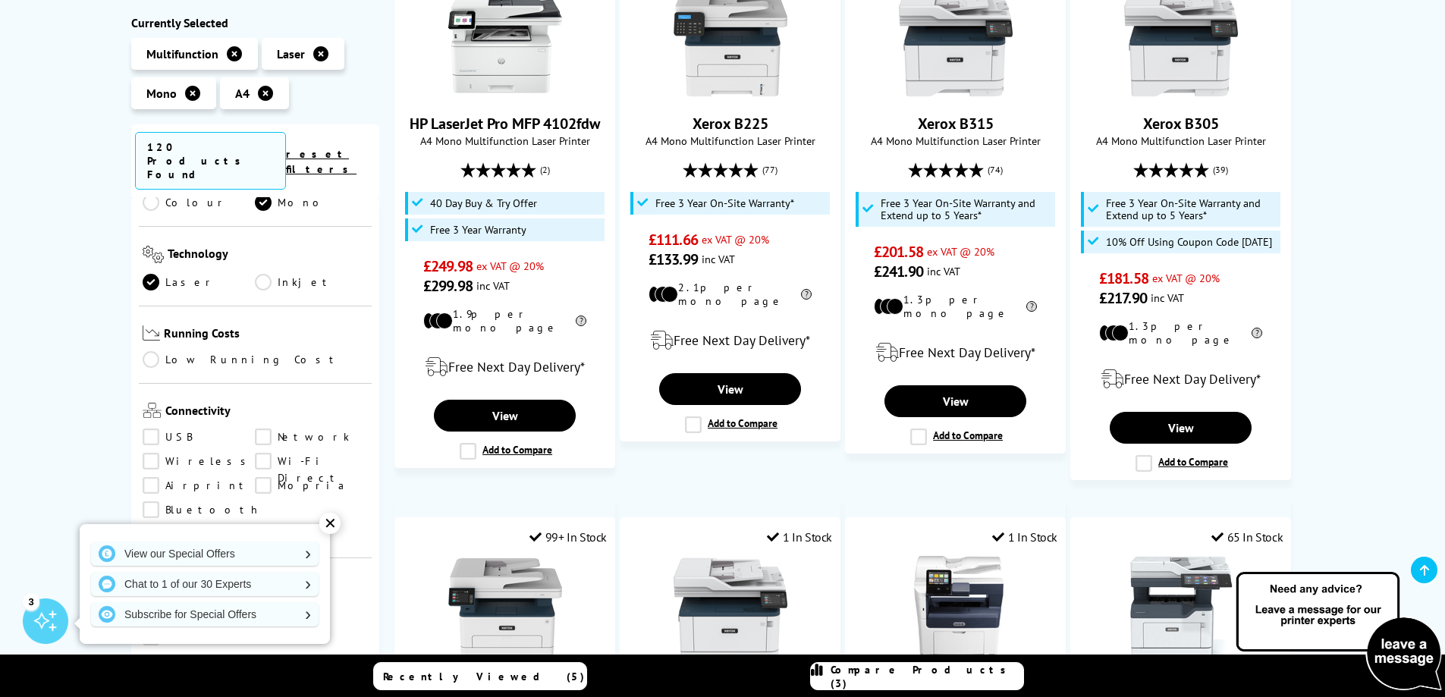
scroll to position [531, 0]
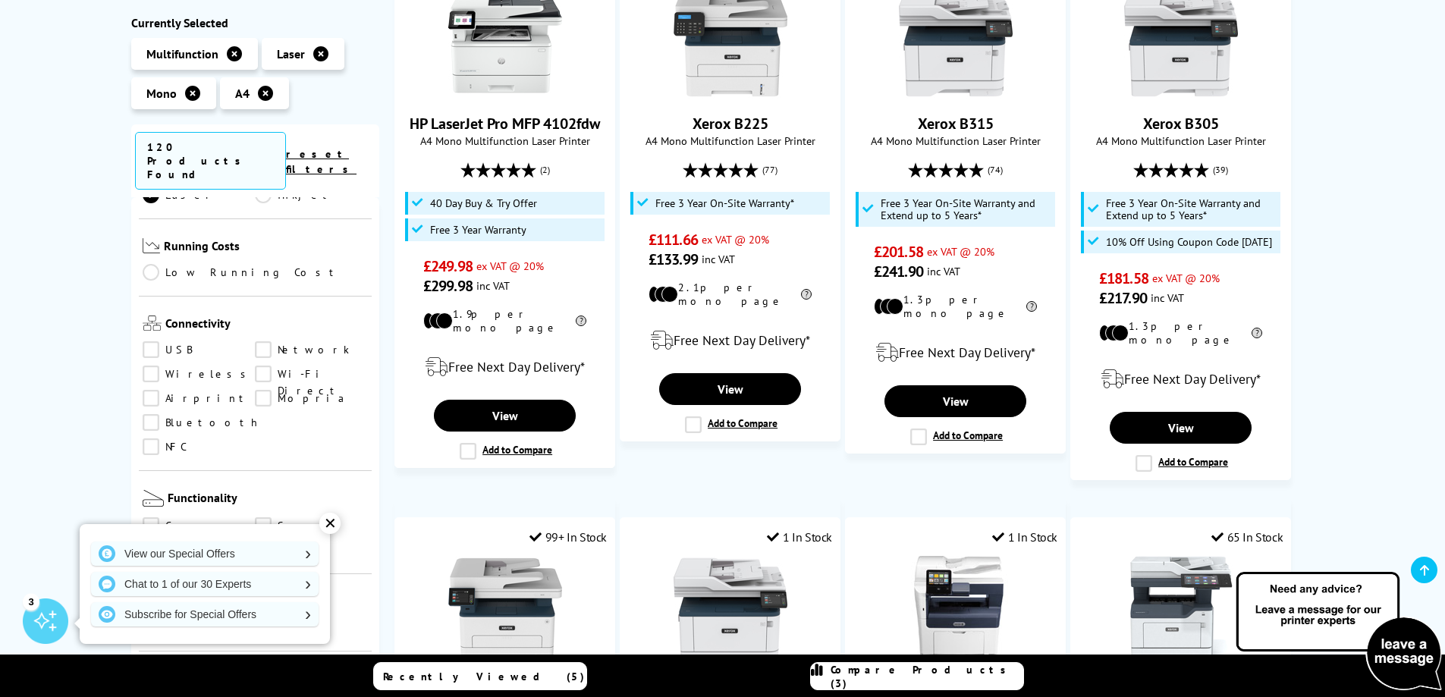
click at [151, 342] on link "USB" at bounding box center [199, 350] width 113 height 17
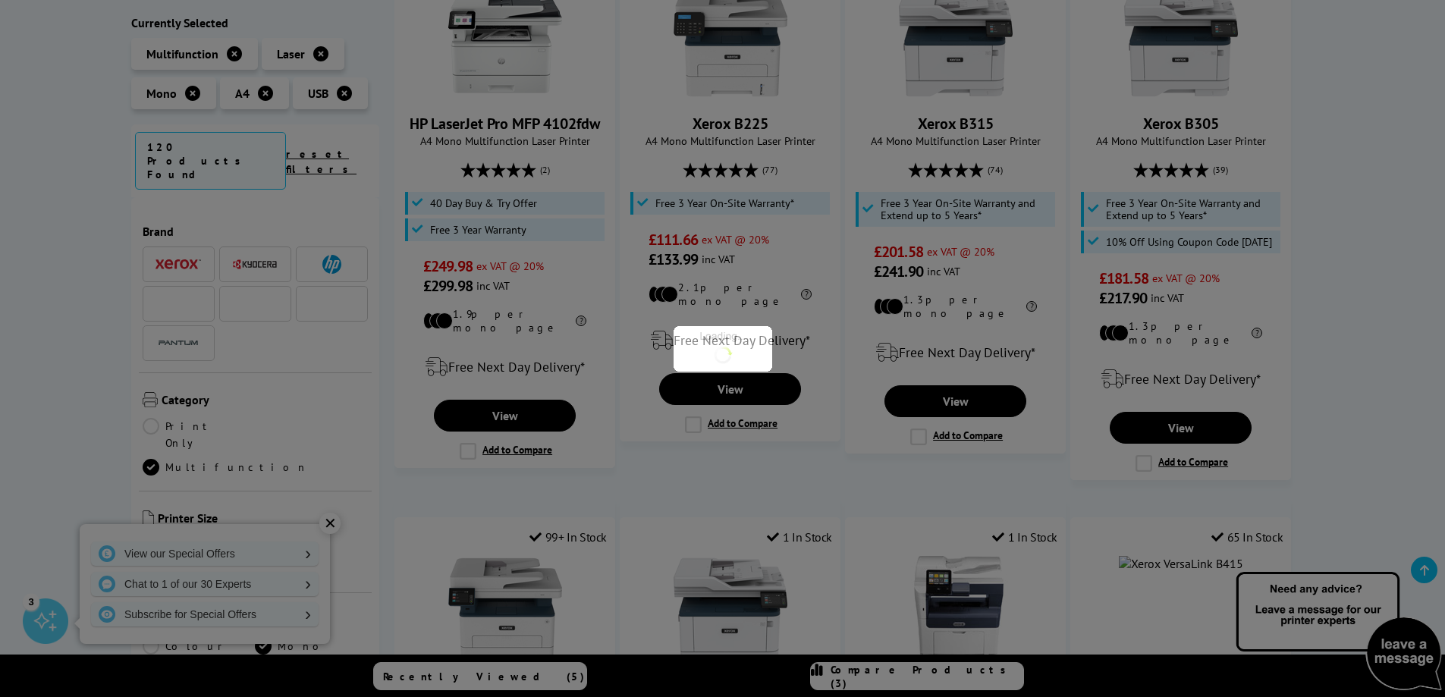
scroll to position [531, 0]
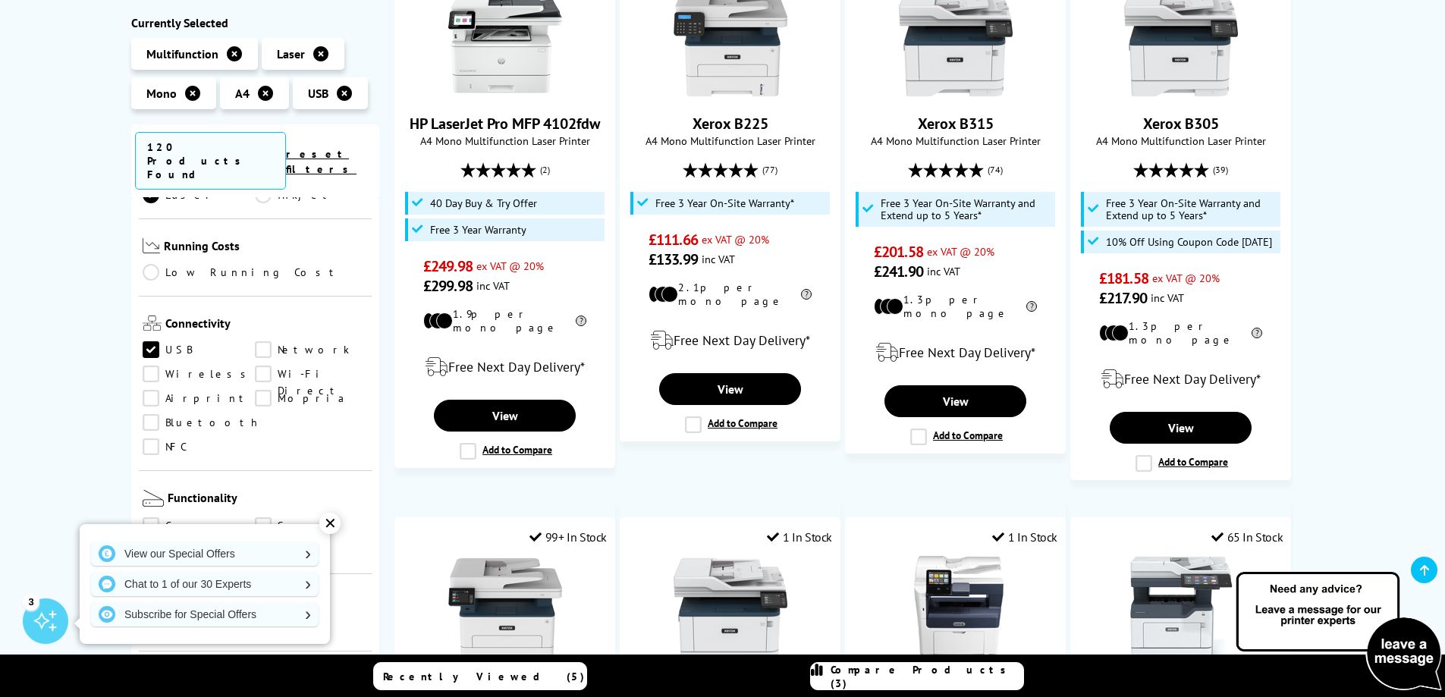
click at [158, 366] on link "Wireless" at bounding box center [199, 374] width 113 height 17
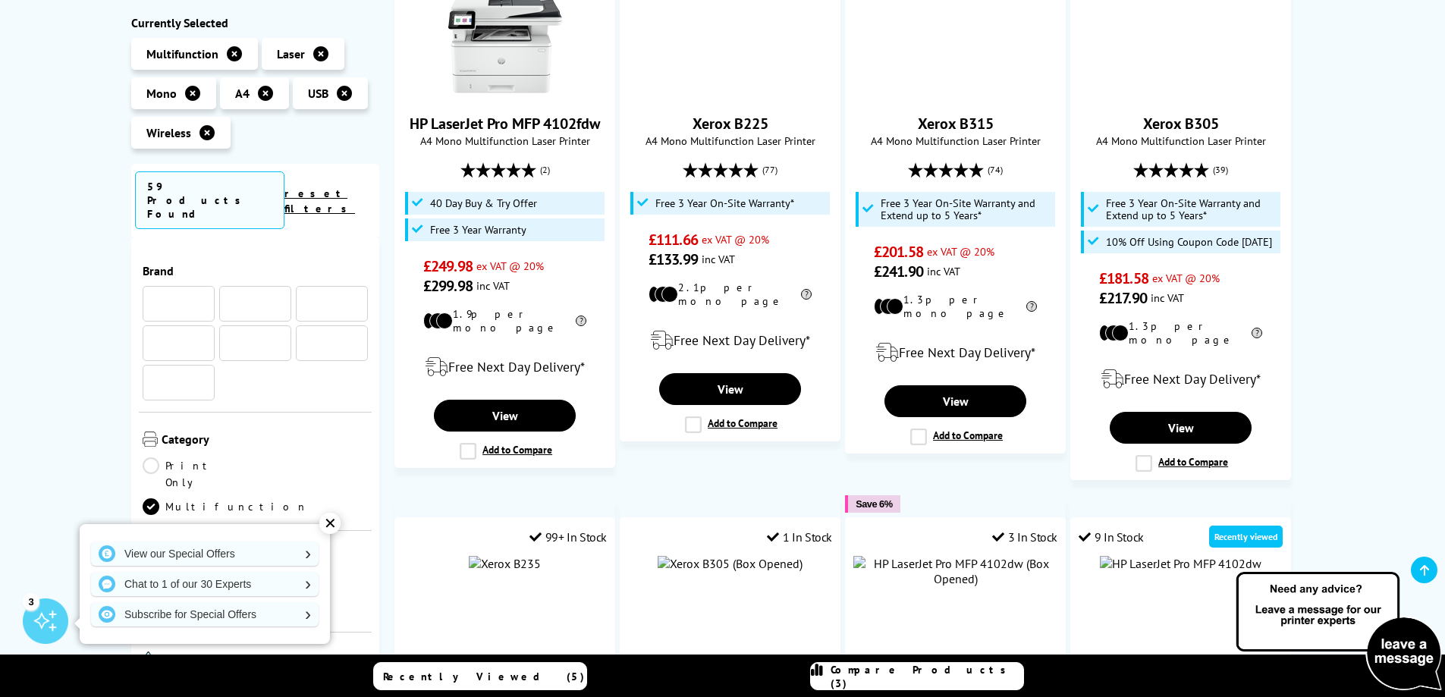
scroll to position [531, 0]
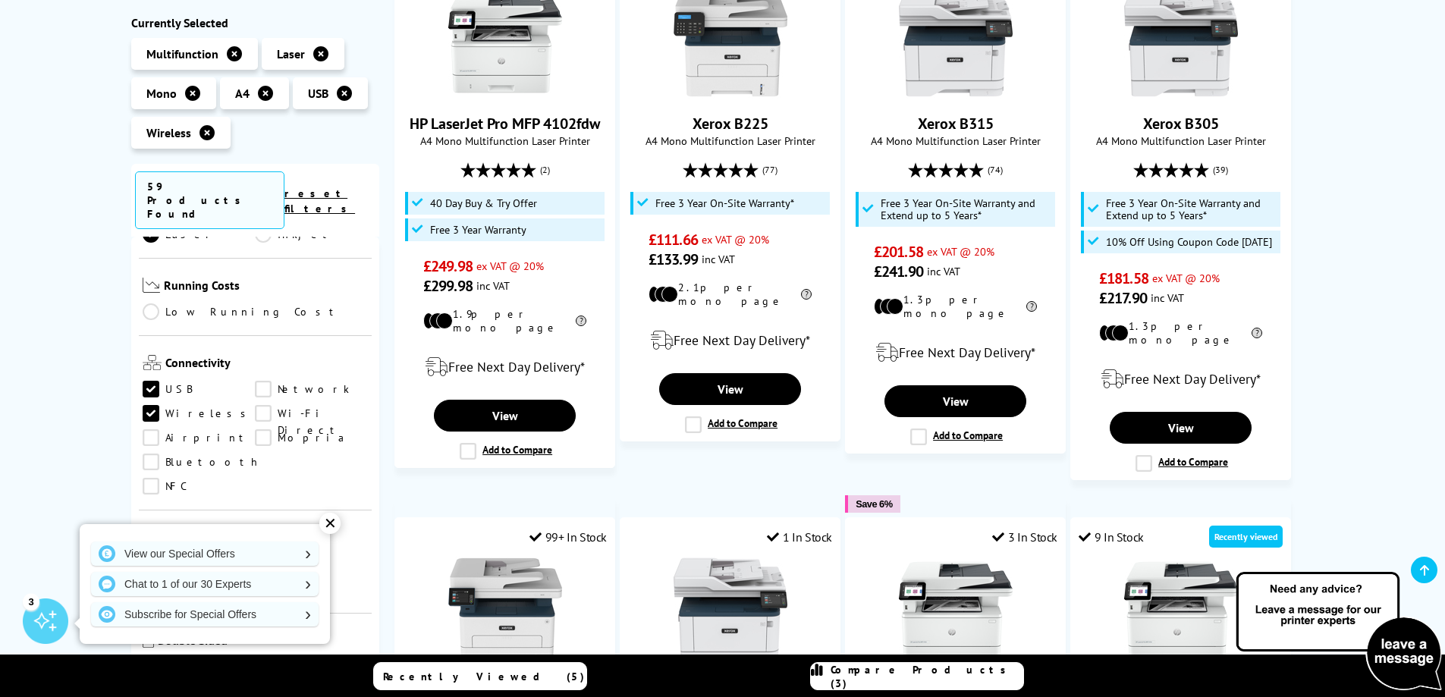
click at [259, 382] on link "Network" at bounding box center [311, 390] width 113 height 17
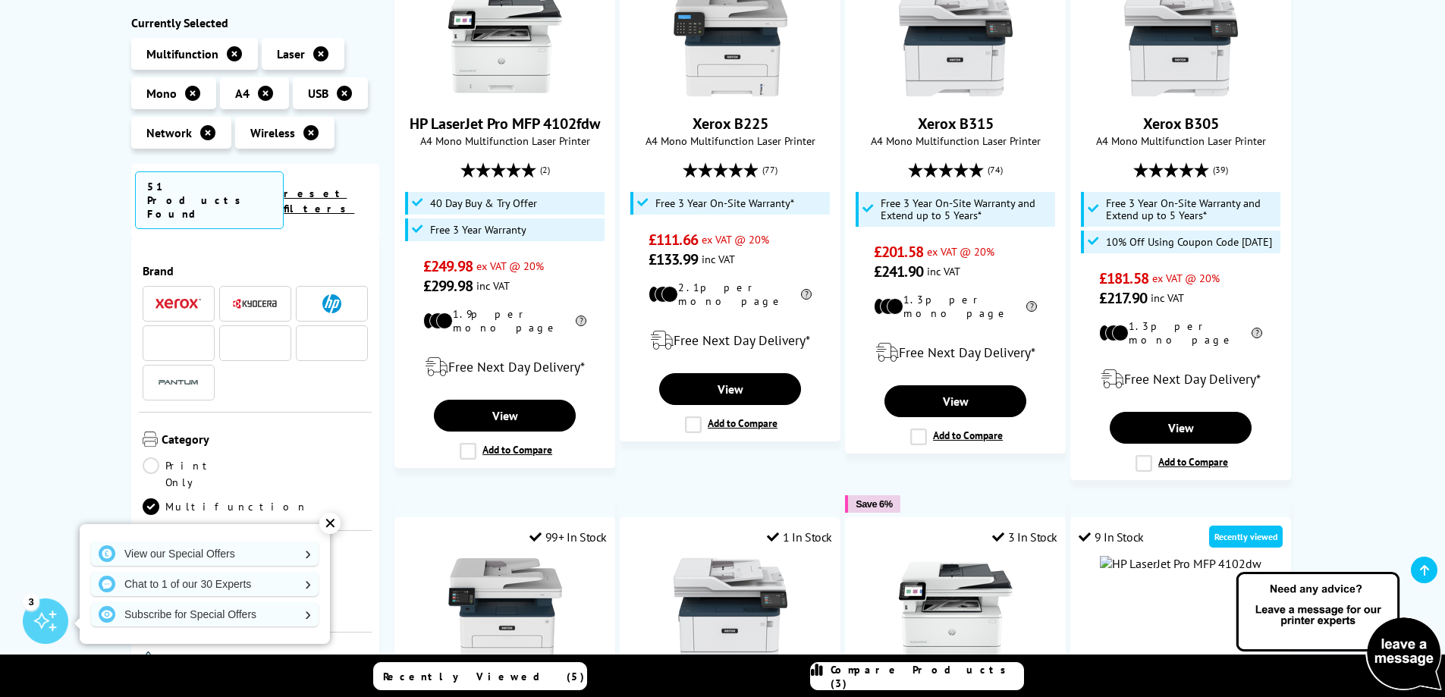
scroll to position [531, 0]
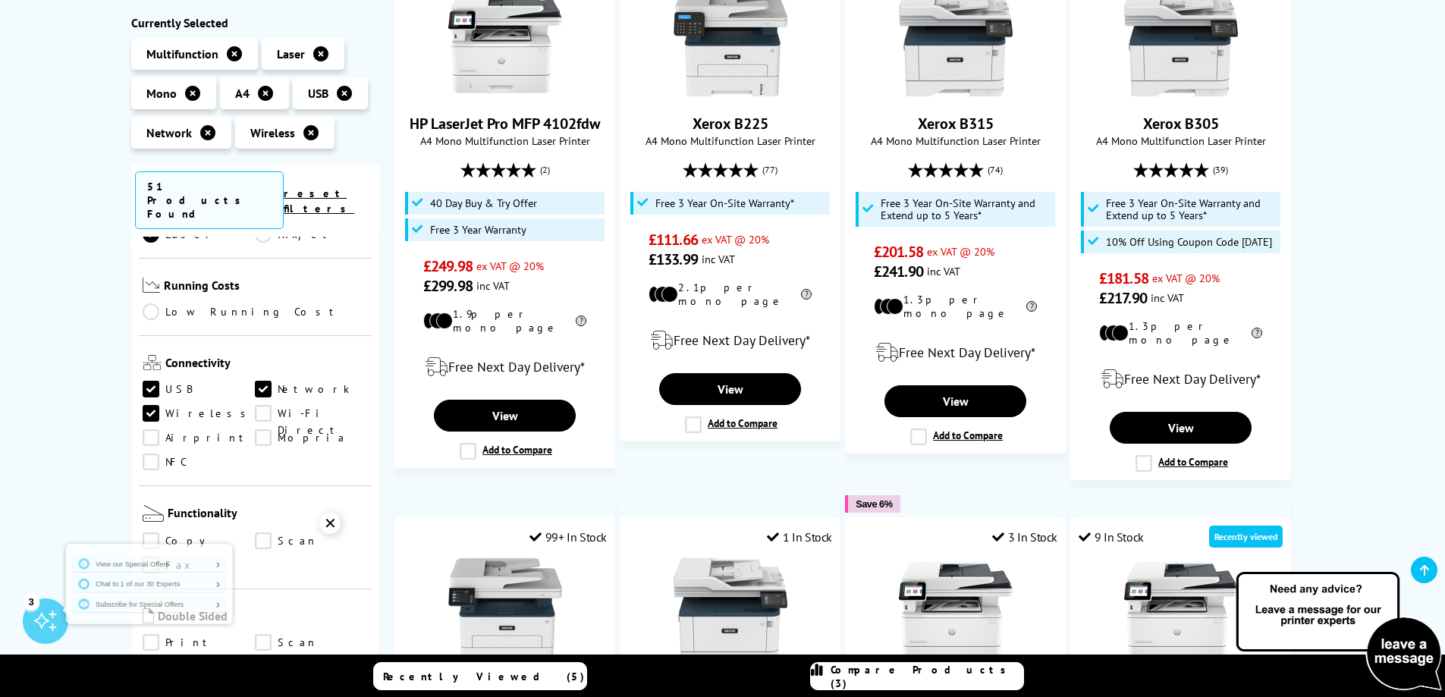
click at [264, 406] on link "Wi-Fi Direct" at bounding box center [311, 414] width 113 height 17
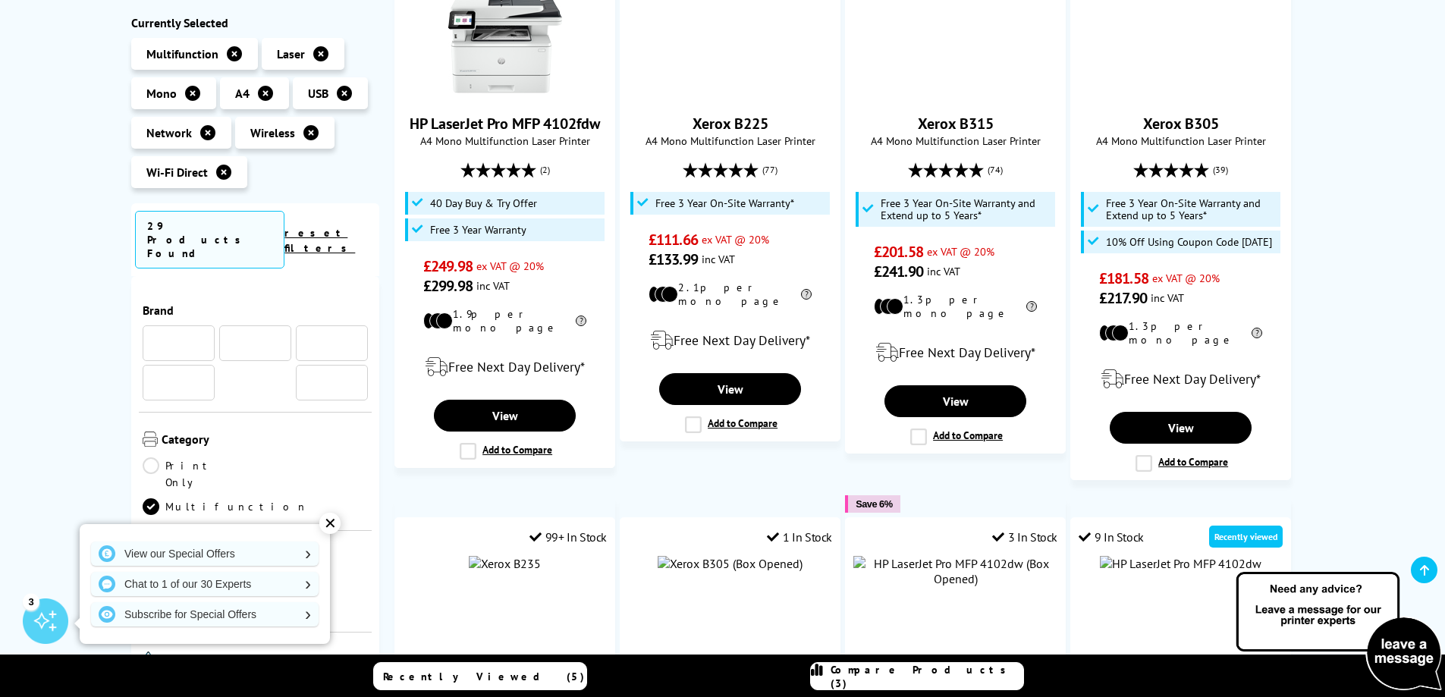
scroll to position [531, 0]
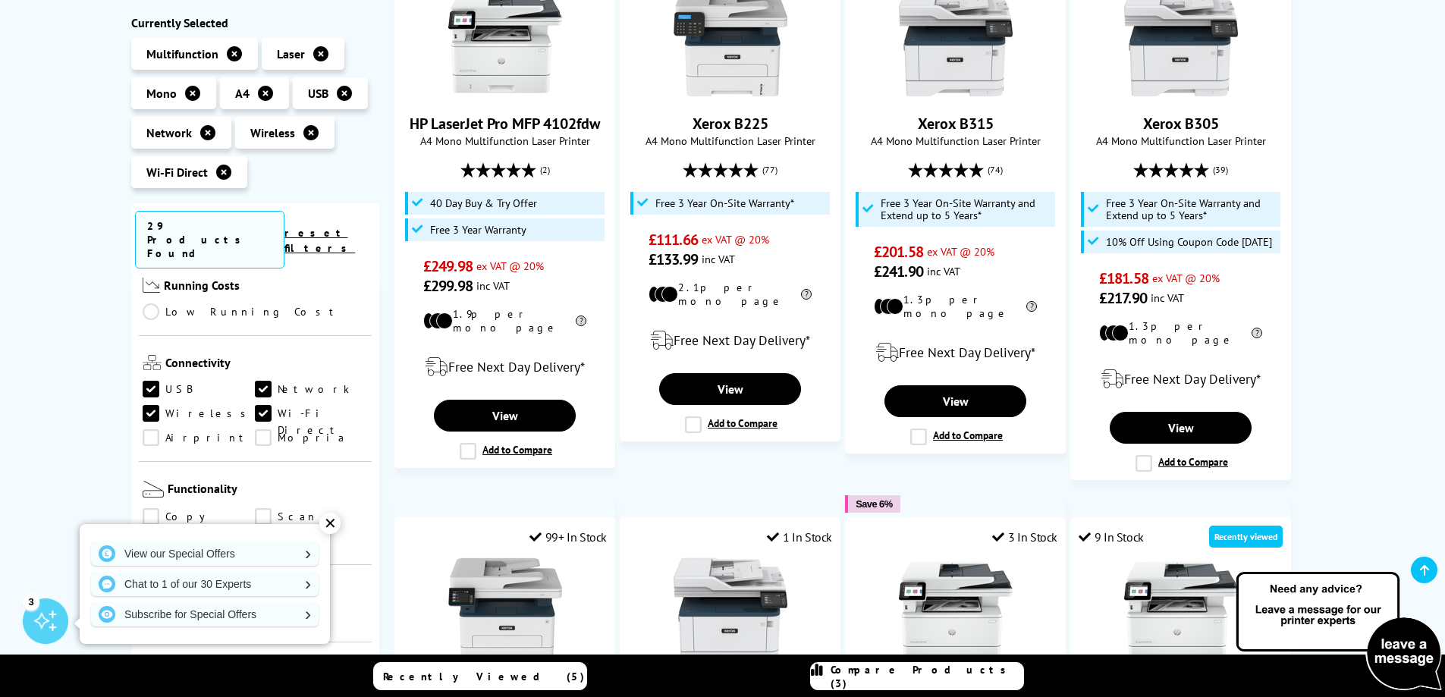
click at [143, 509] on link "Copy" at bounding box center [199, 517] width 113 height 17
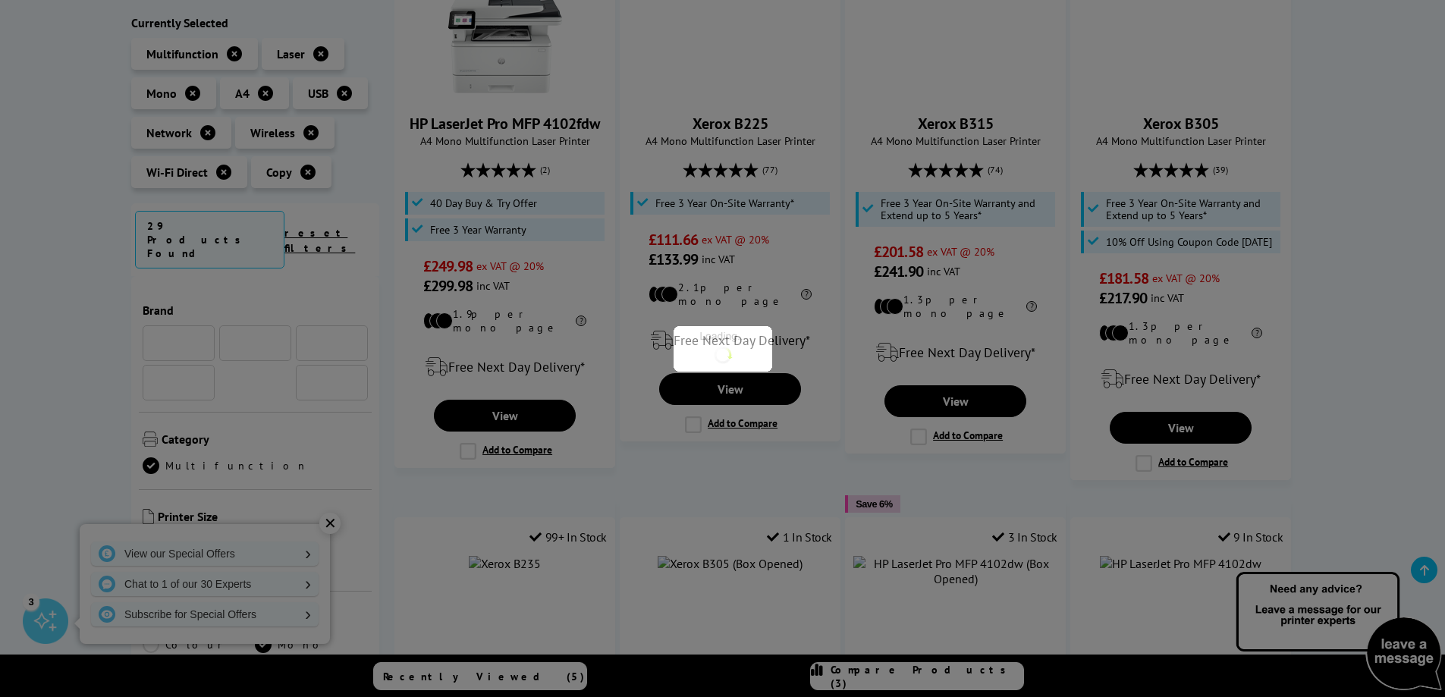
scroll to position [531, 0]
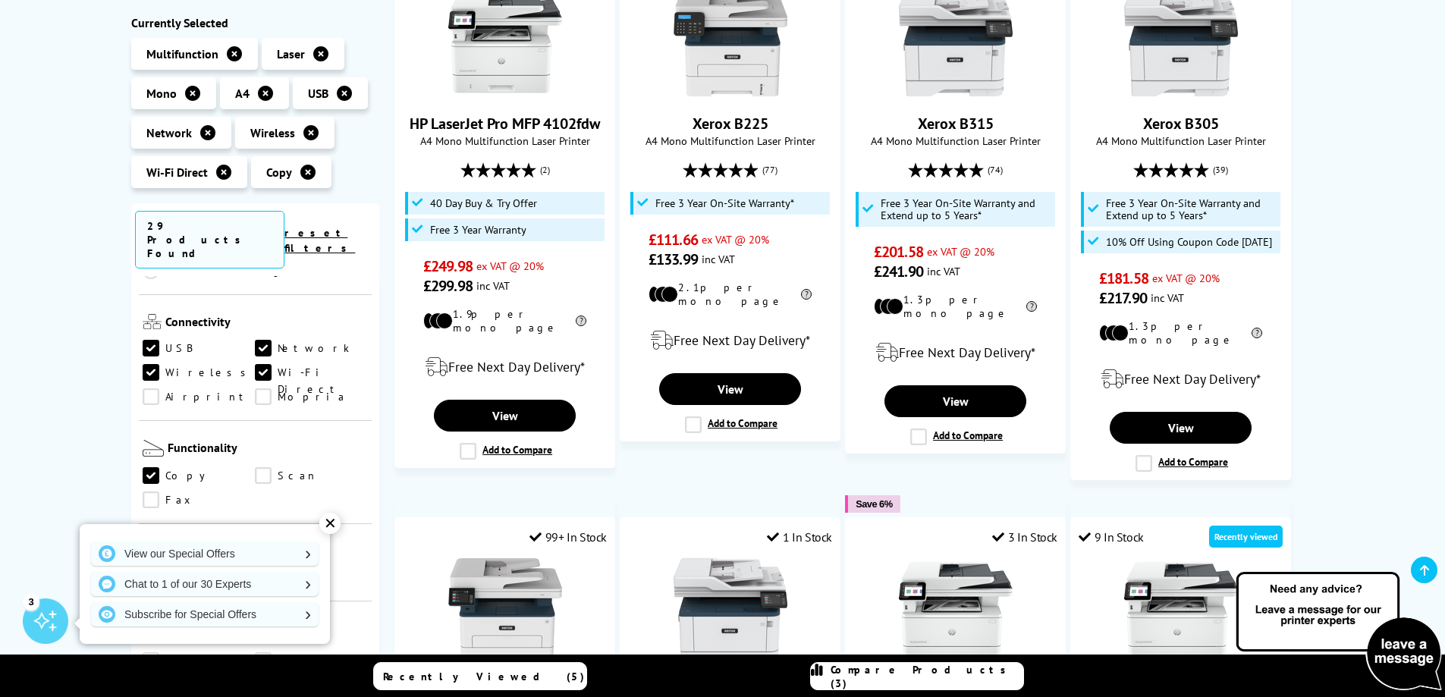
click at [260, 468] on link "Scan" at bounding box center [311, 476] width 113 height 17
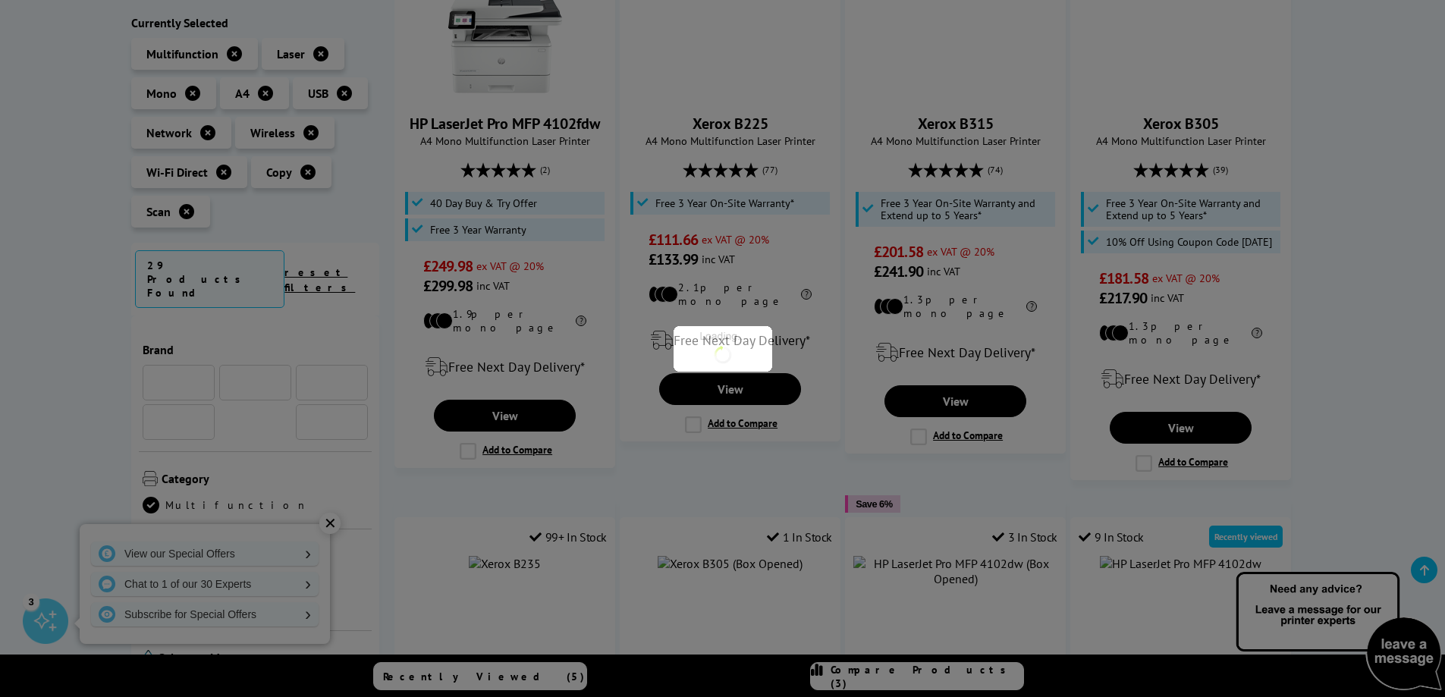
scroll to position [531, 0]
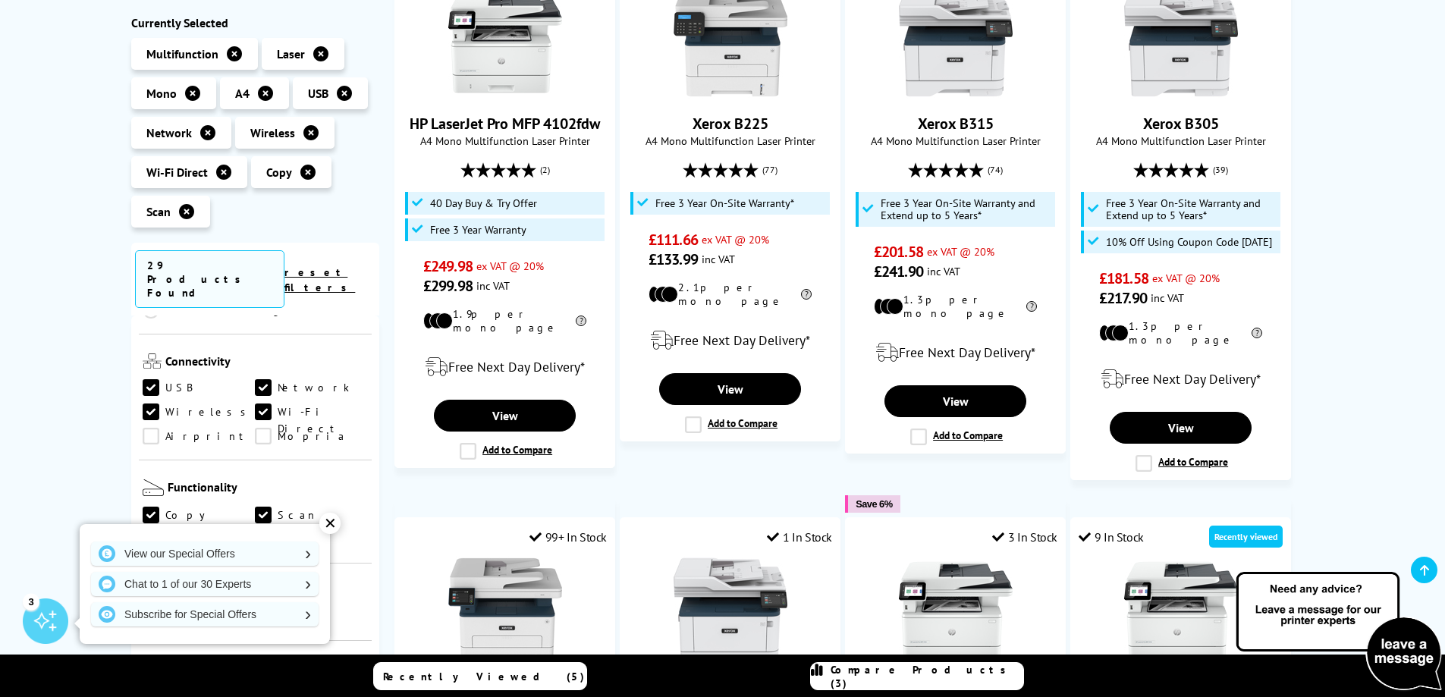
click at [332, 517] on div "✕" at bounding box center [329, 523] width 21 height 21
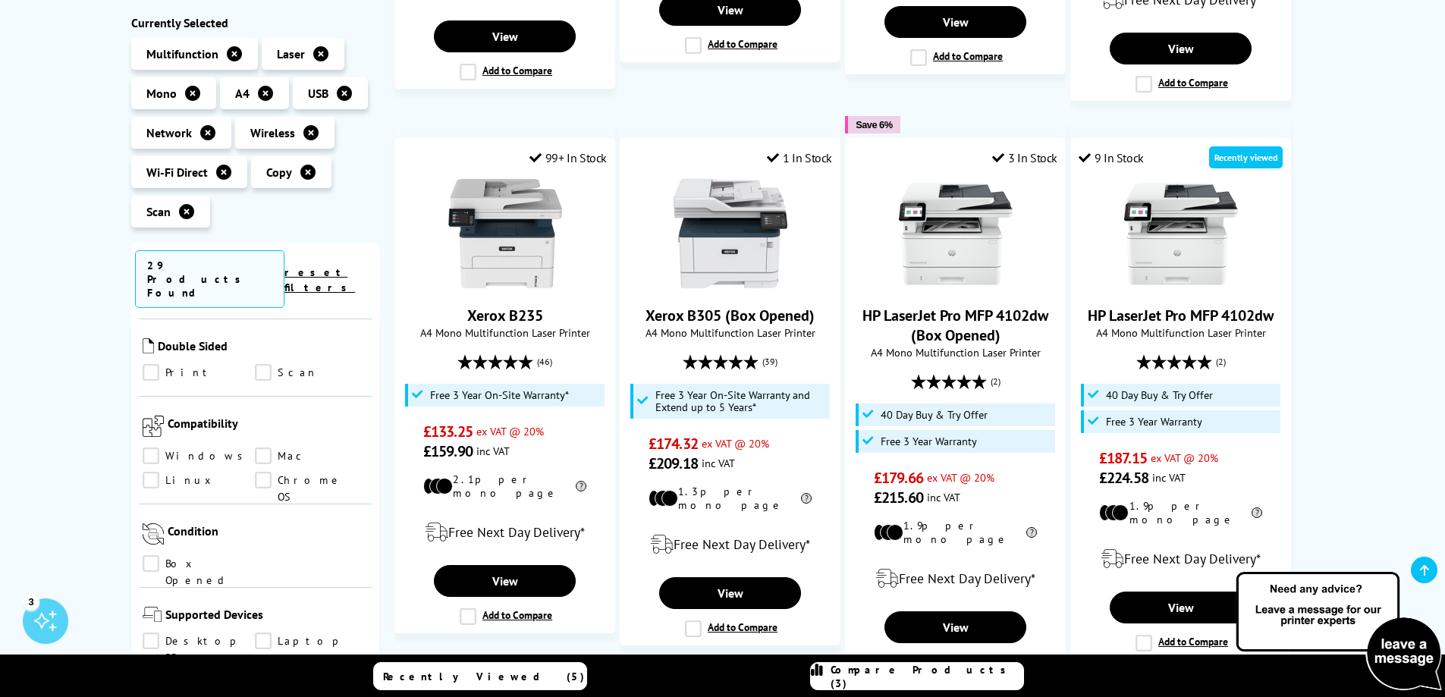
scroll to position [683, 0]
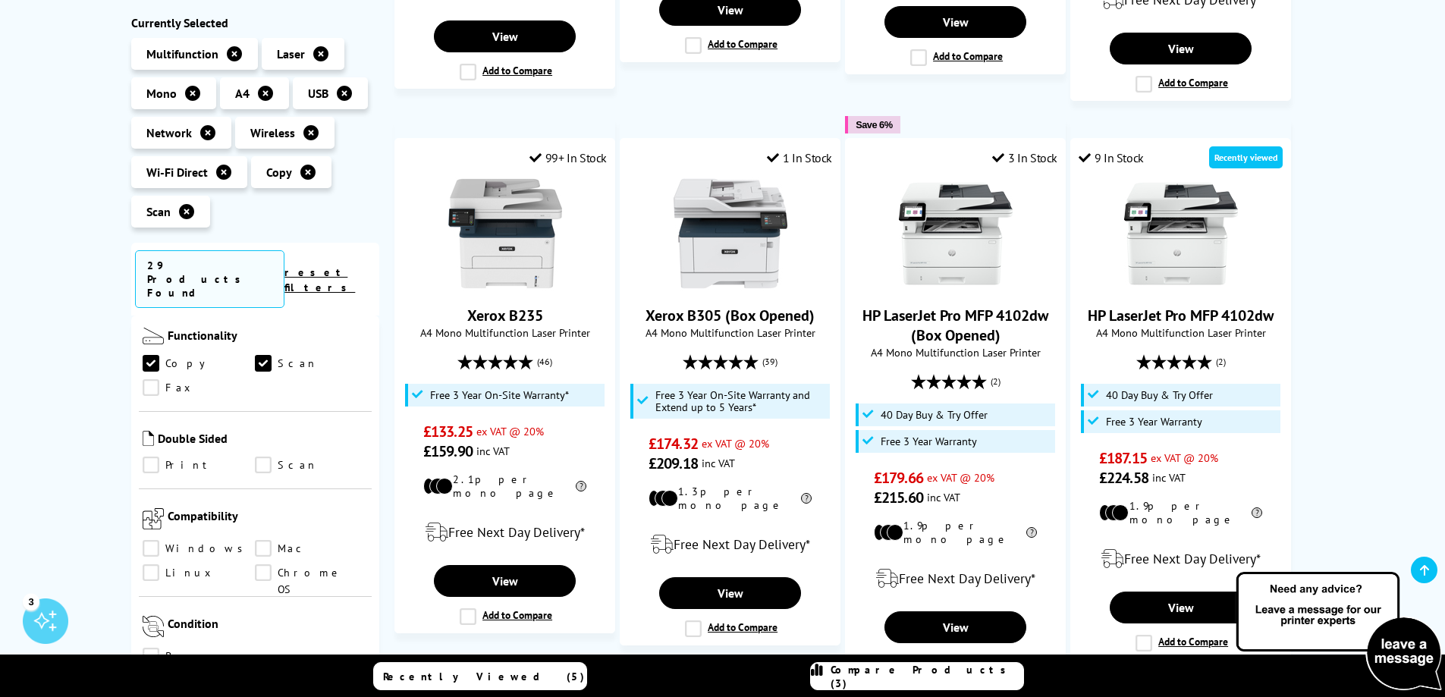
click at [149, 457] on link "Print" at bounding box center [199, 465] width 113 height 17
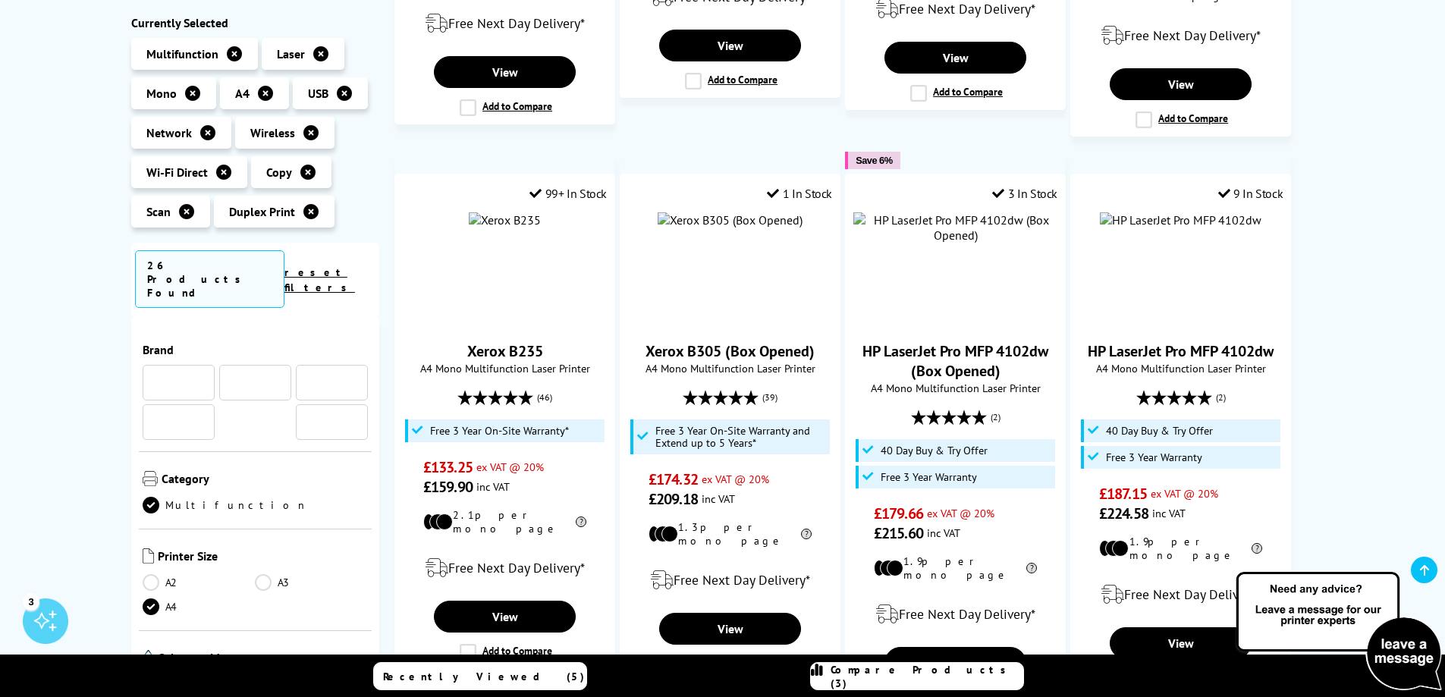
scroll to position [683, 0]
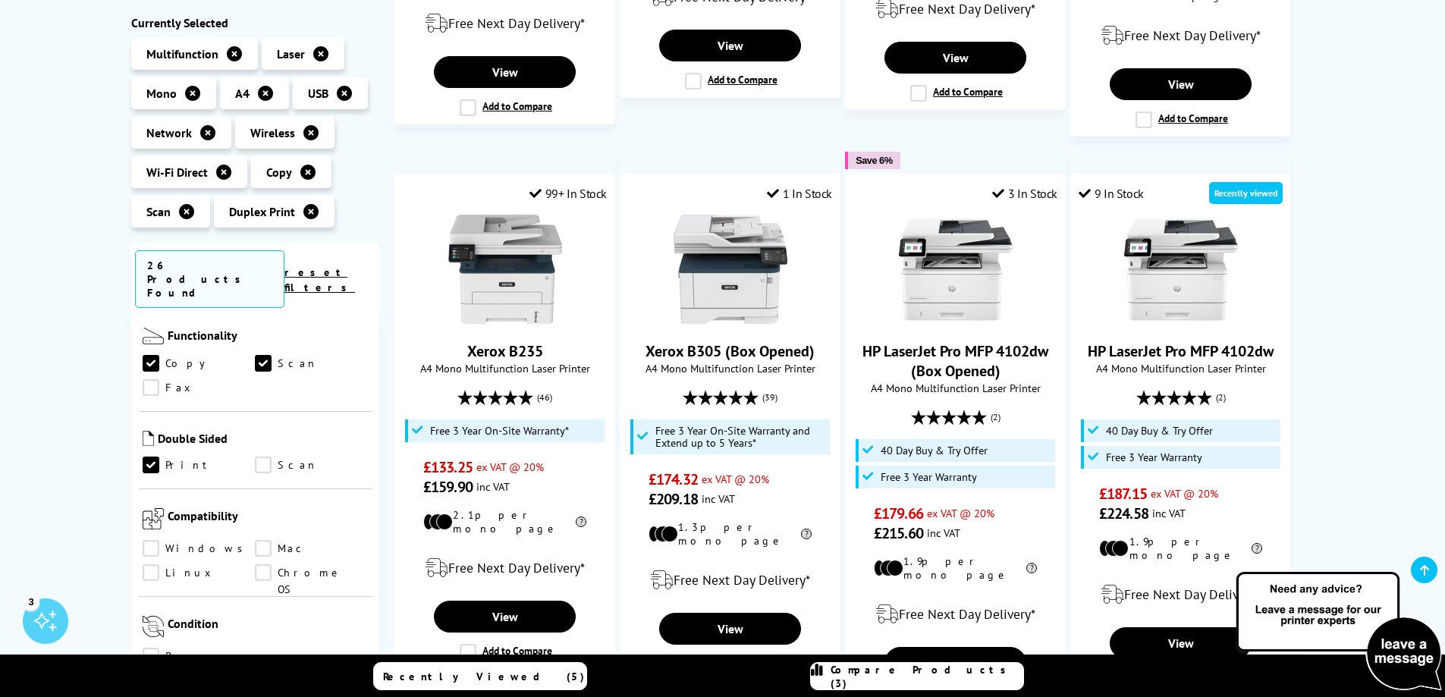
click at [261, 457] on link "Scan" at bounding box center [311, 465] width 113 height 17
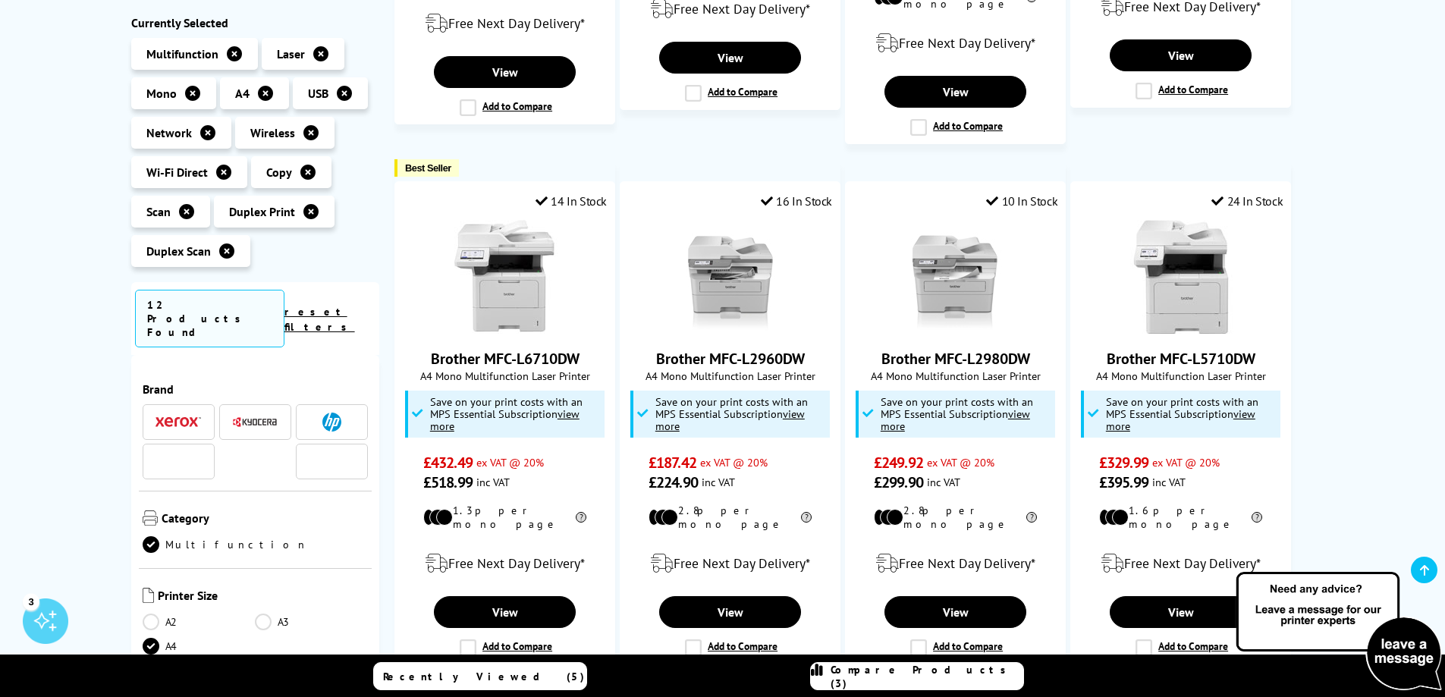
scroll to position [683, 0]
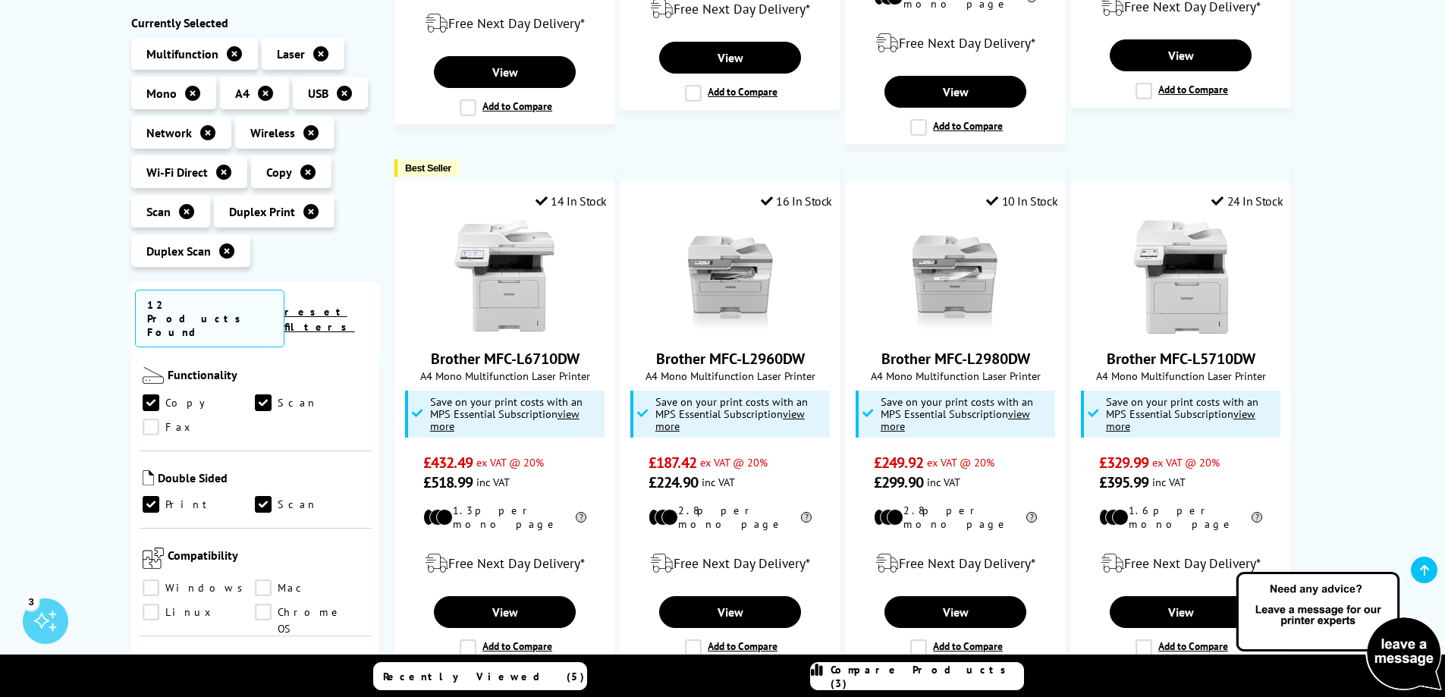
click at [150, 580] on link "Windows" at bounding box center [199, 588] width 113 height 17
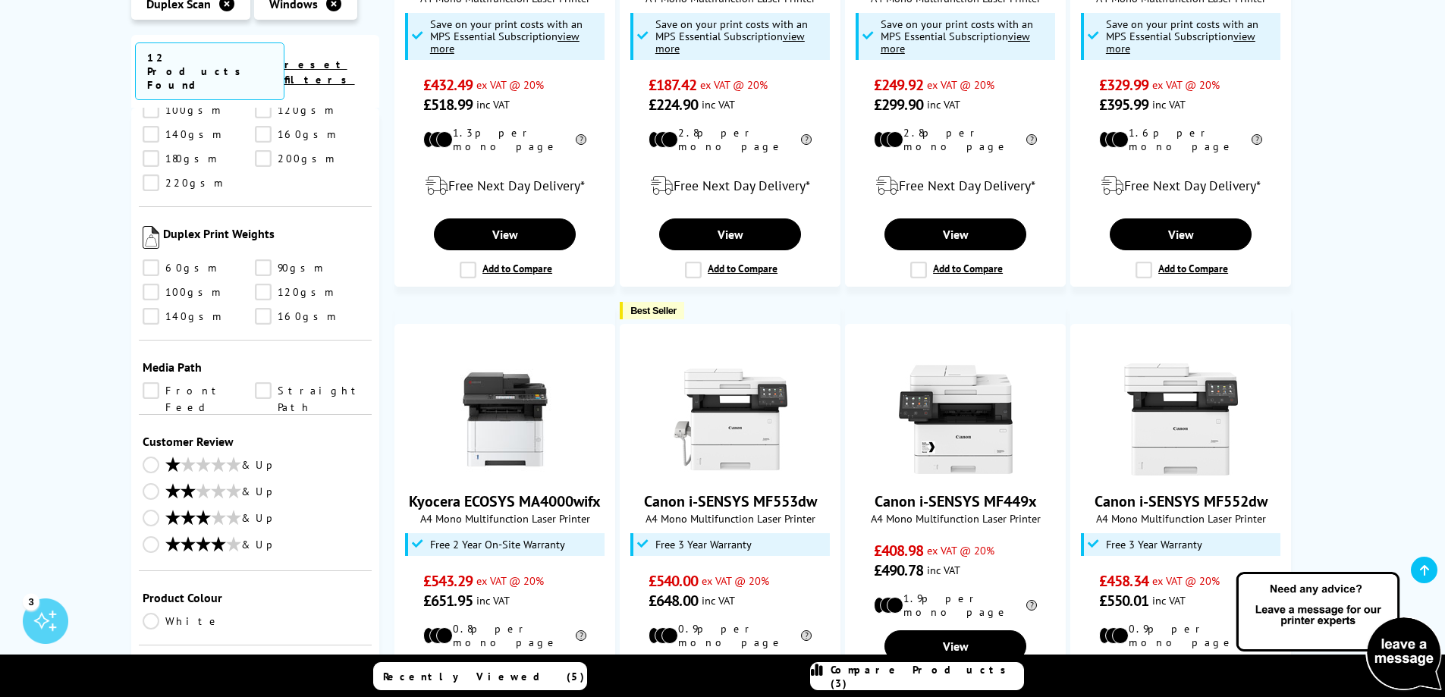
scroll to position [1138, 0]
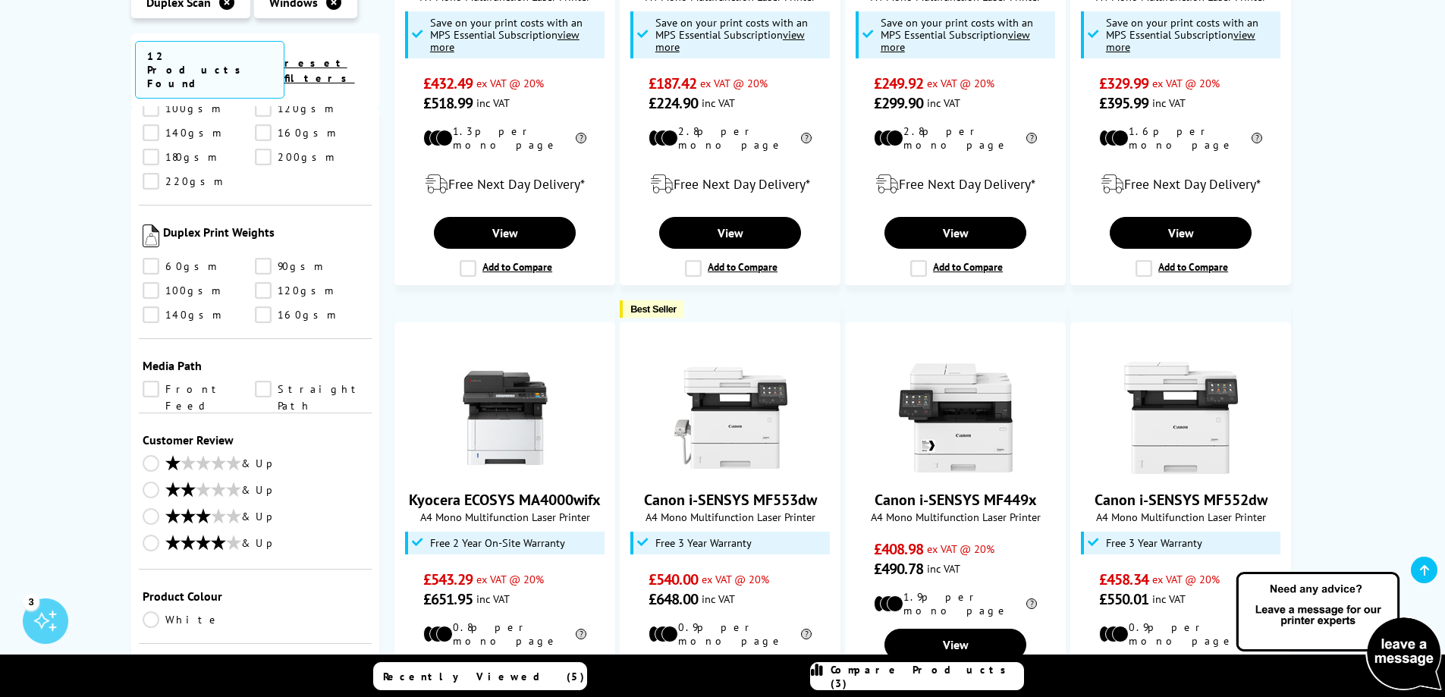
click at [152, 535] on link "& Up" at bounding box center [256, 544] width 226 height 19
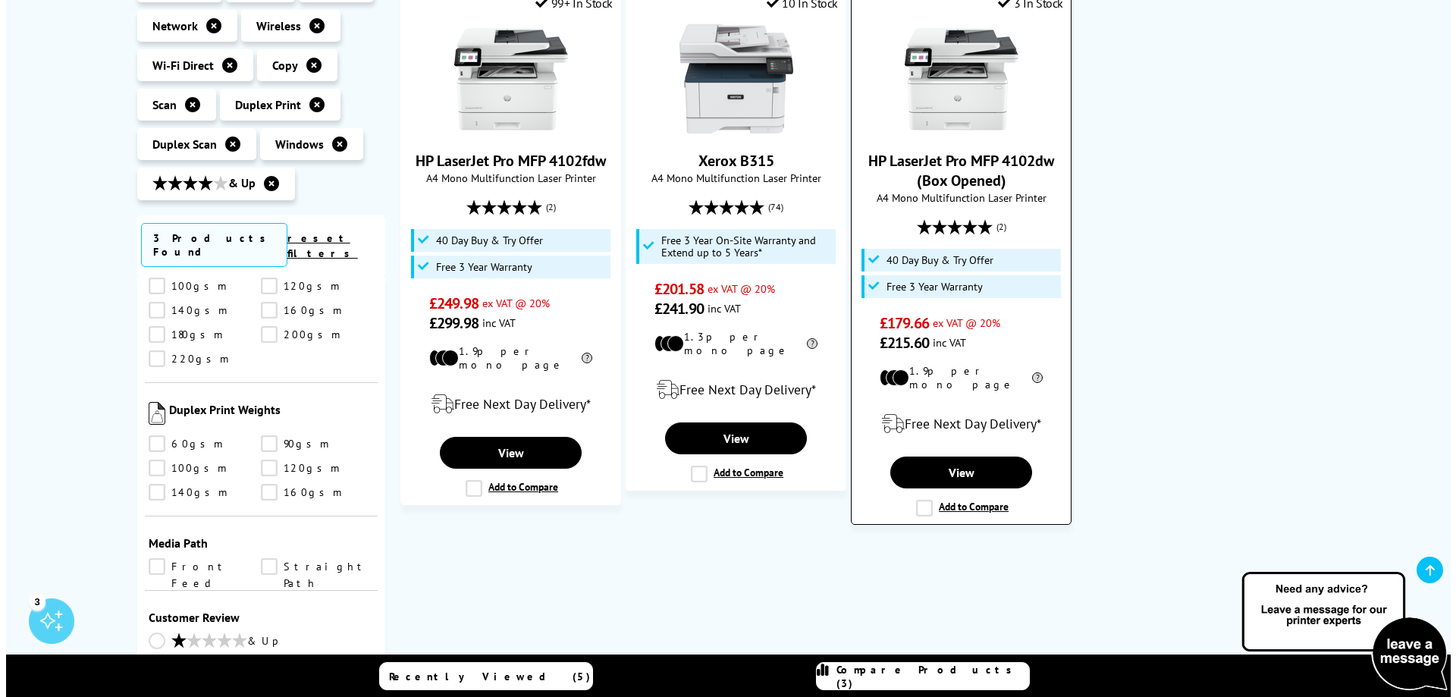
scroll to position [379, 0]
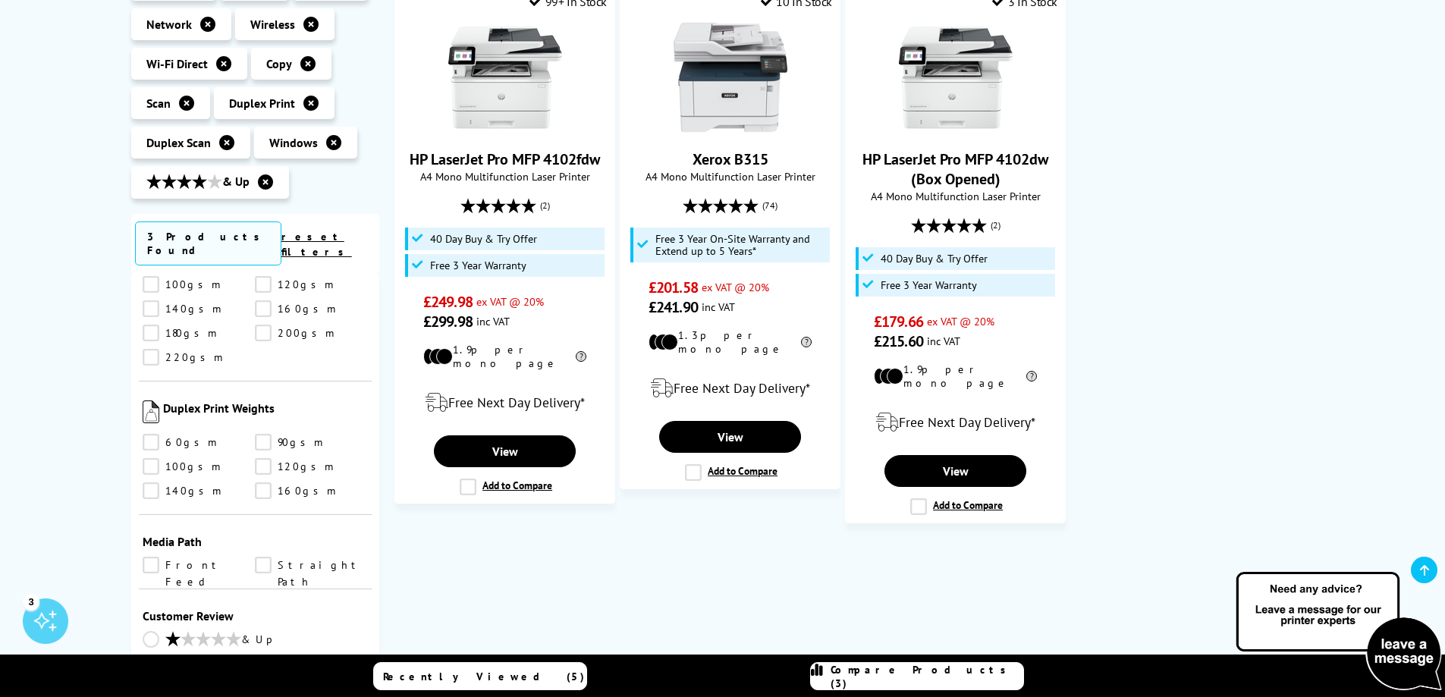
drag, startPoint x: 919, startPoint y: 495, endPoint x: 834, endPoint y: 504, distance: 86.1
click at [917, 498] on label "Add to Compare" at bounding box center [956, 506] width 93 height 17
click at [0, 0] on input "Add to Compare" at bounding box center [0, 0] width 0 height 0
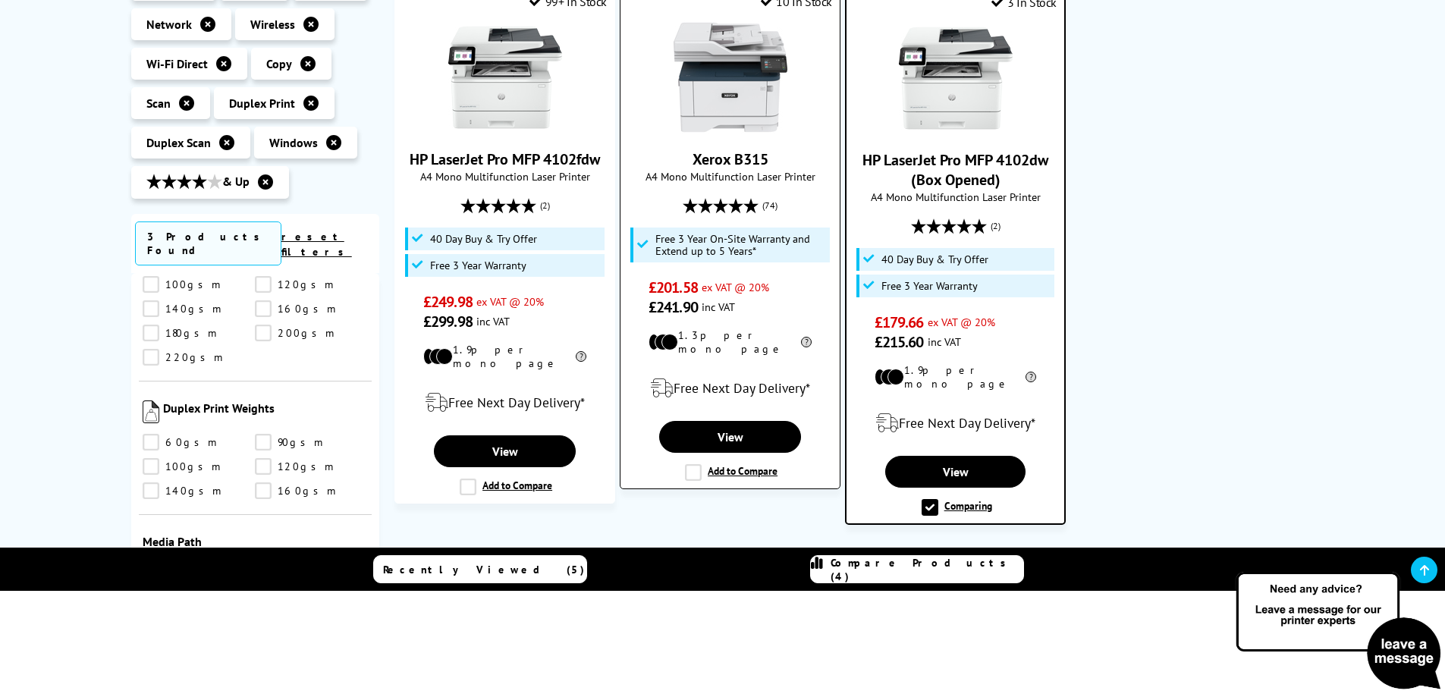
click at [694, 464] on label "Add to Compare" at bounding box center [731, 472] width 93 height 17
click at [0, 0] on input "Add to Compare" at bounding box center [0, 0] width 0 height 0
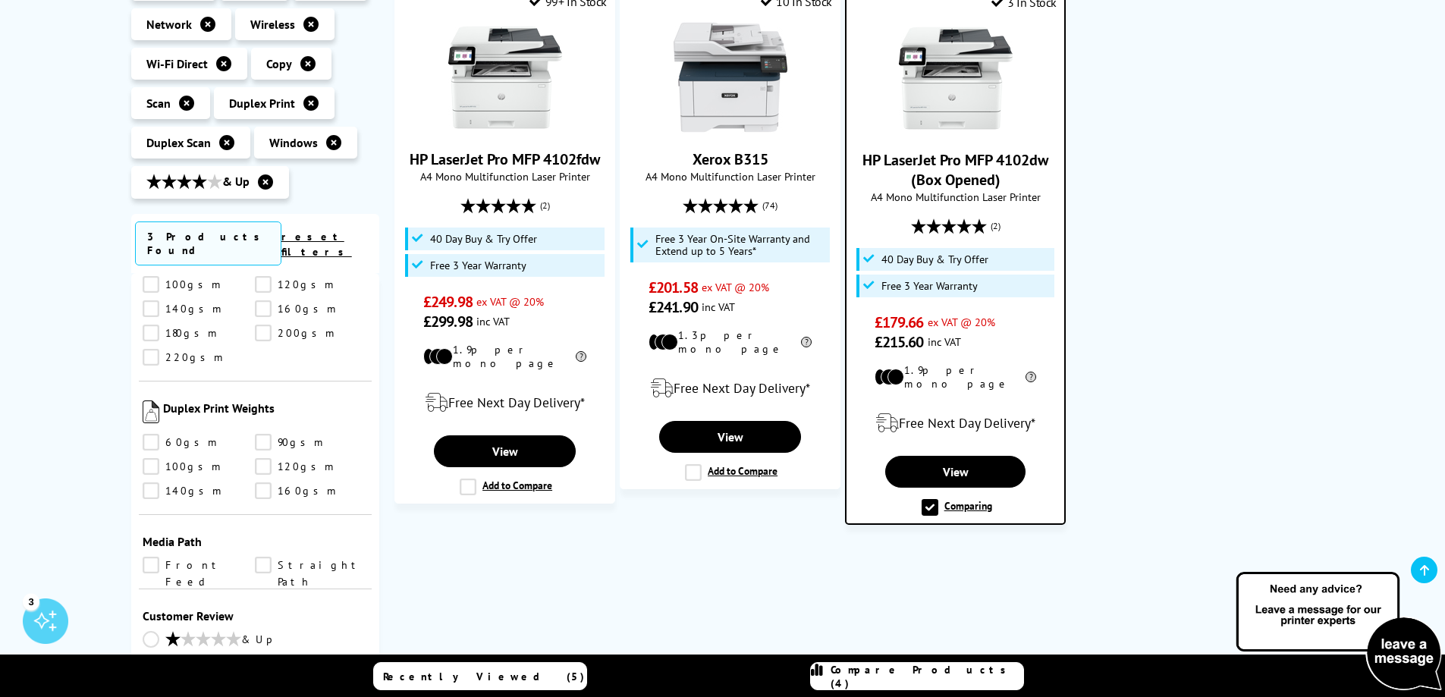
click at [903, 673] on span "Compare Products (4)" at bounding box center [927, 676] width 193 height 27
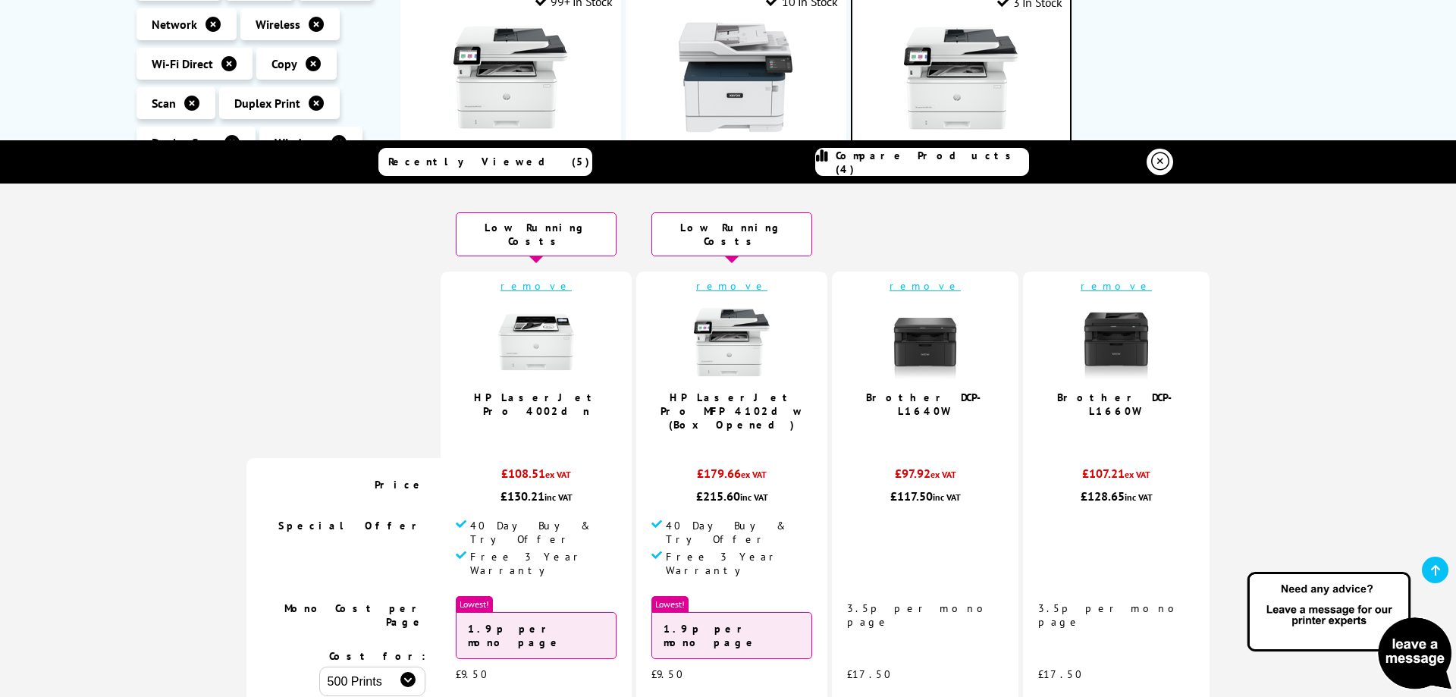
scroll to position [0, 0]
click at [907, 281] on link "remove" at bounding box center [925, 288] width 71 height 14
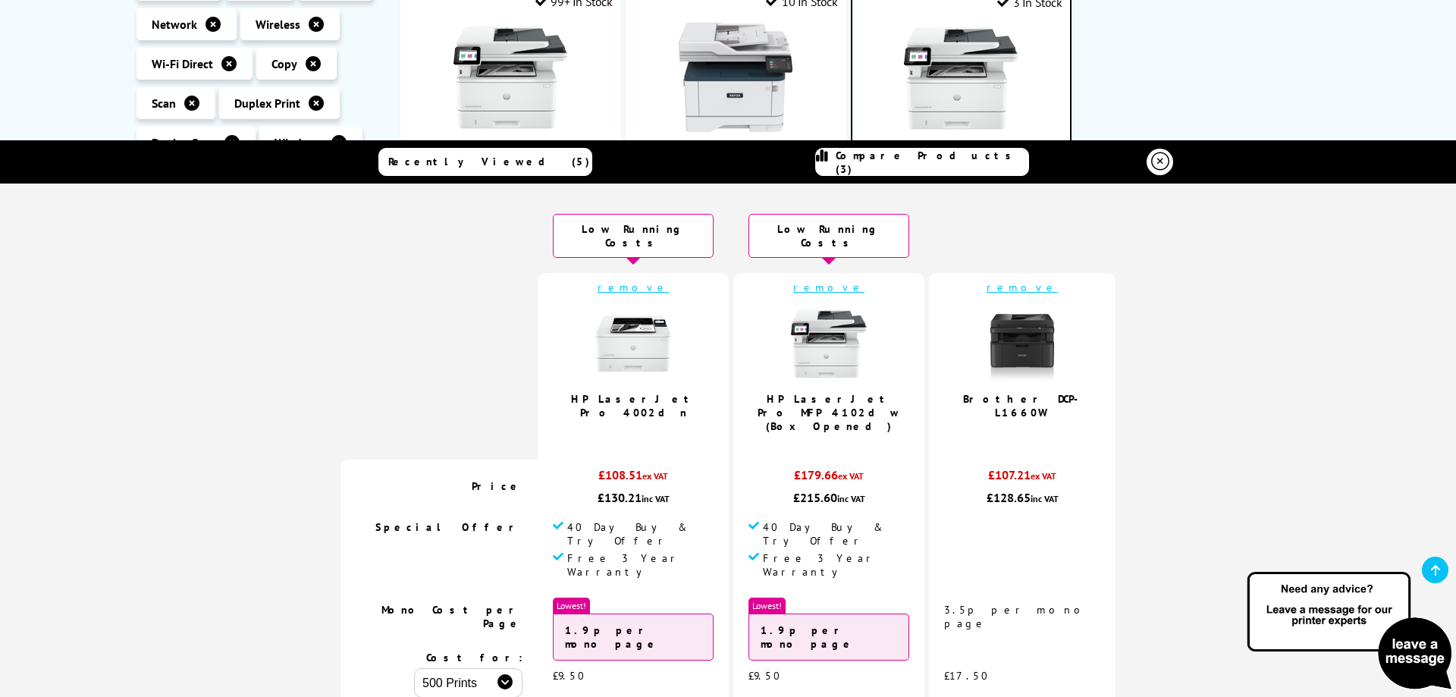
click at [1004, 281] on link "remove" at bounding box center [1022, 288] width 71 height 14
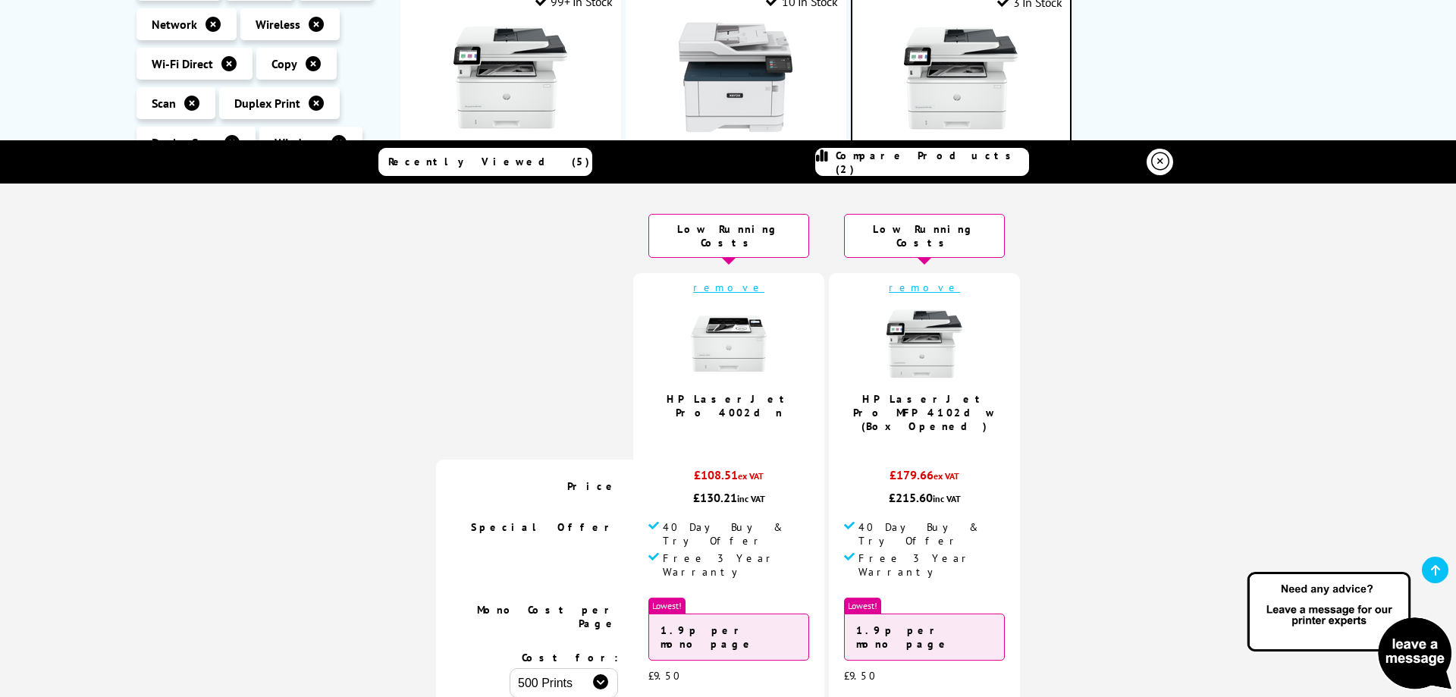
click at [733, 281] on link "remove" at bounding box center [728, 288] width 71 height 14
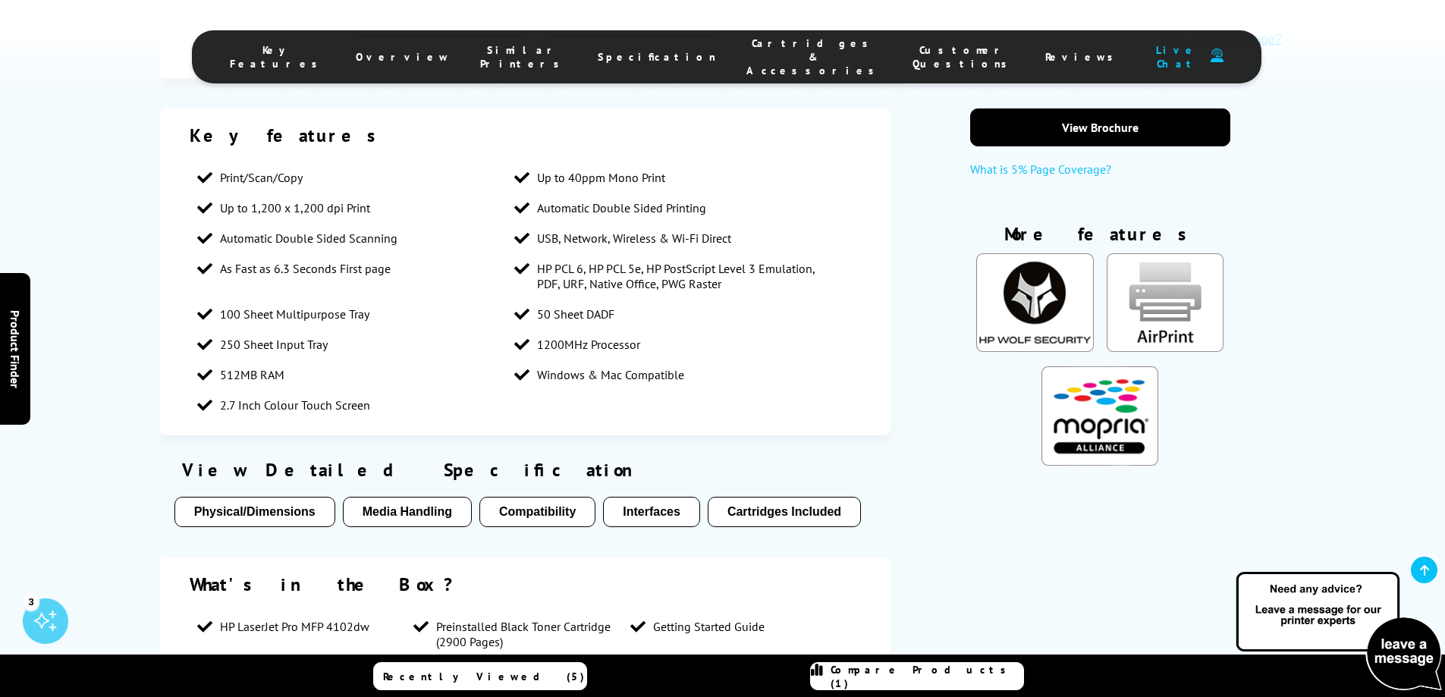
scroll to position [986, 0]
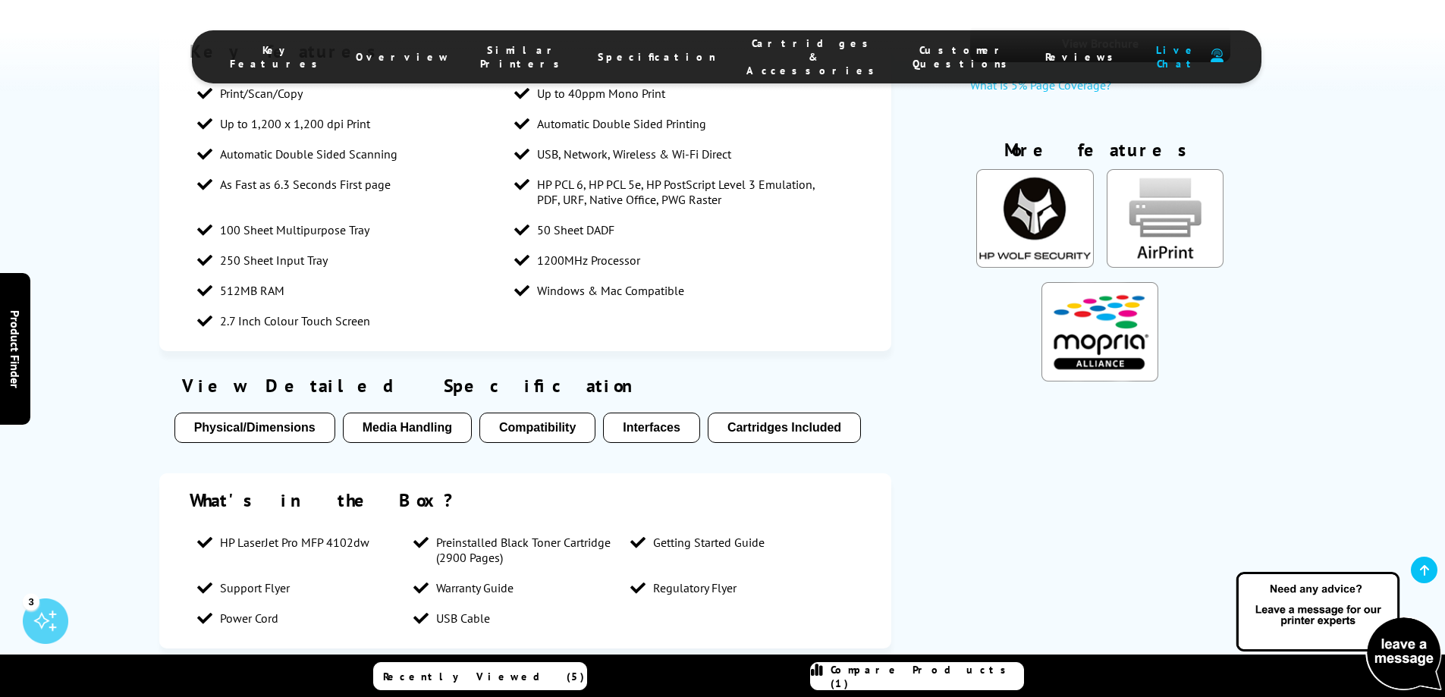
click at [243, 421] on button "Physical/Dimensions" at bounding box center [254, 428] width 161 height 30
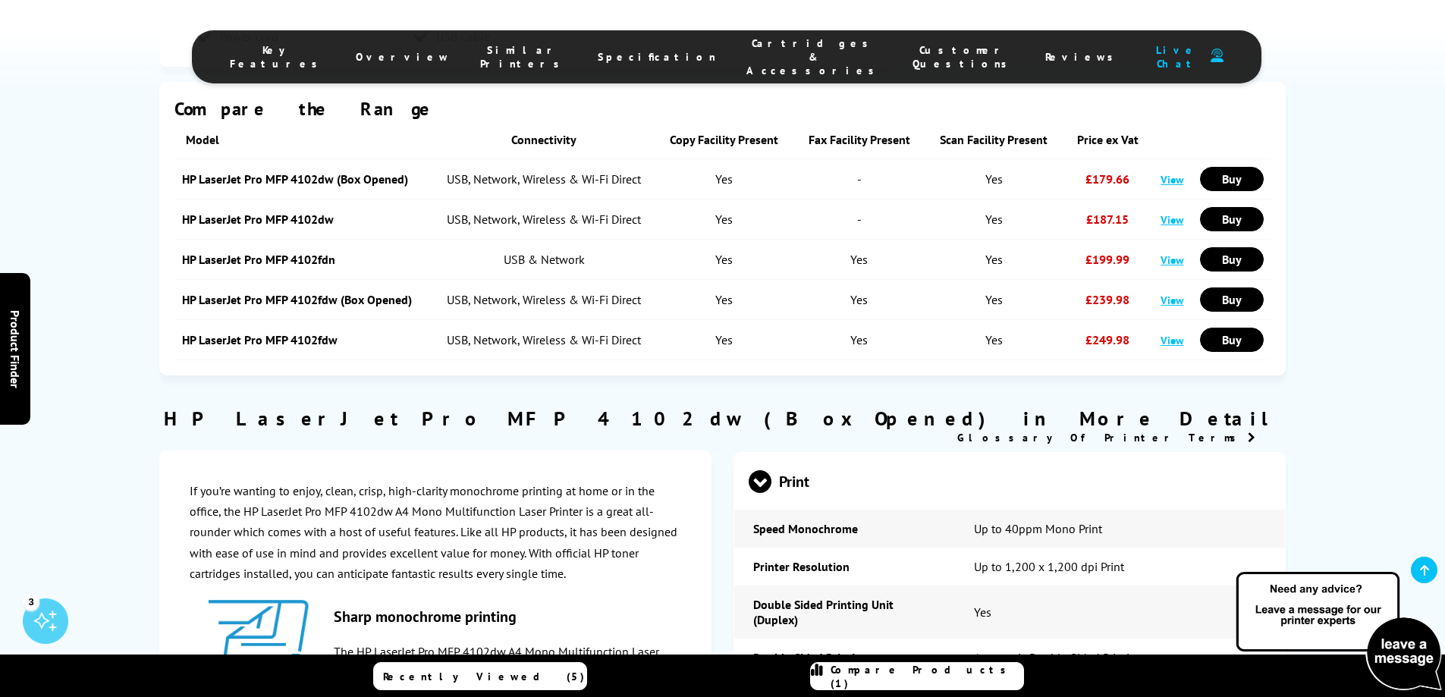
scroll to position [1566, 0]
click at [1173, 298] on link "View" at bounding box center [1171, 301] width 23 height 14
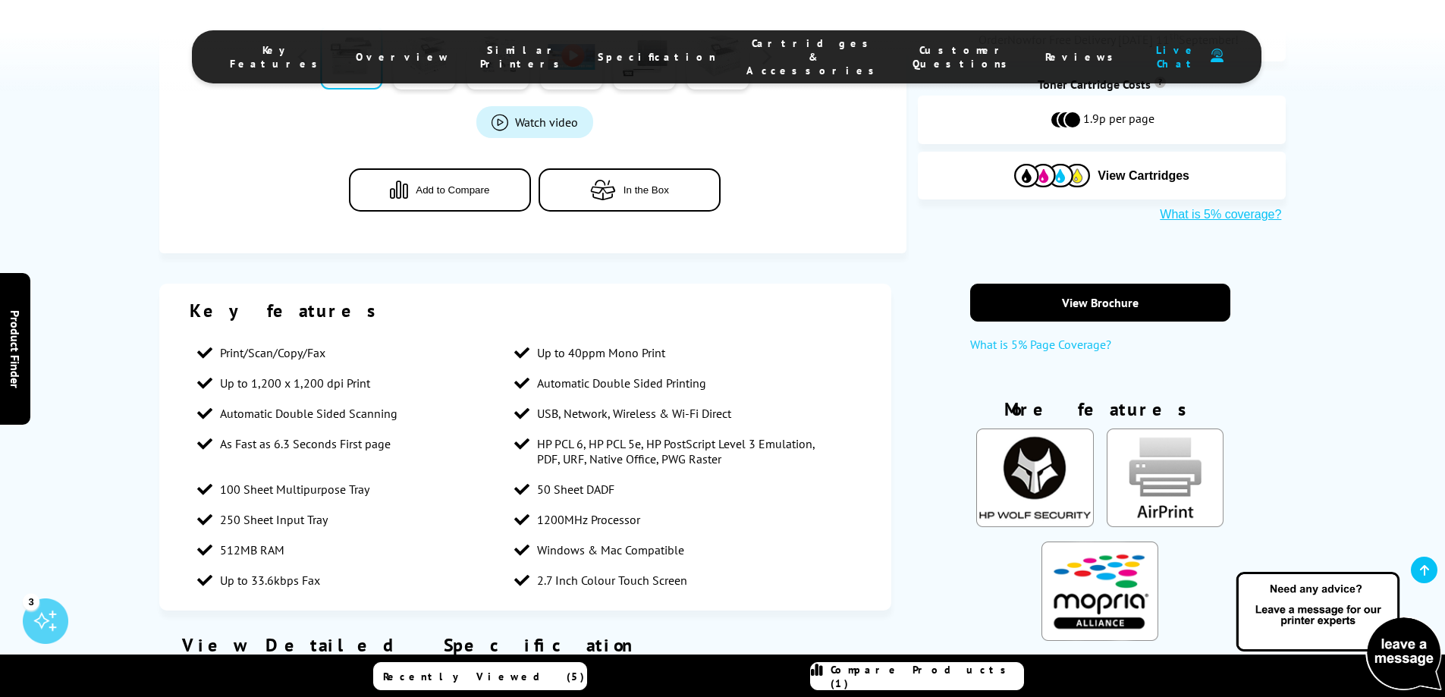
scroll to position [683, 0]
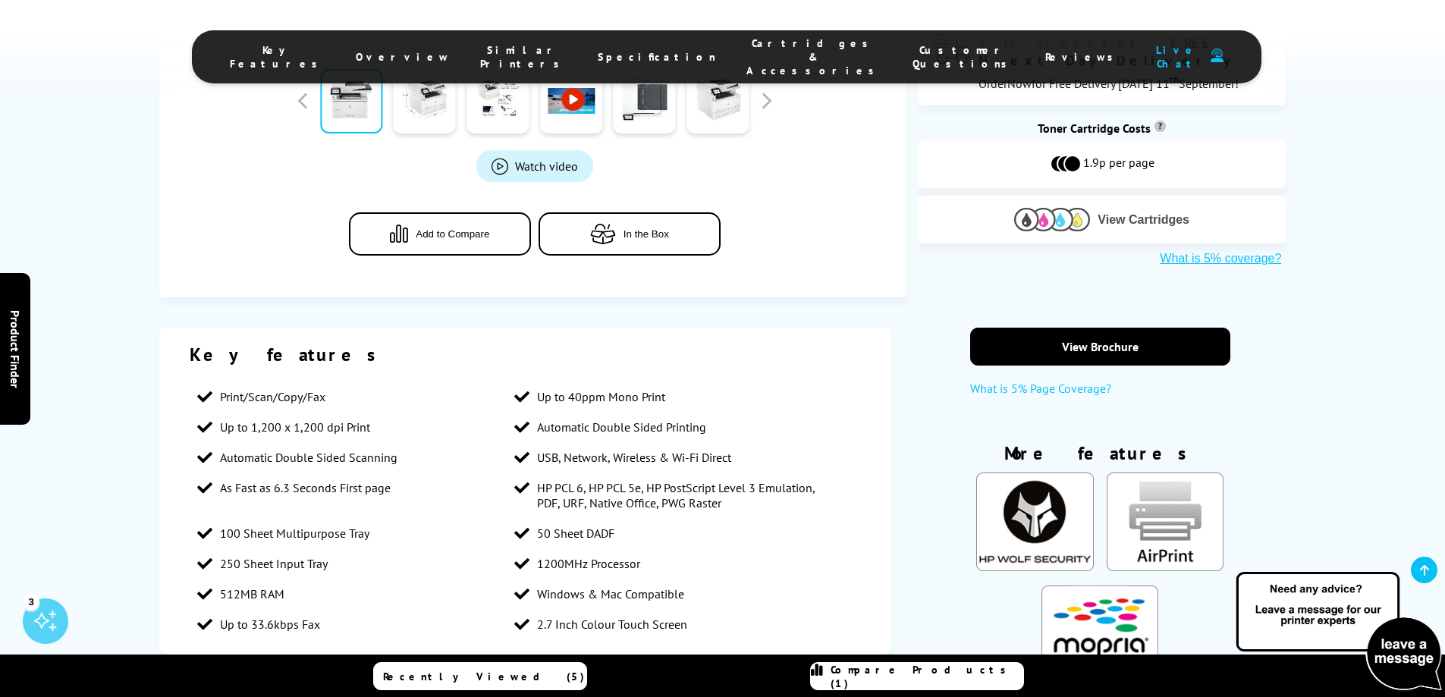
click at [1137, 213] on span "View Cartridges" at bounding box center [1143, 220] width 92 height 14
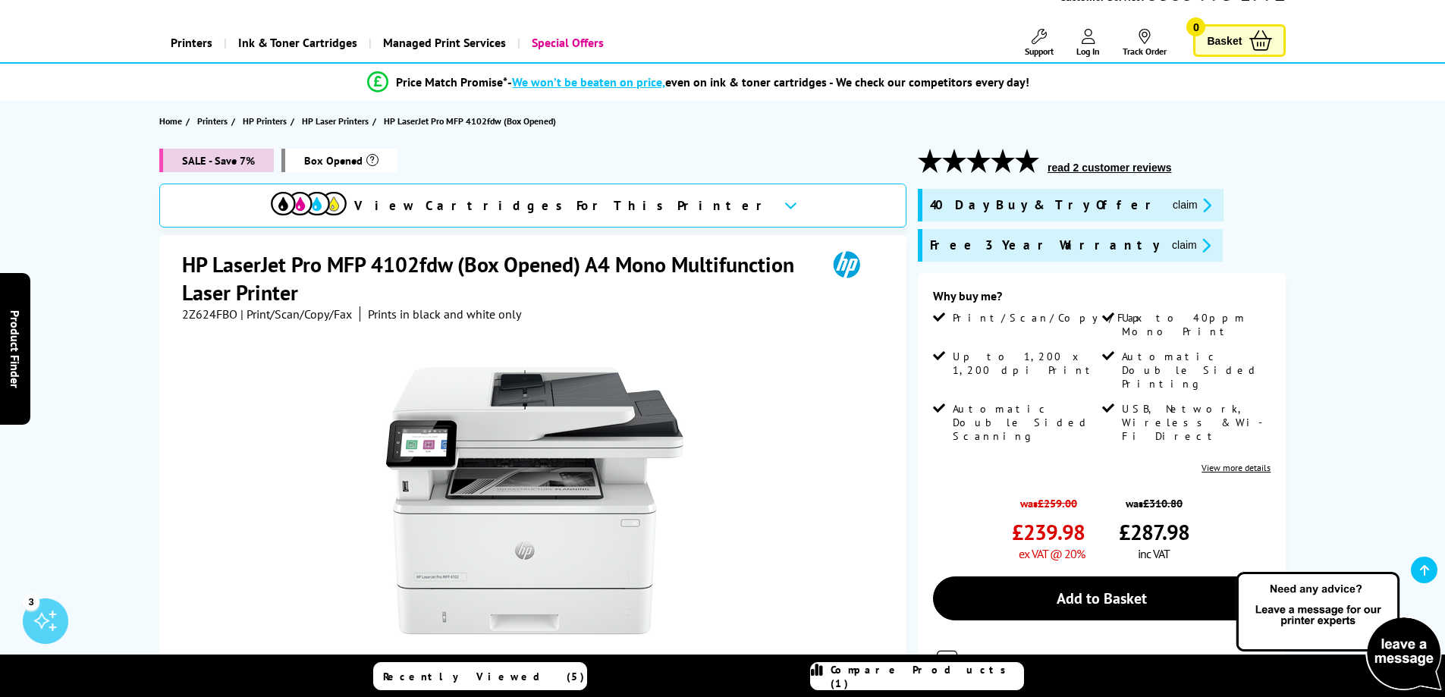
scroll to position [152, 0]
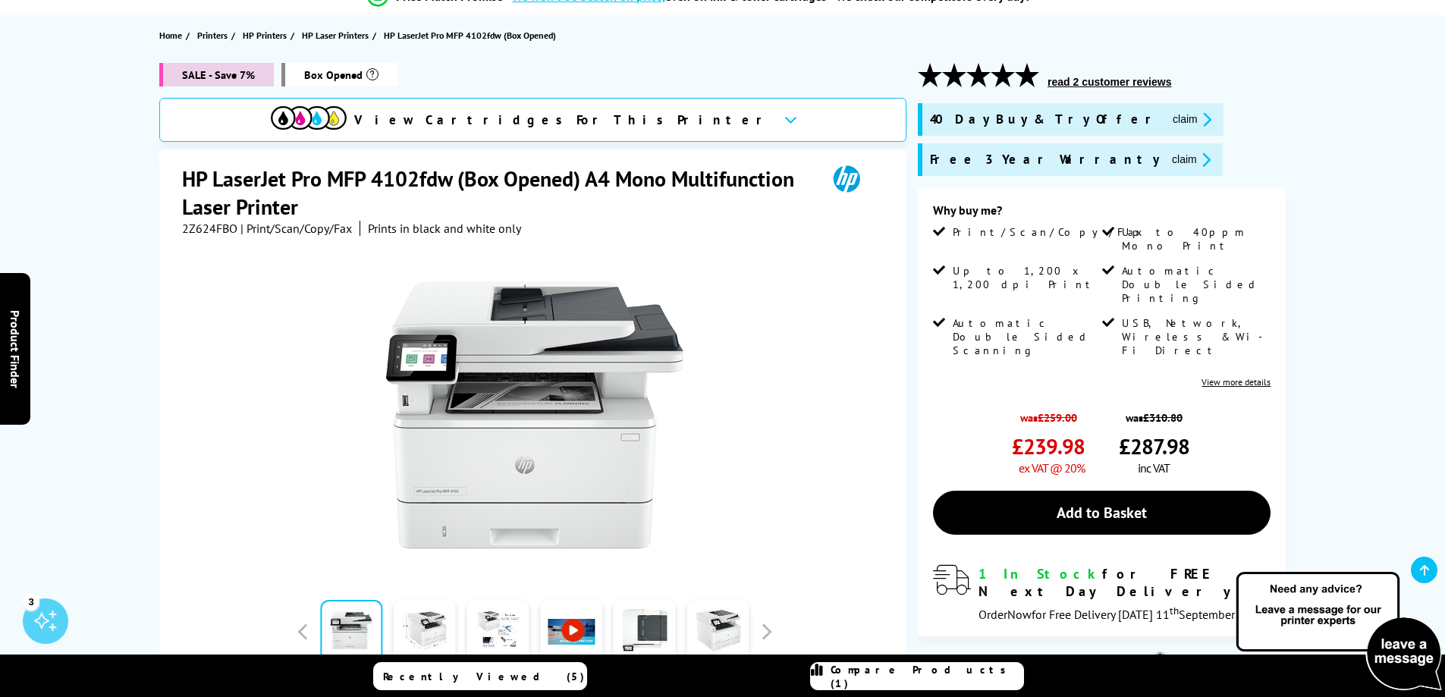
click at [929, 674] on span "Compare Products (1)" at bounding box center [927, 676] width 193 height 27
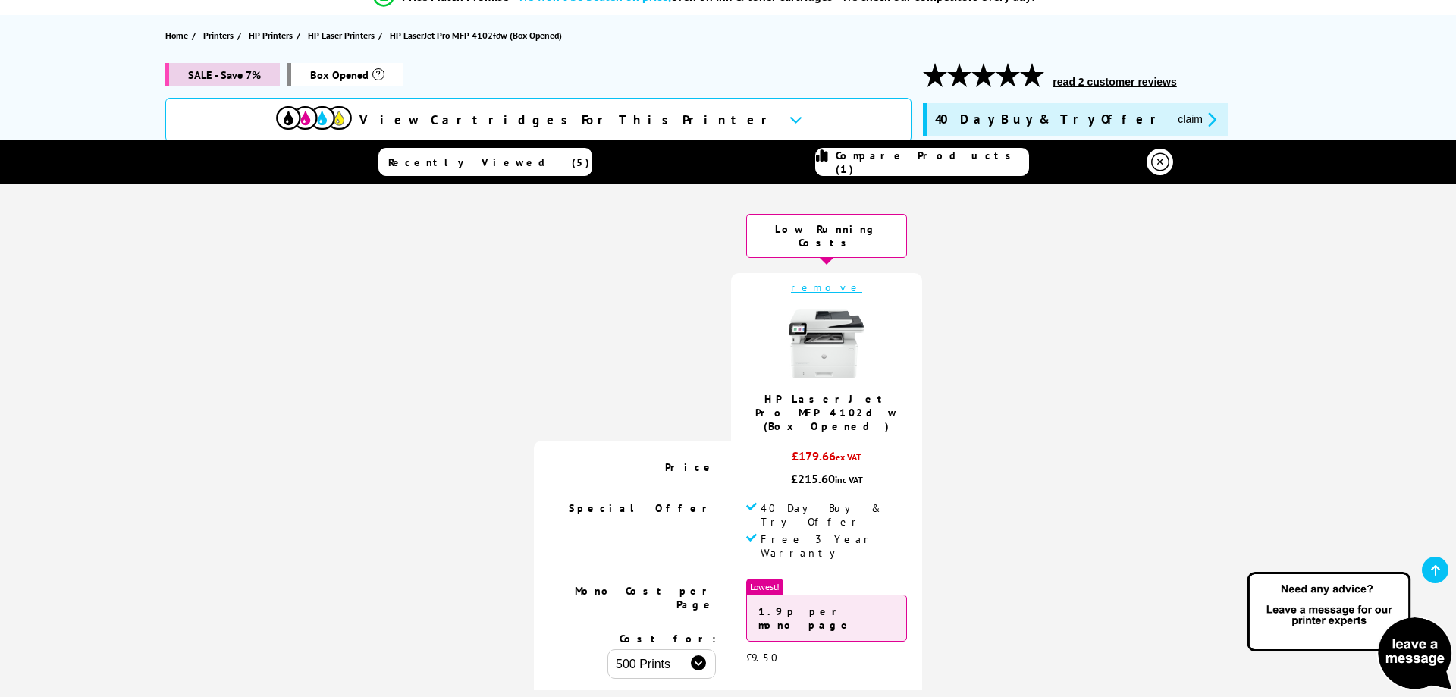
click at [818, 281] on link "remove" at bounding box center [826, 288] width 71 height 14
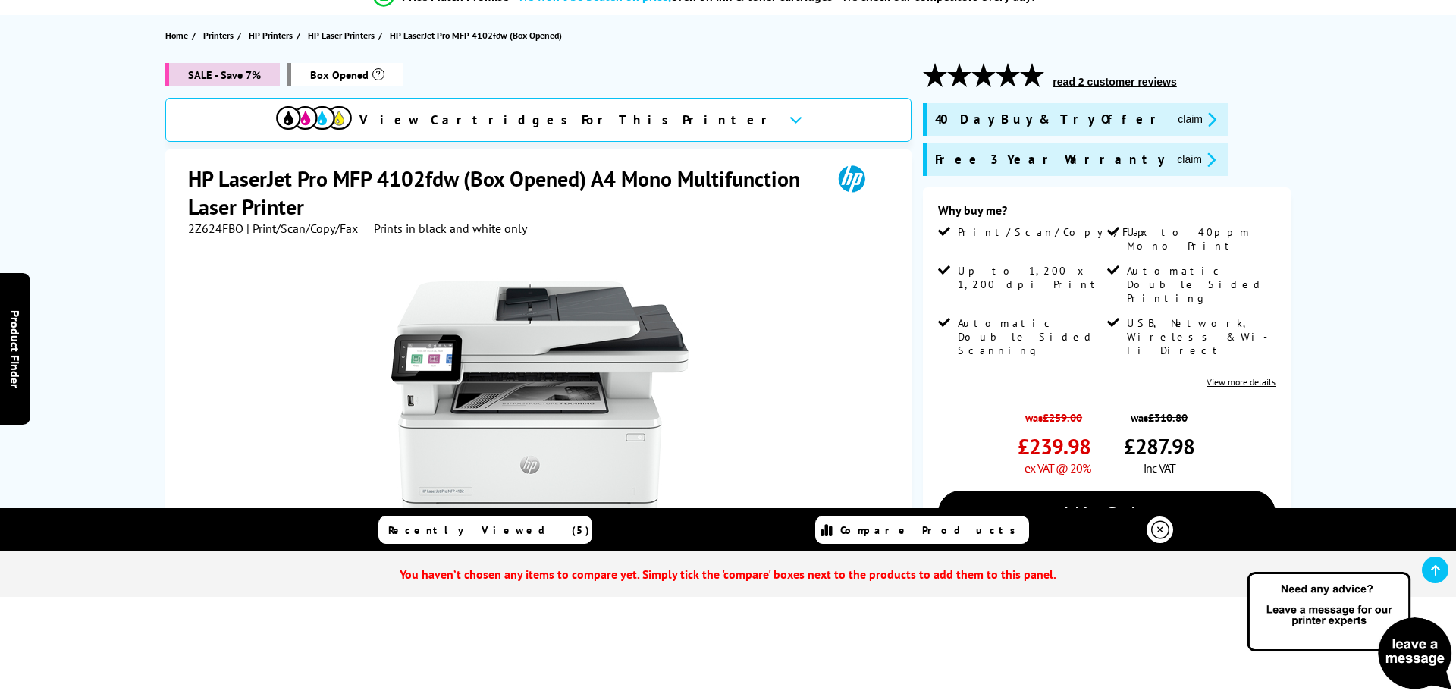
drag, startPoint x: 1408, startPoint y: 58, endPoint x: 888, endPoint y: 64, distance: 519.6
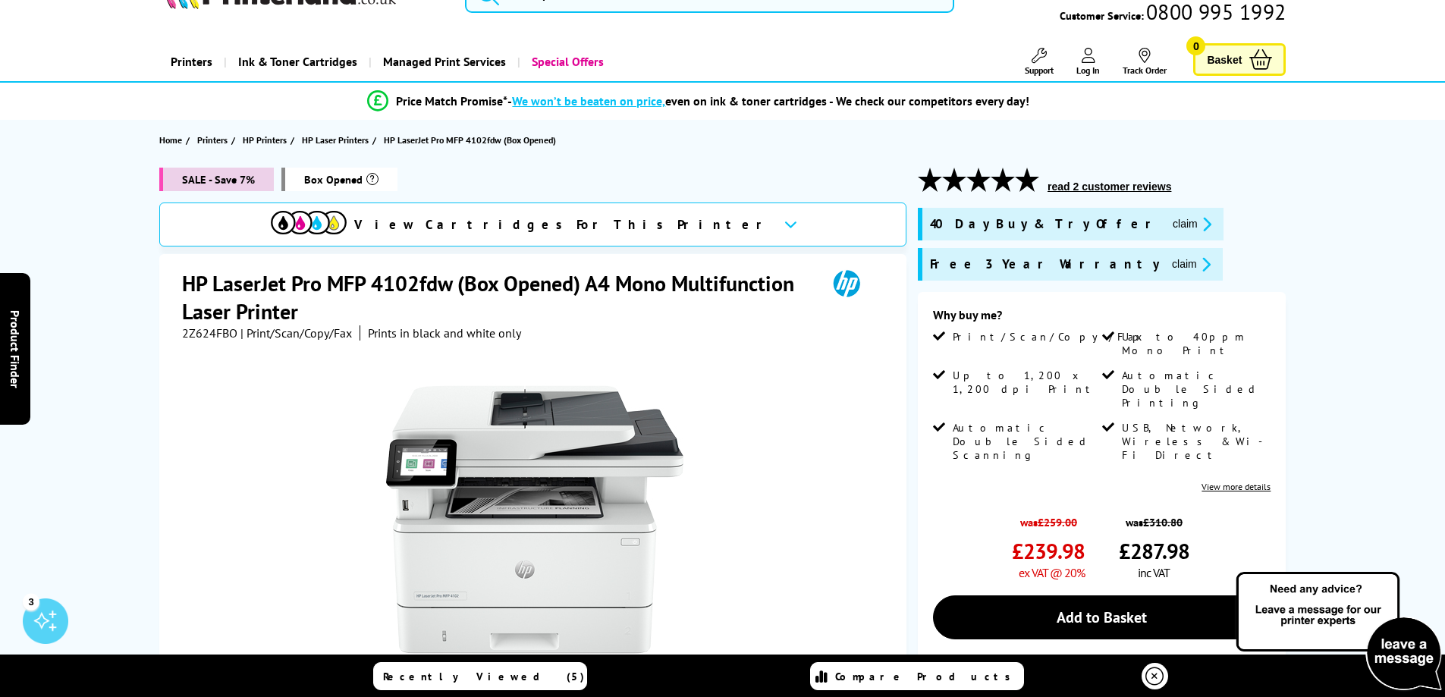
scroll to position [0, 0]
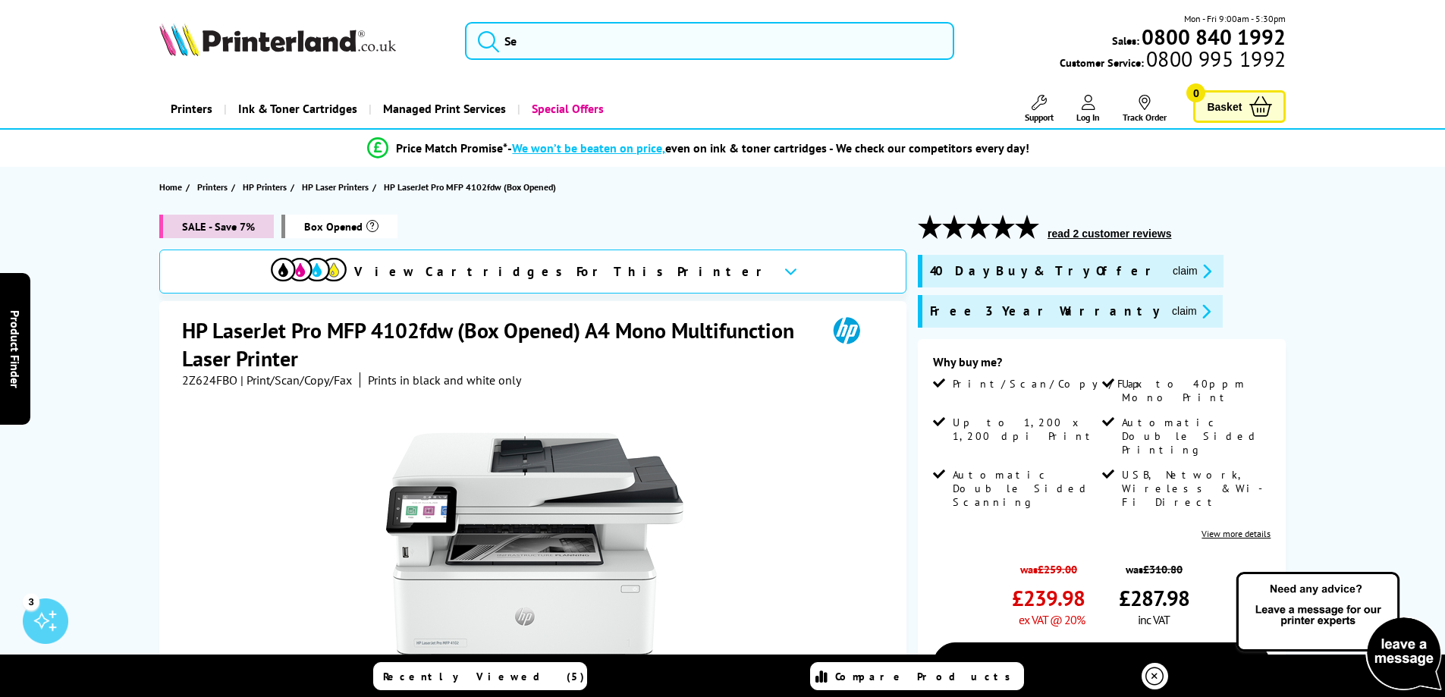
click at [275, 32] on img at bounding box center [277, 39] width 237 height 33
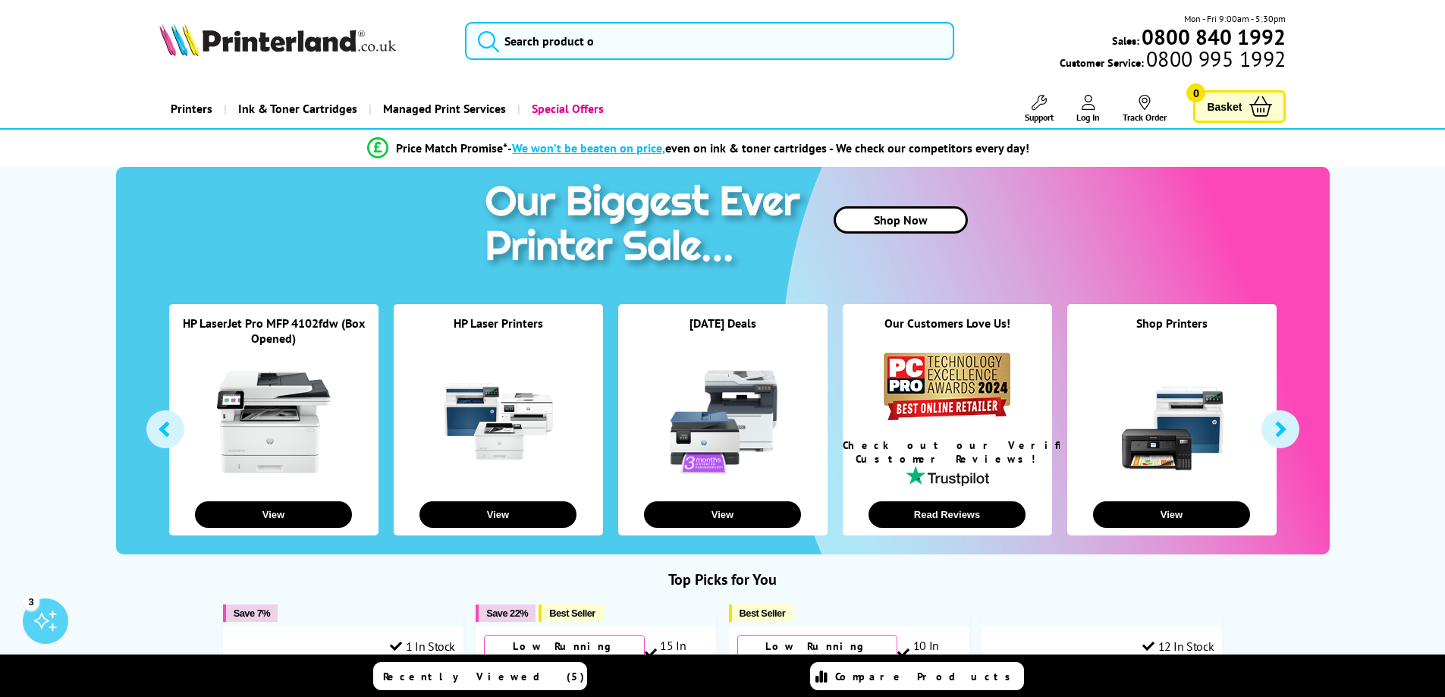
click at [904, 215] on link "Shop Now" at bounding box center [901, 219] width 134 height 27
